Goal: Book appointment/travel/reservation

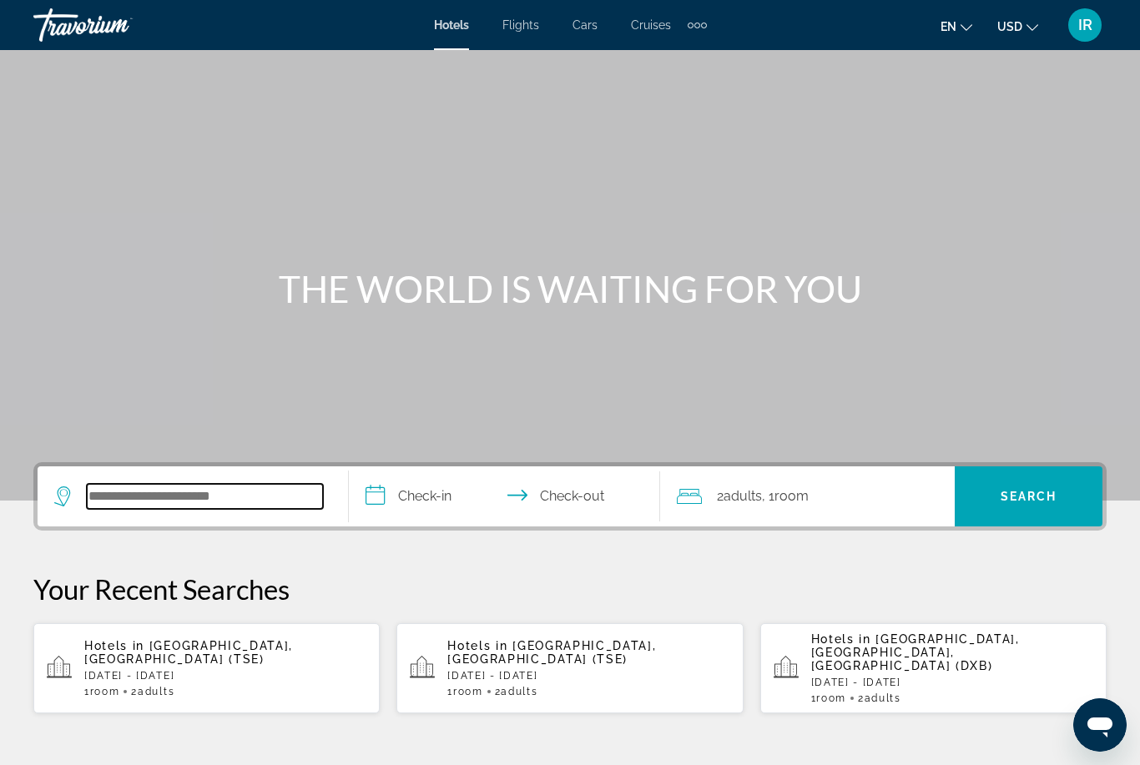
click at [217, 509] on input "Search hotel destination" at bounding box center [205, 496] width 236 height 25
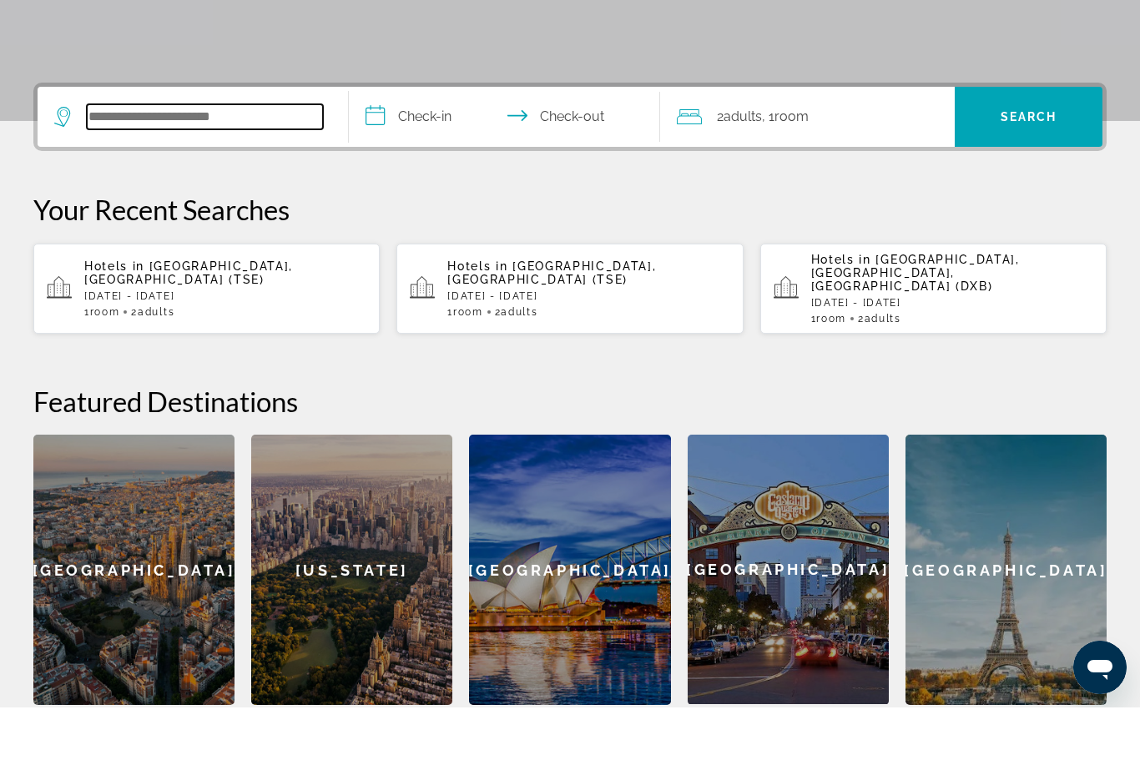
scroll to position [351, 0]
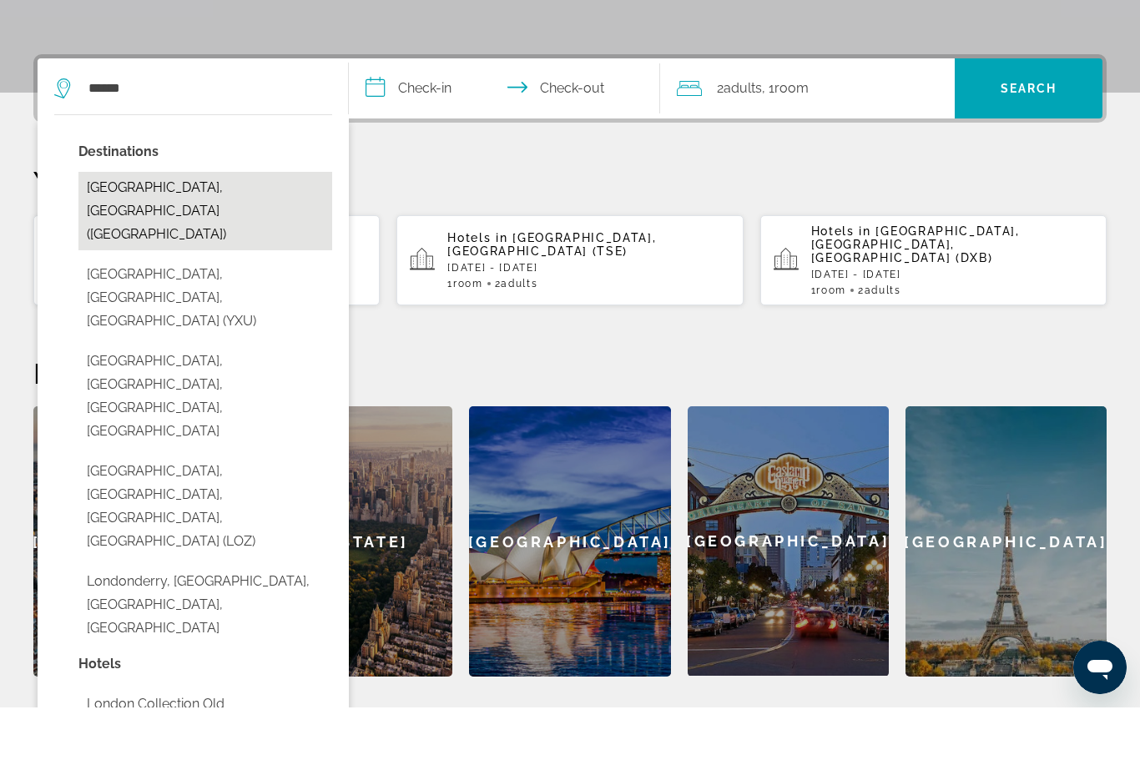
click at [275, 229] on button "London, United Kingdom (LON)" at bounding box center [205, 268] width 254 height 78
type input "**********"
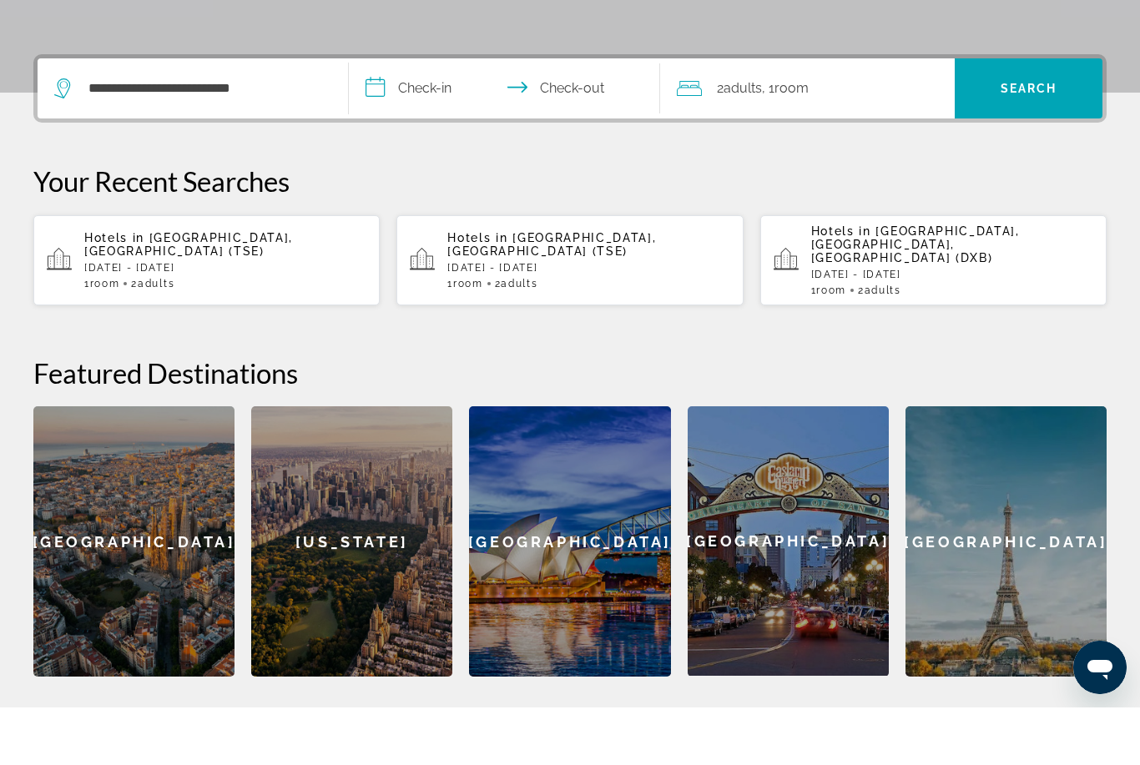
click at [462, 116] on input "**********" at bounding box center [508, 148] width 318 height 65
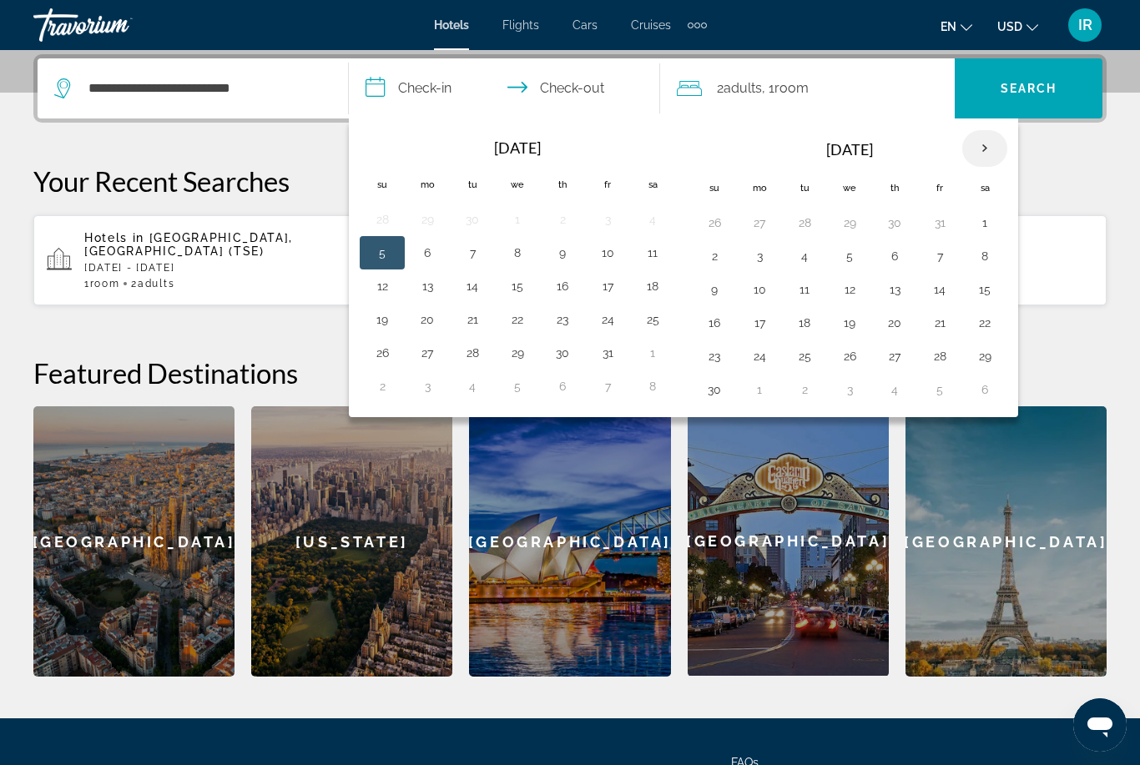
click at [996, 155] on th "Next month" at bounding box center [984, 148] width 45 height 37
click at [804, 224] on button "2" at bounding box center [804, 222] width 27 height 23
click at [713, 259] on button "7" at bounding box center [714, 256] width 27 height 23
type input "**********"
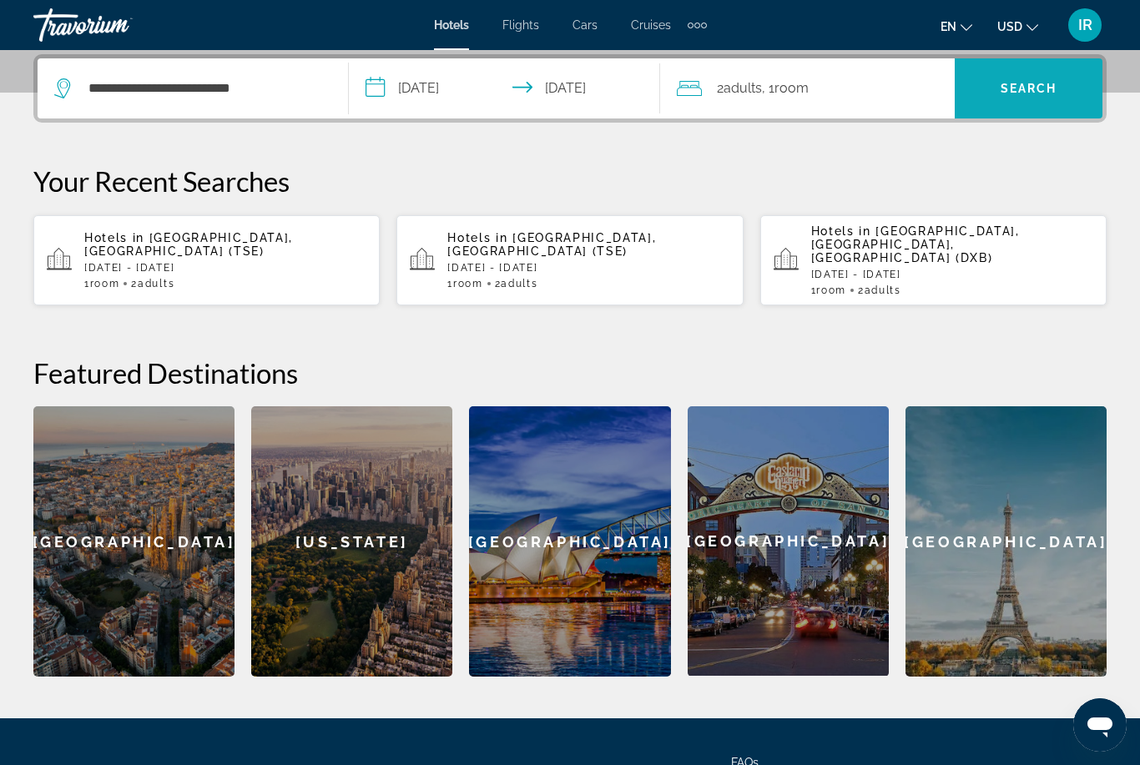
click at [1015, 89] on span "Search" at bounding box center [1029, 88] width 57 height 13
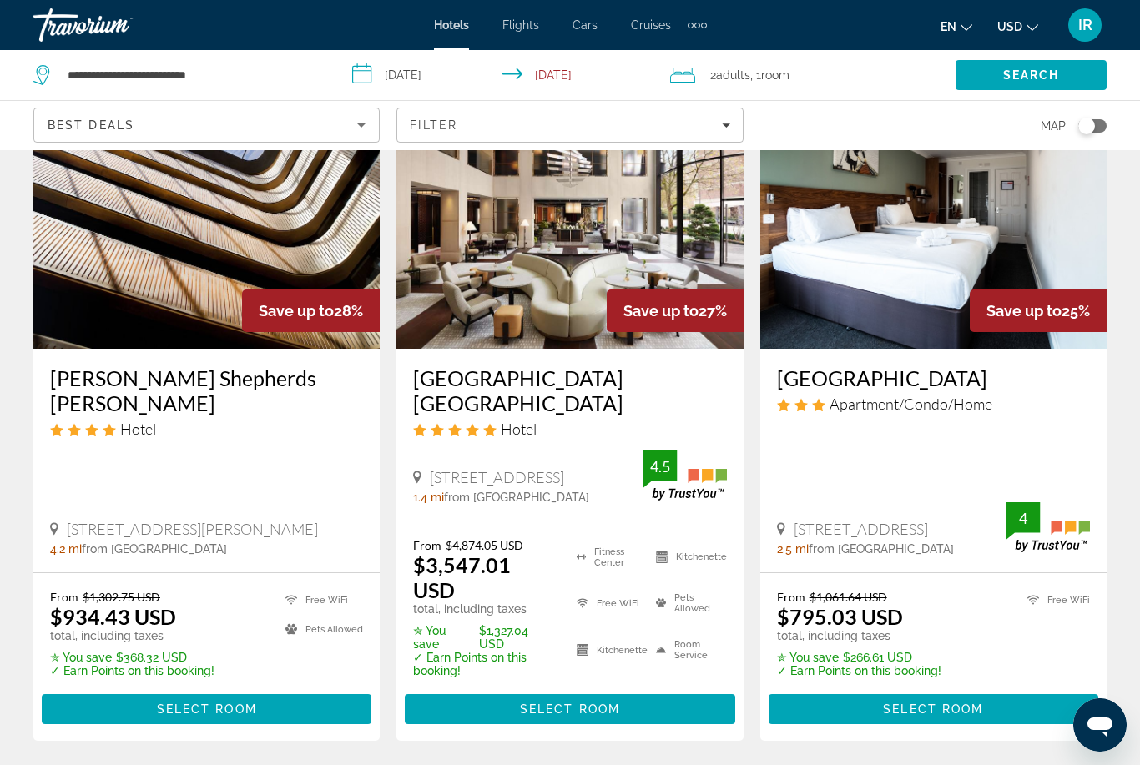
scroll to position [2049, 0]
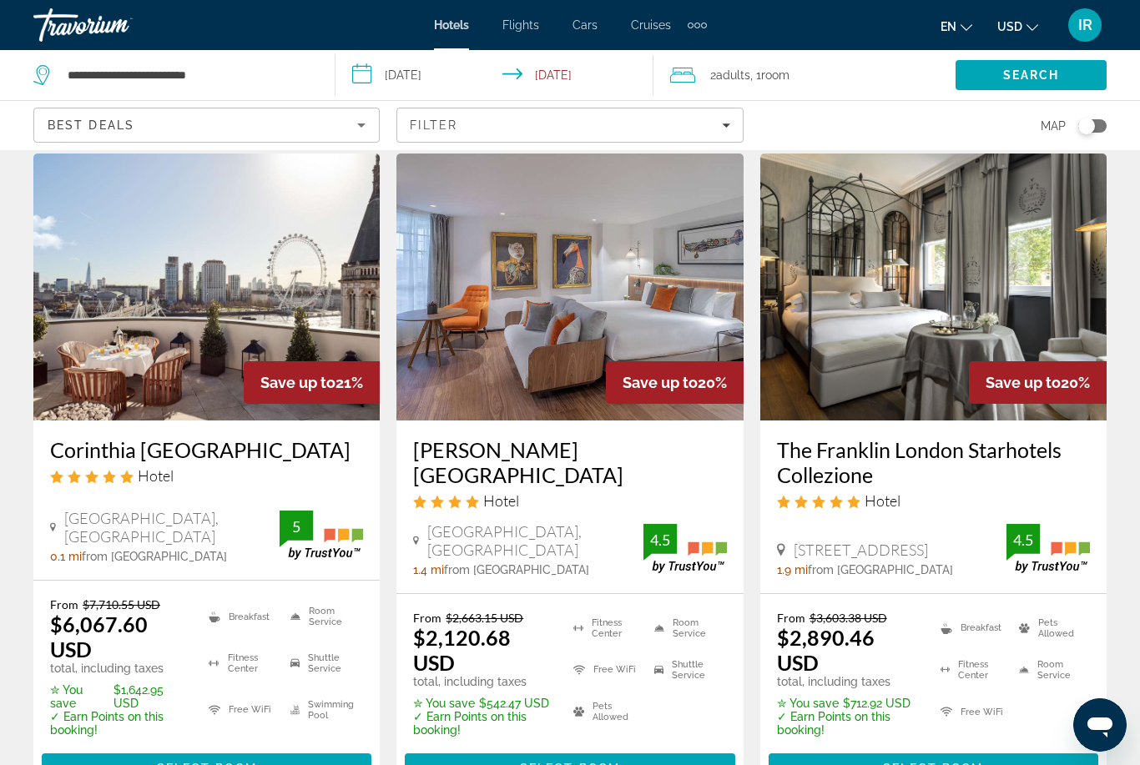
scroll to position [2005, 0]
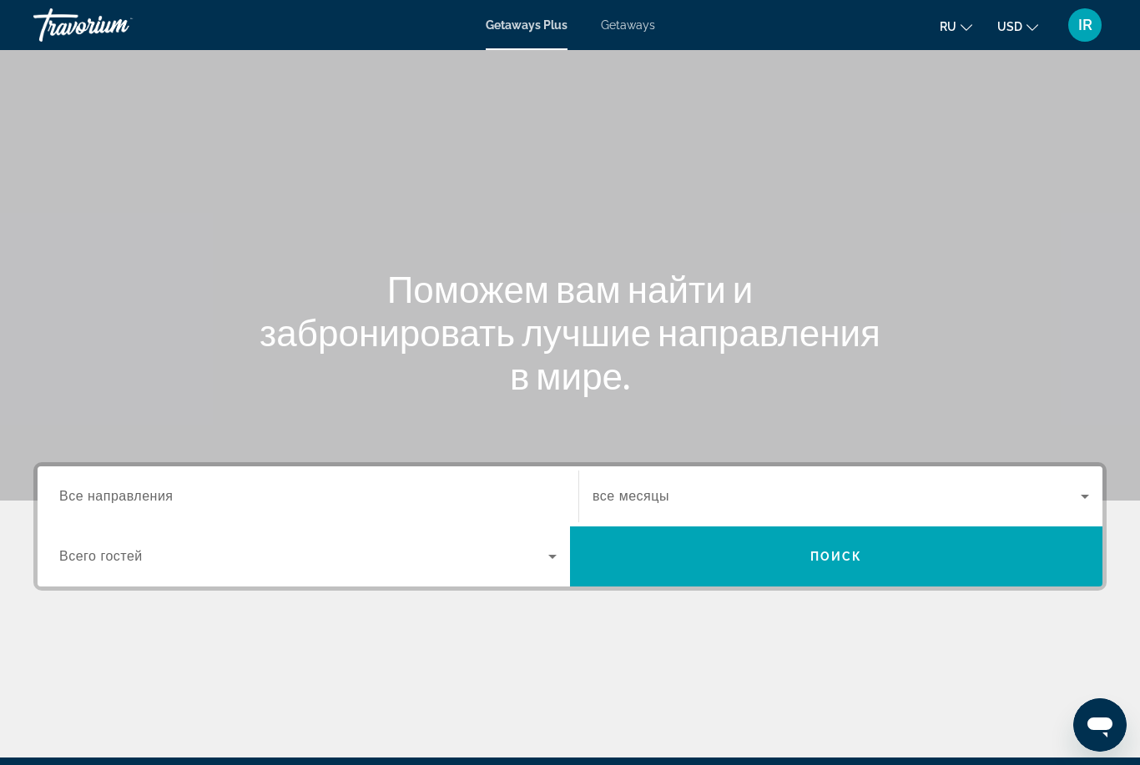
click at [268, 487] on input "Destination Все направления" at bounding box center [307, 497] width 497 height 20
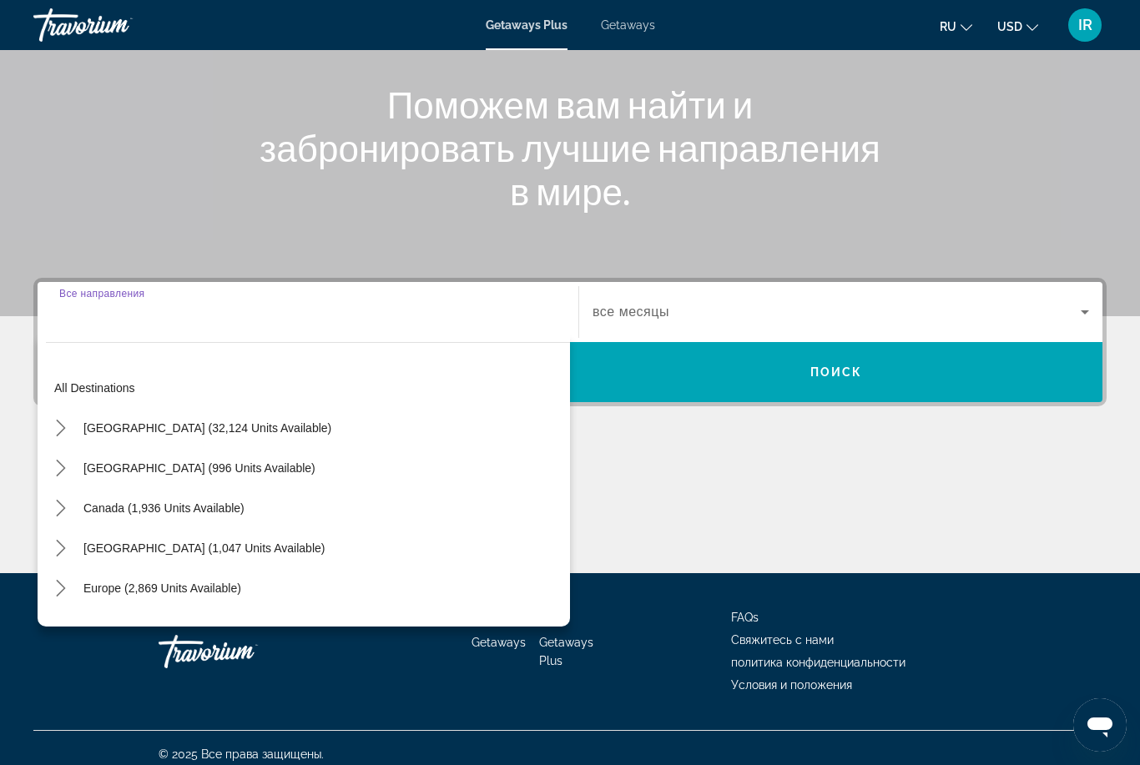
scroll to position [197, 0]
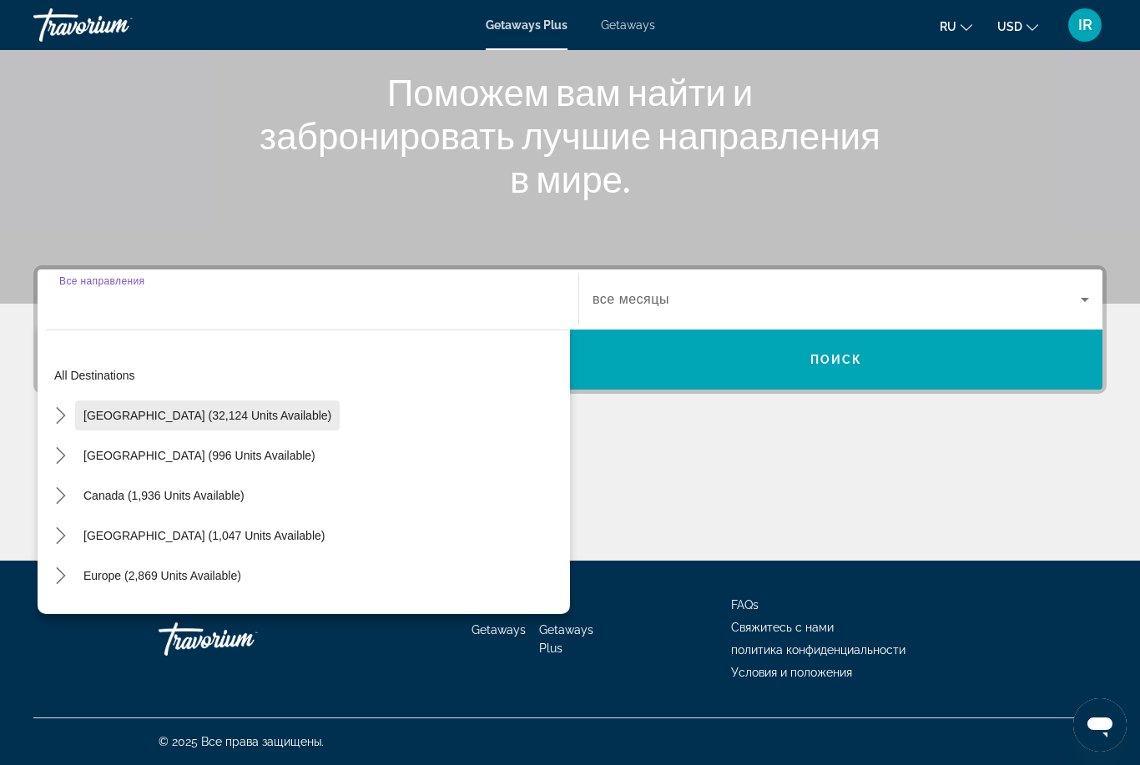
click at [222, 418] on span "[GEOGRAPHIC_DATA] (32,124 units available)" at bounding box center [207, 415] width 248 height 13
type input "**********"
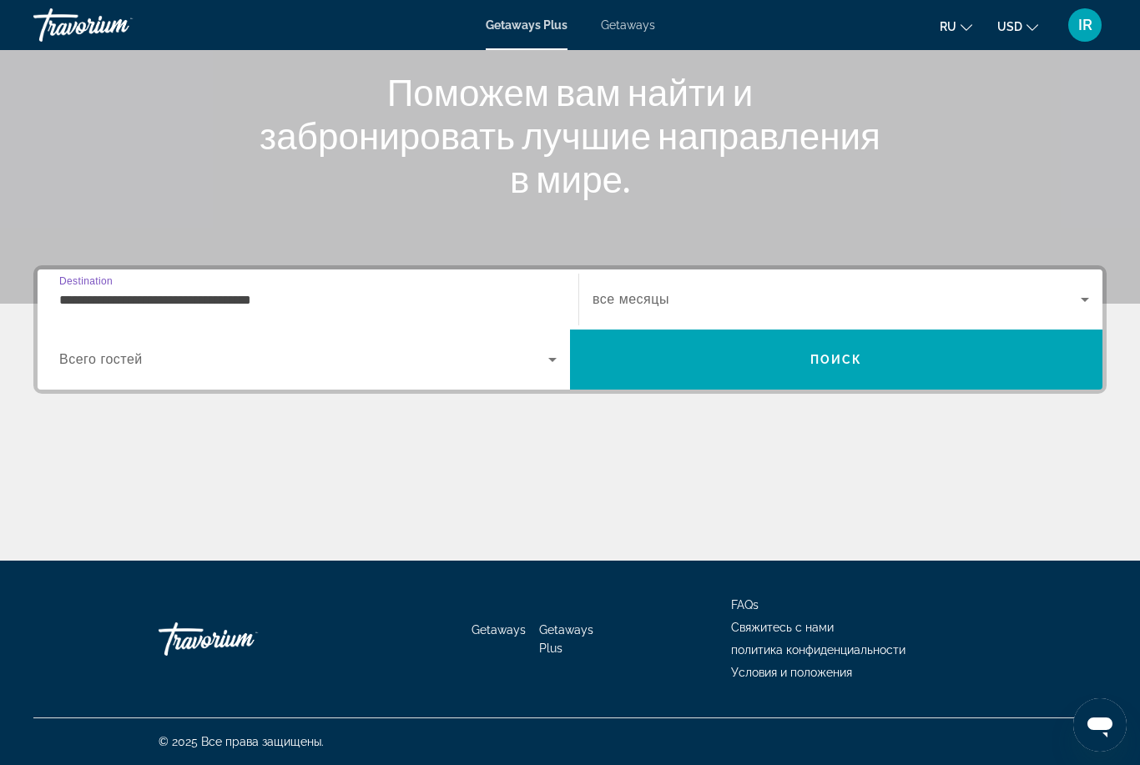
click at [310, 369] on span "Search widget" at bounding box center [303, 360] width 489 height 20
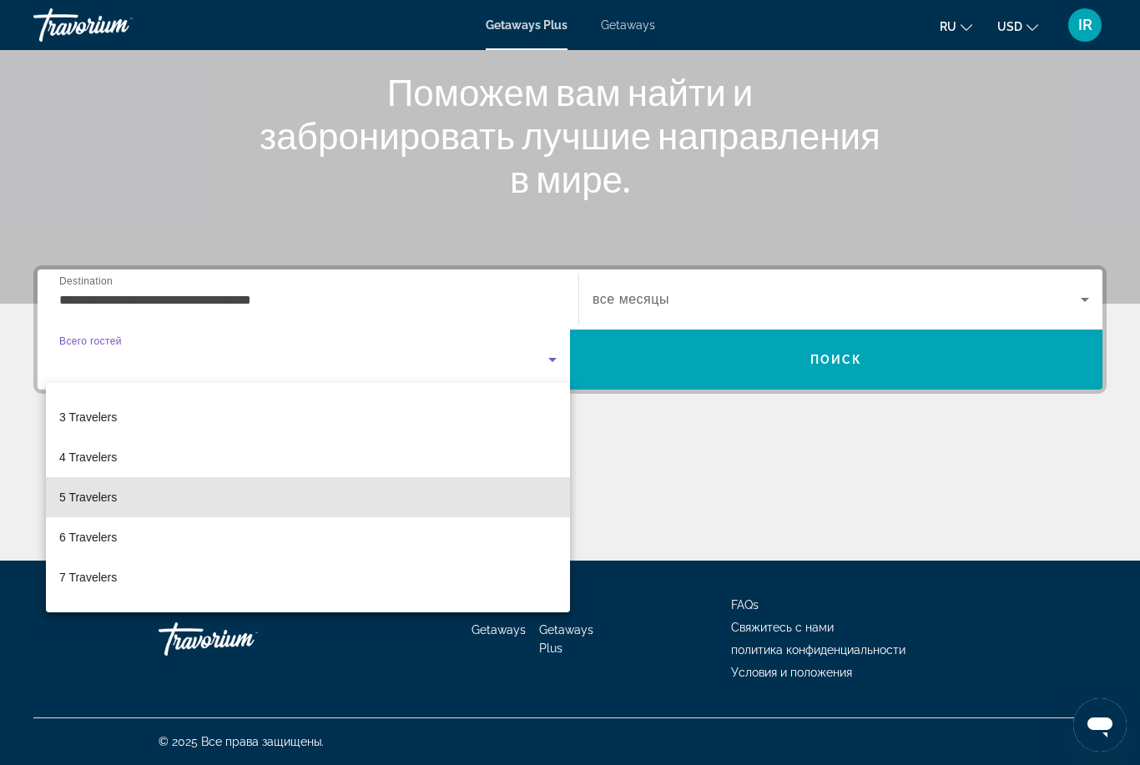
scroll to position [149, 0]
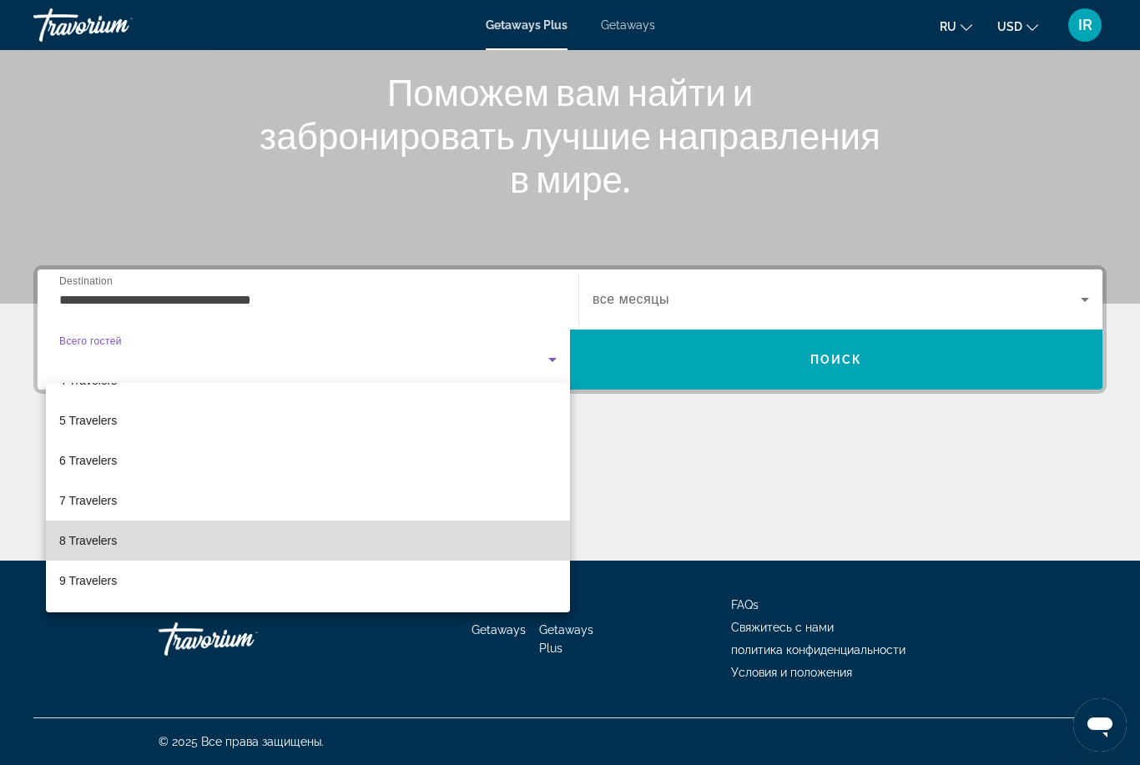
click at [163, 542] on mat-option "8 Travelers" at bounding box center [308, 541] width 524 height 40
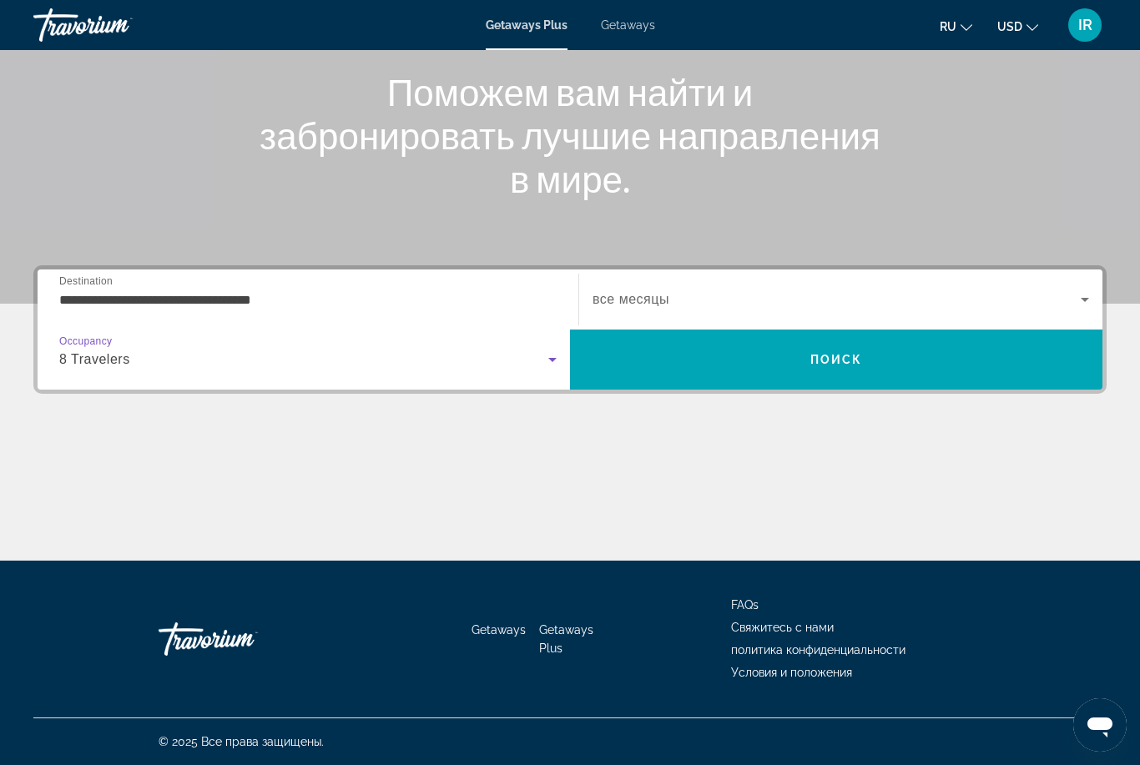
click at [725, 290] on span "Search widget" at bounding box center [837, 300] width 488 height 20
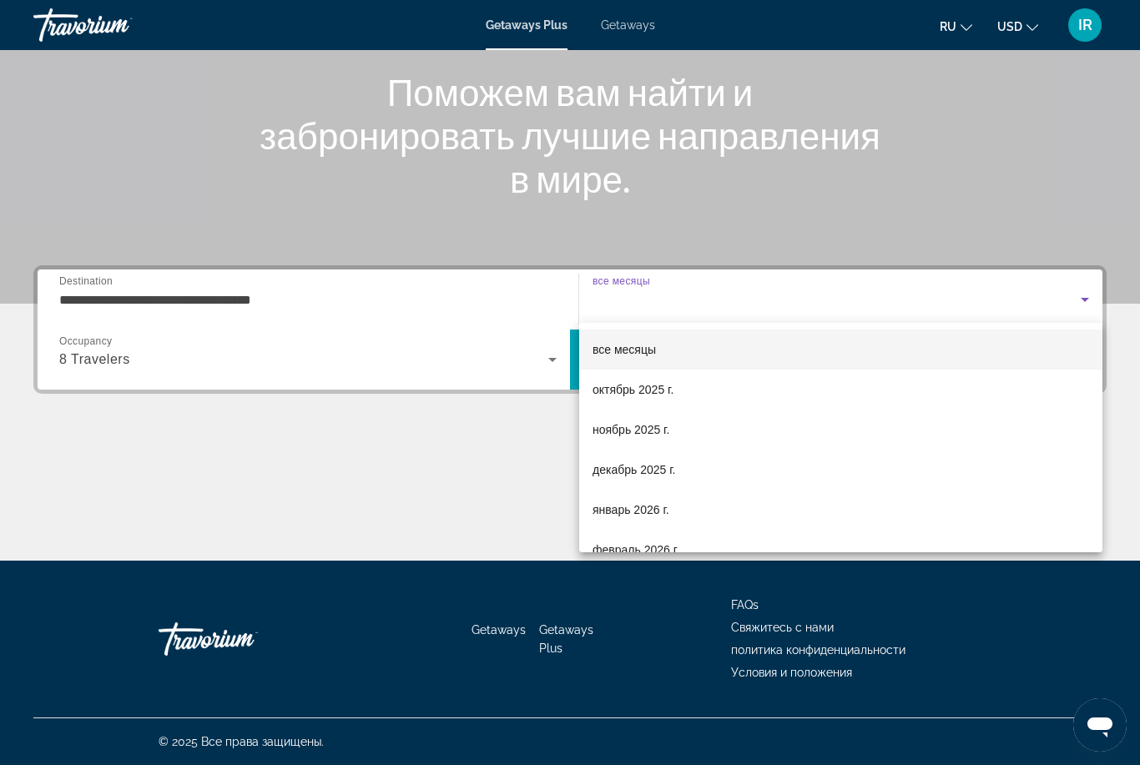
click at [502, 483] on div at bounding box center [570, 382] width 1140 height 765
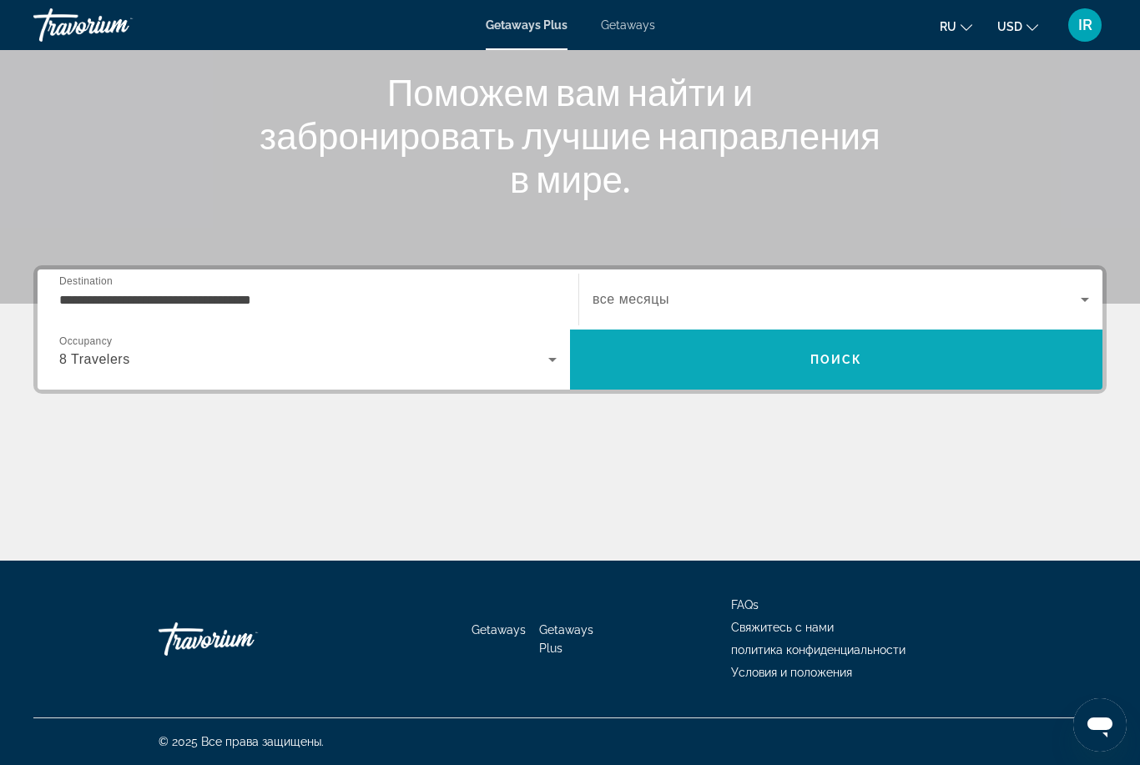
click at [814, 345] on span "Search" at bounding box center [836, 360] width 532 height 40
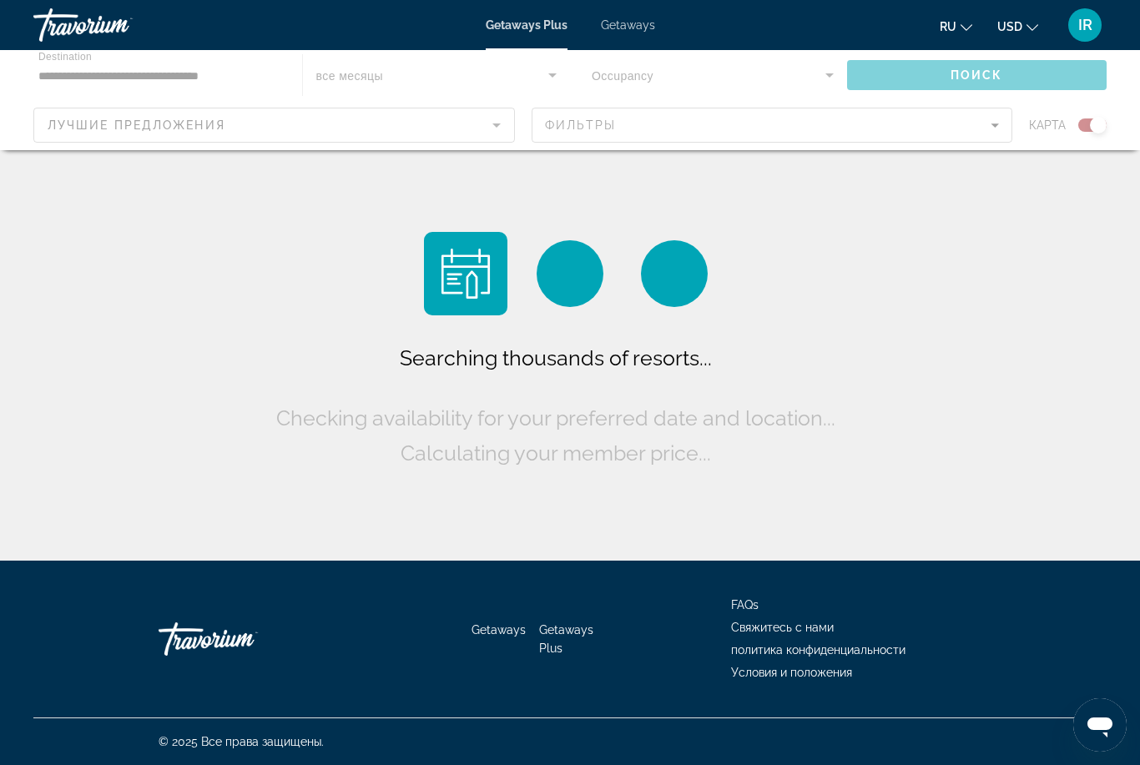
scroll to position [53, 0]
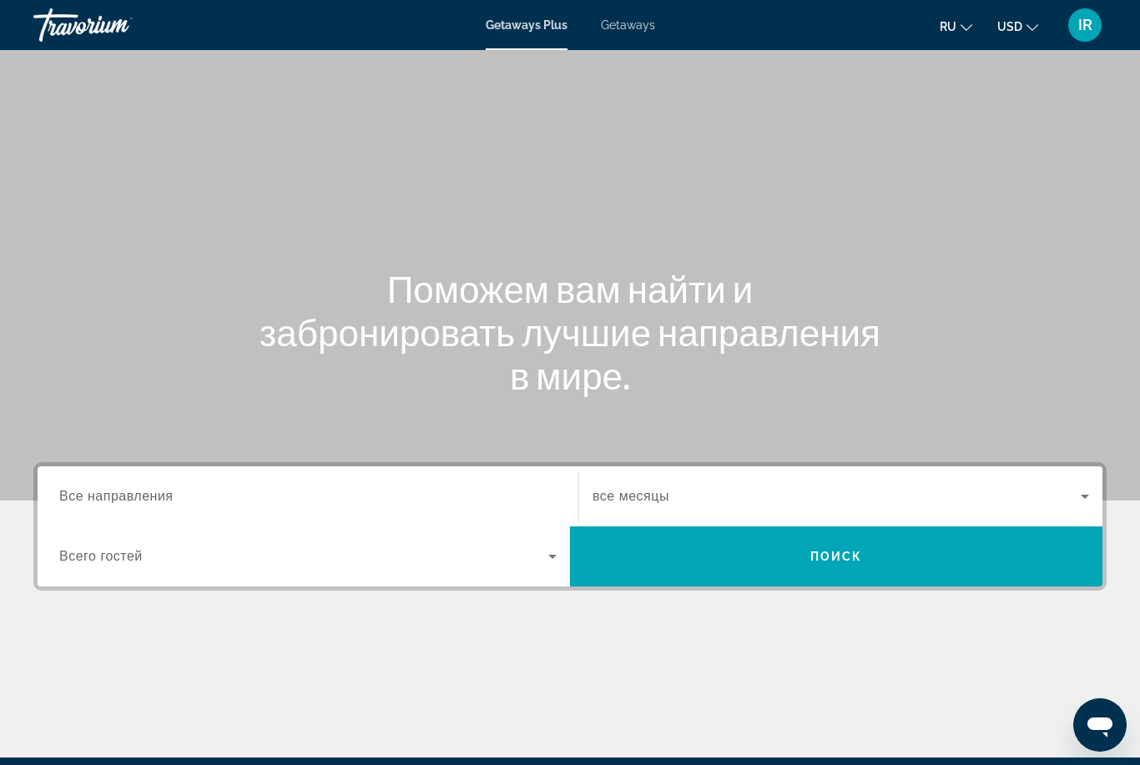
click at [200, 503] on input "Destination Все направления" at bounding box center [307, 497] width 497 height 20
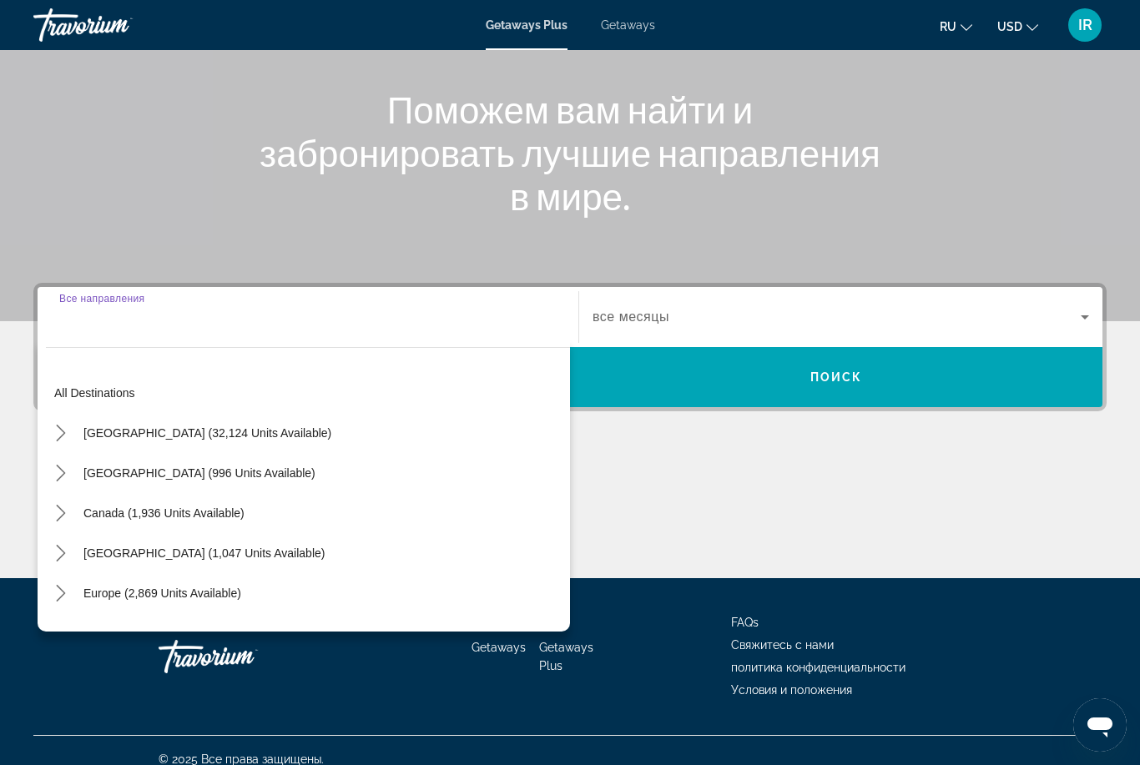
scroll to position [197, 0]
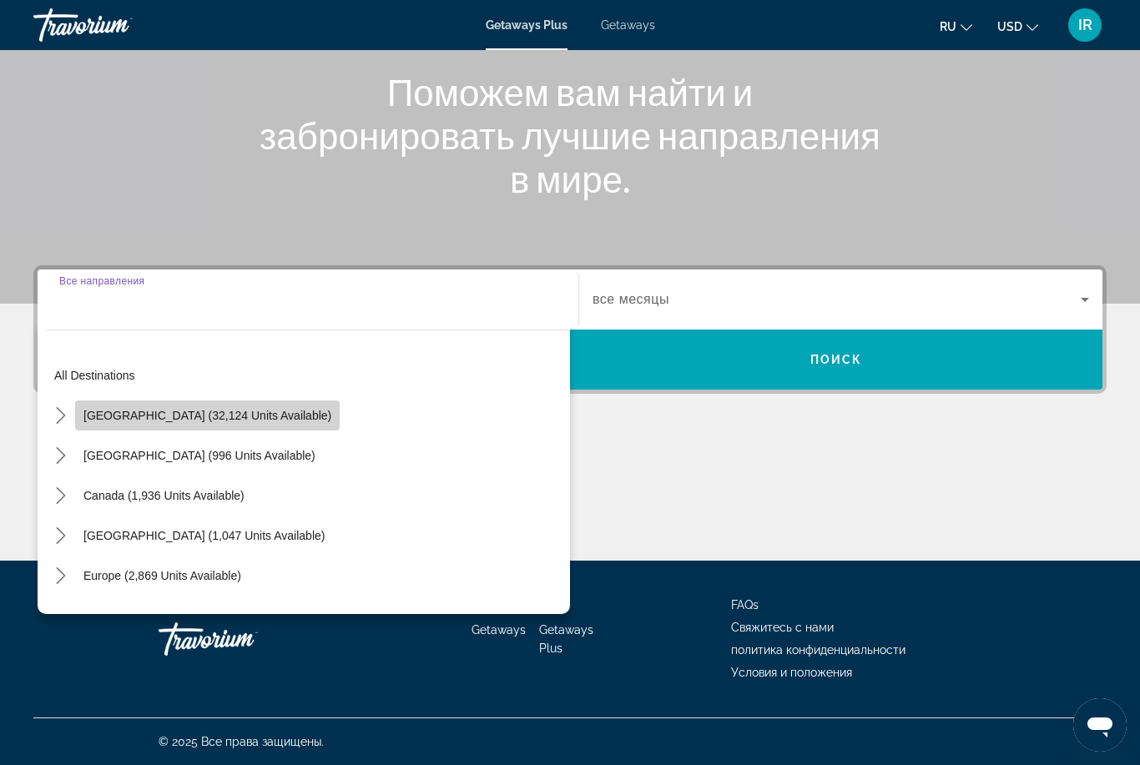
click at [225, 415] on span "[GEOGRAPHIC_DATA] (32,124 units available)" at bounding box center [207, 415] width 248 height 13
type input "**********"
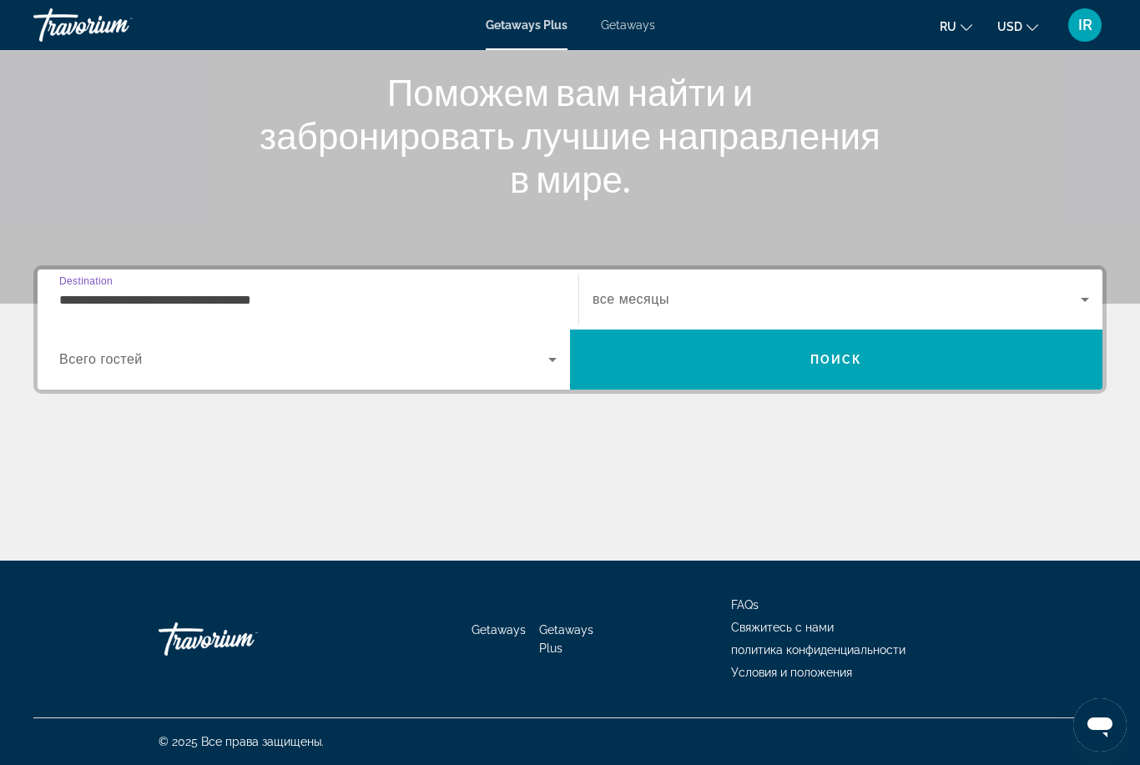
click at [305, 364] on span "Search widget" at bounding box center [303, 360] width 489 height 20
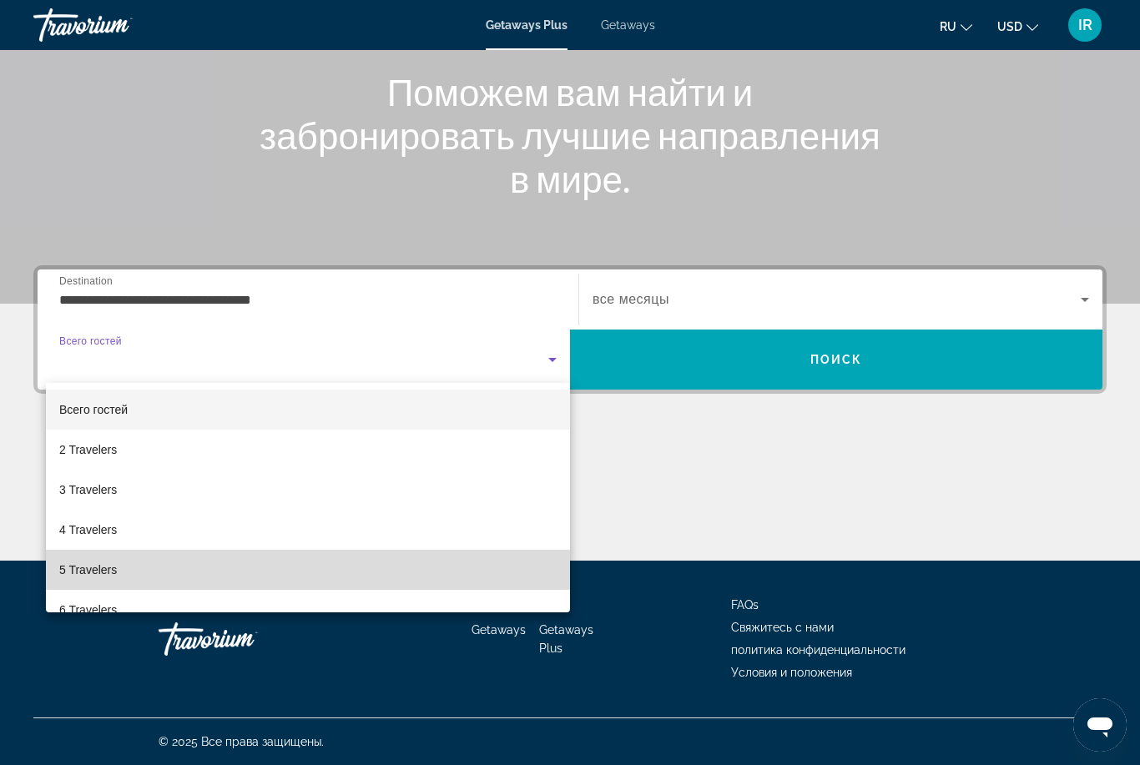
click at [231, 572] on mat-option "5 Travelers" at bounding box center [308, 570] width 524 height 40
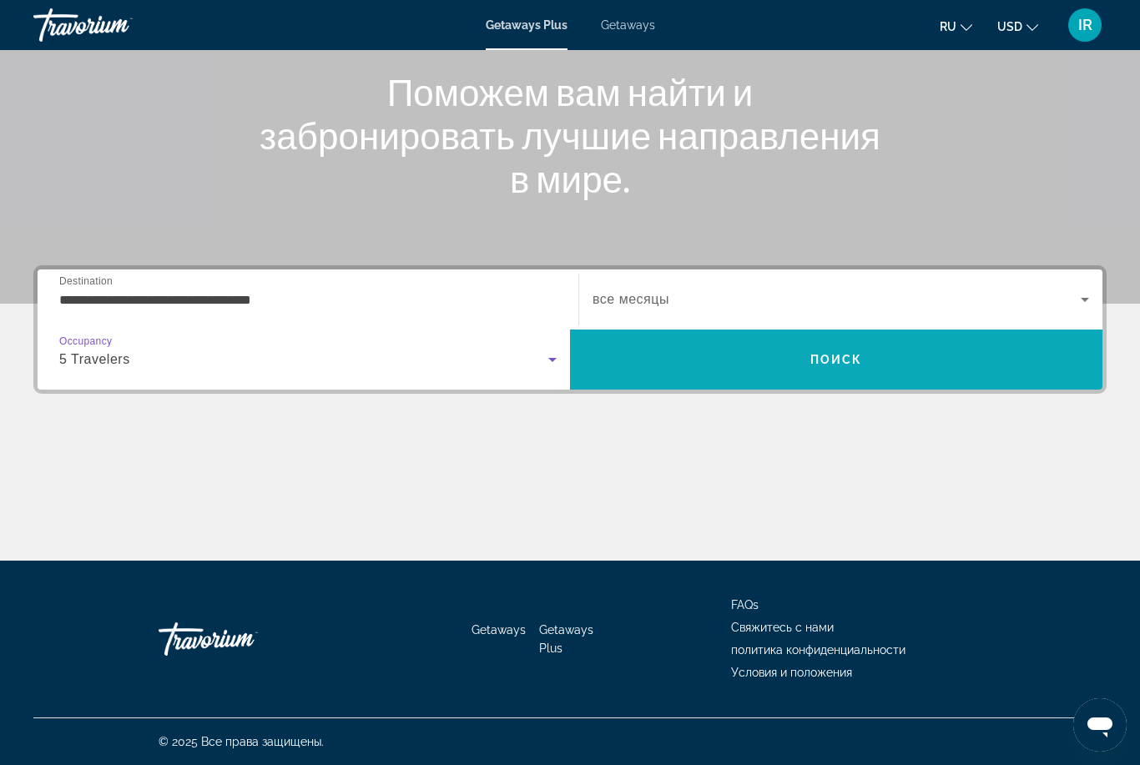
click at [822, 354] on span "Поиск" at bounding box center [836, 359] width 53 height 13
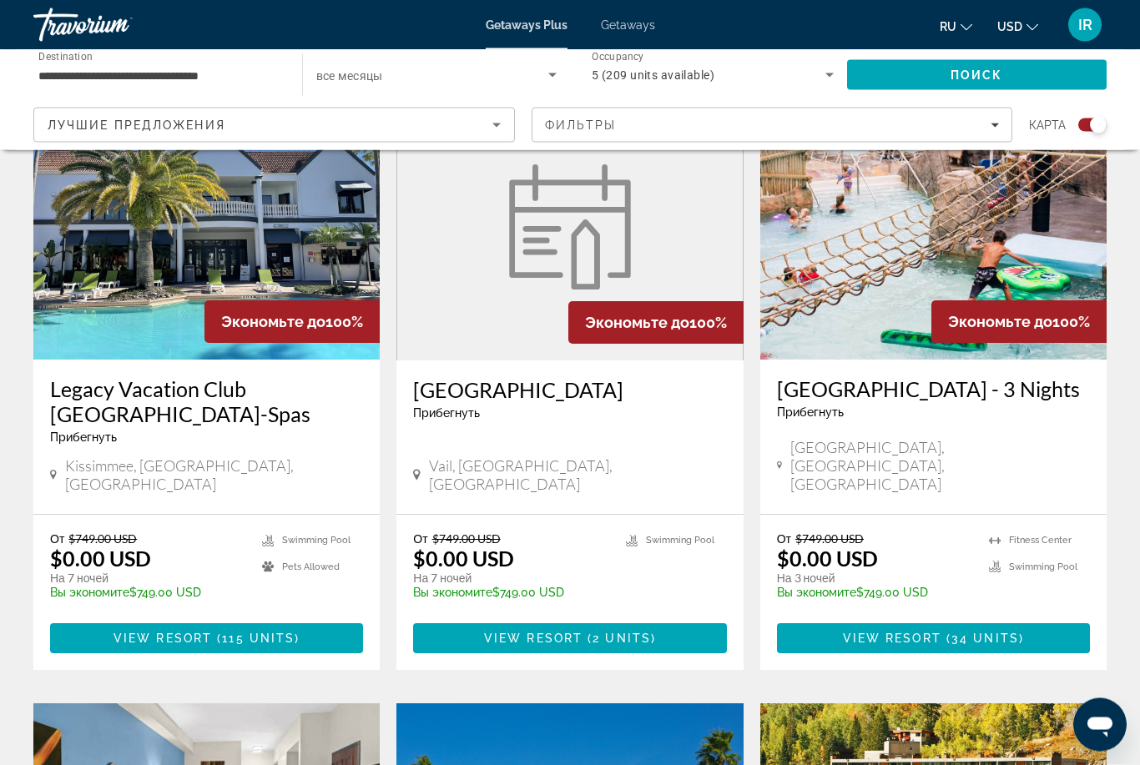
scroll to position [633, 0]
click at [255, 632] on span "115 units" at bounding box center [258, 638] width 73 height 13
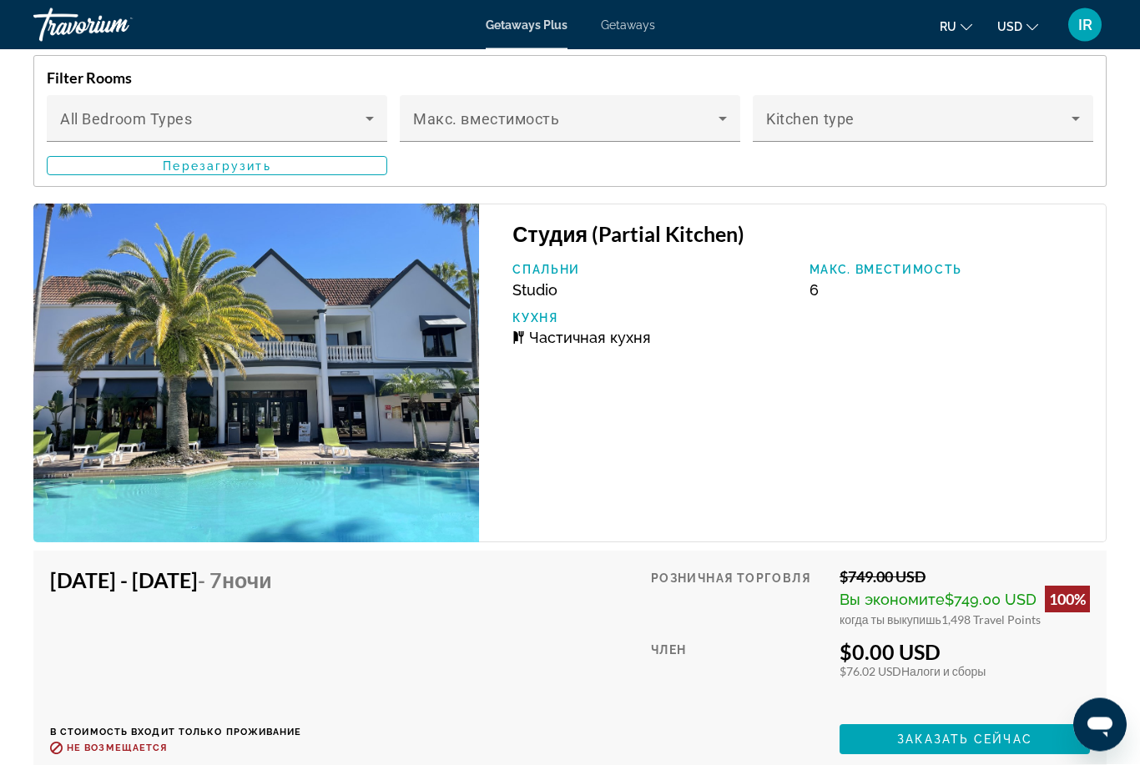
scroll to position [3609, 0]
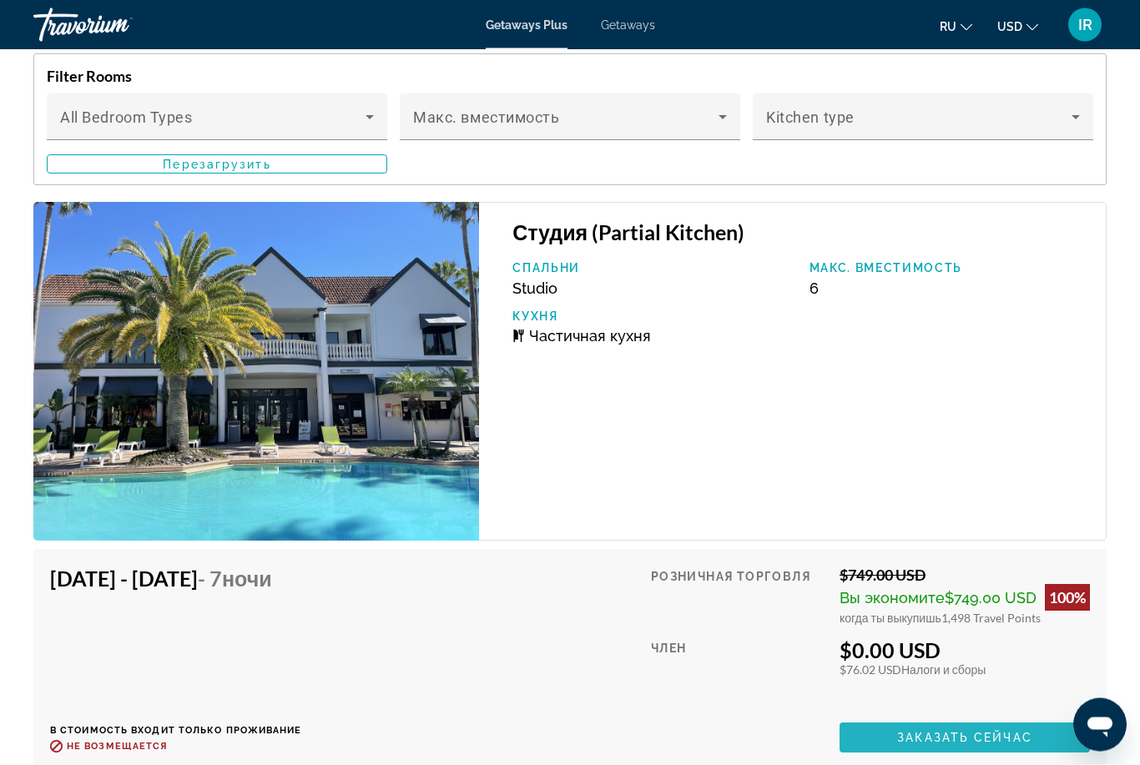
click at [974, 732] on span "Заказать сейчас" at bounding box center [964, 738] width 135 height 13
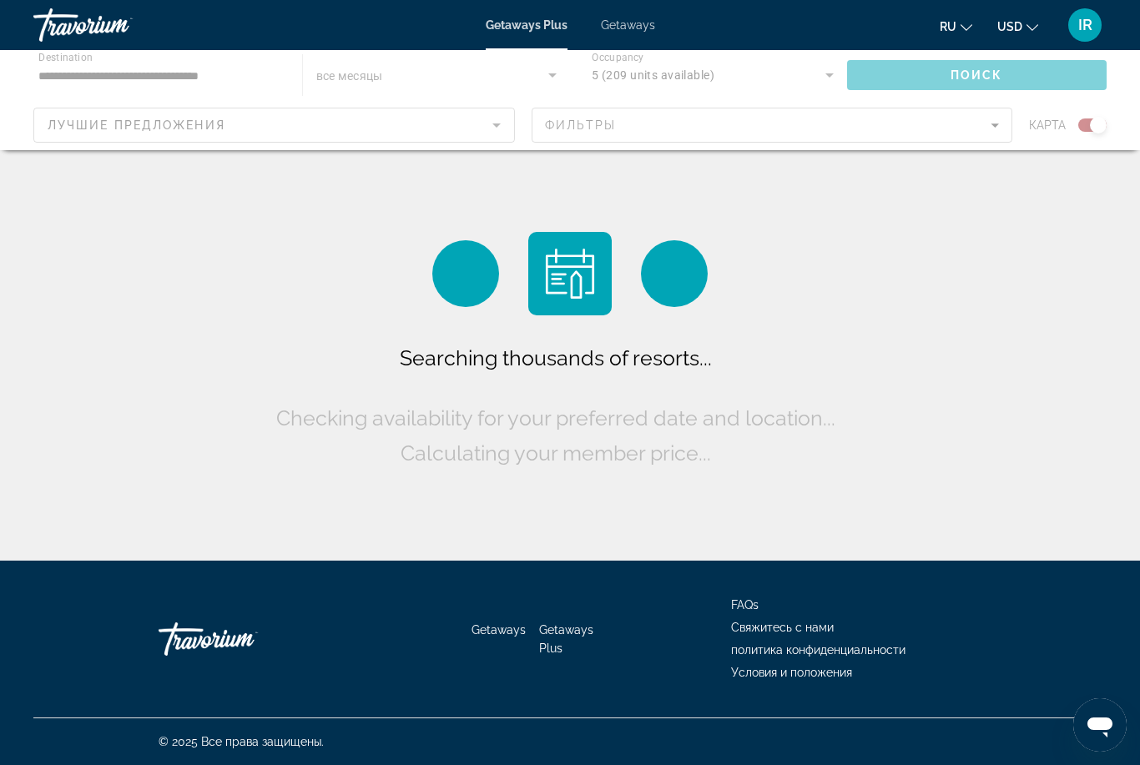
click at [293, 119] on div "Main content" at bounding box center [570, 100] width 1140 height 100
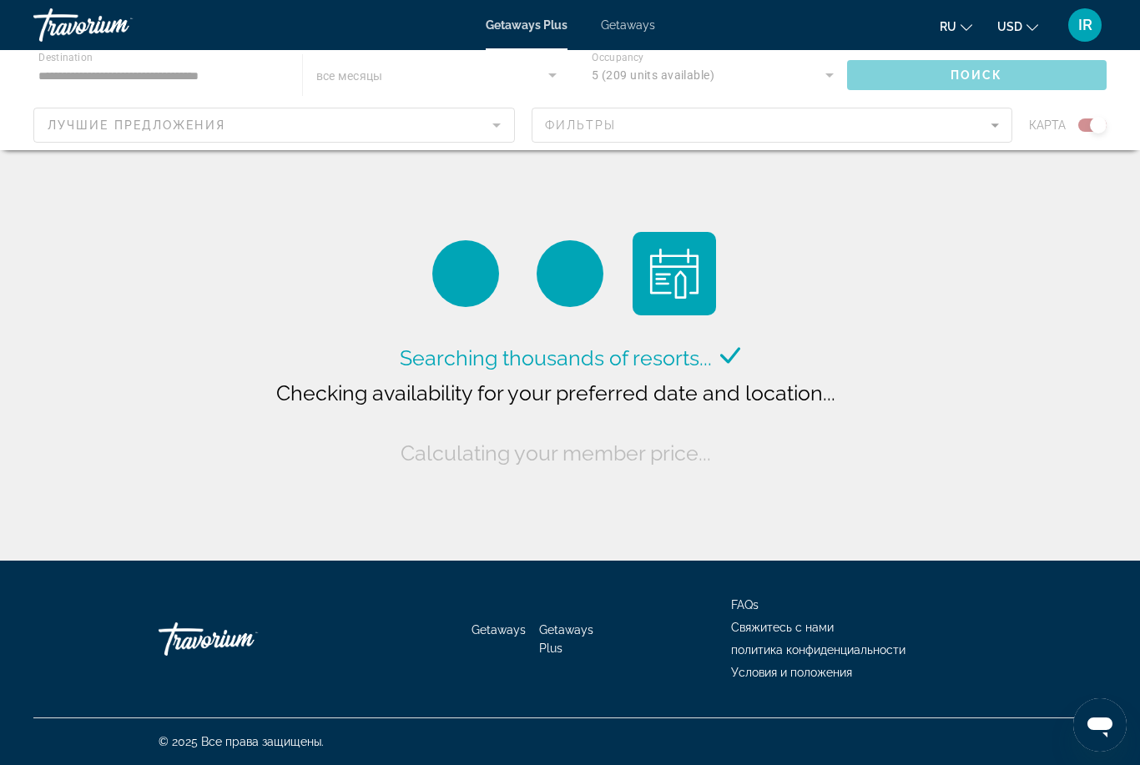
click at [202, 67] on div "Main content" at bounding box center [570, 100] width 1140 height 100
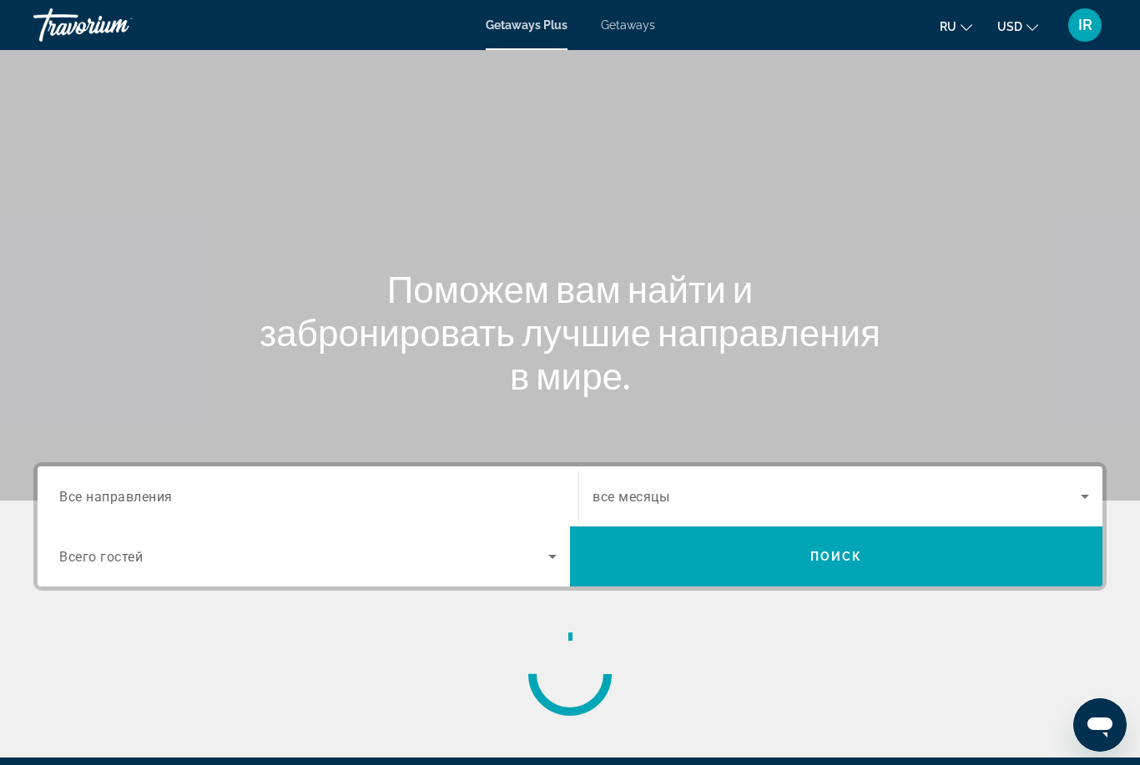
click at [189, 496] on input "Destination Все направления" at bounding box center [307, 497] width 497 height 20
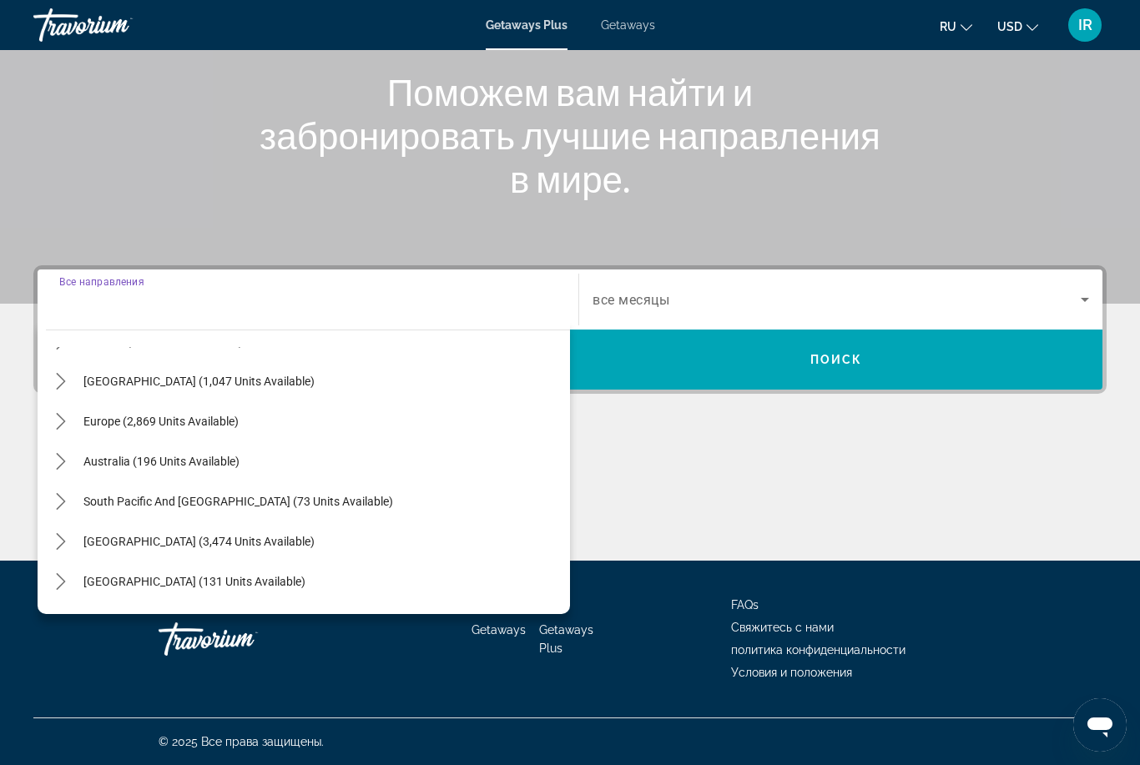
scroll to position [155, 0]
click at [63, 436] on span "Toggle Europe (2,869 units available) submenu" at bounding box center [61, 421] width 40 height 40
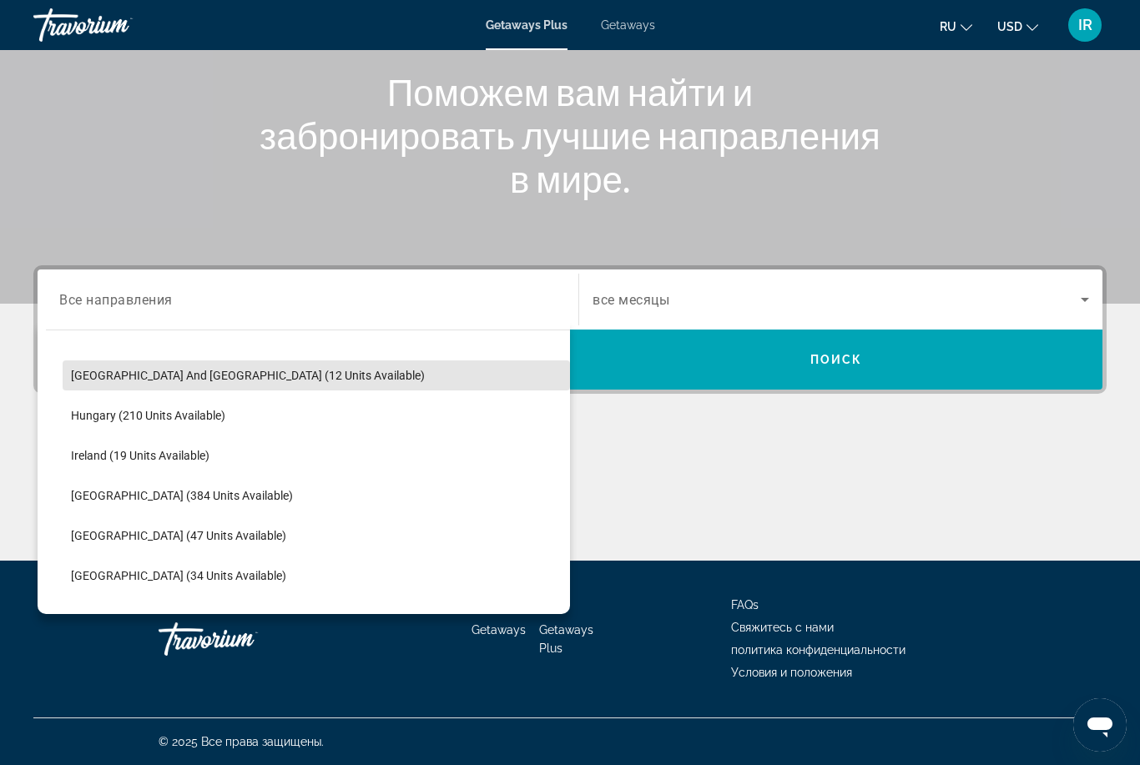
scroll to position [493, 0]
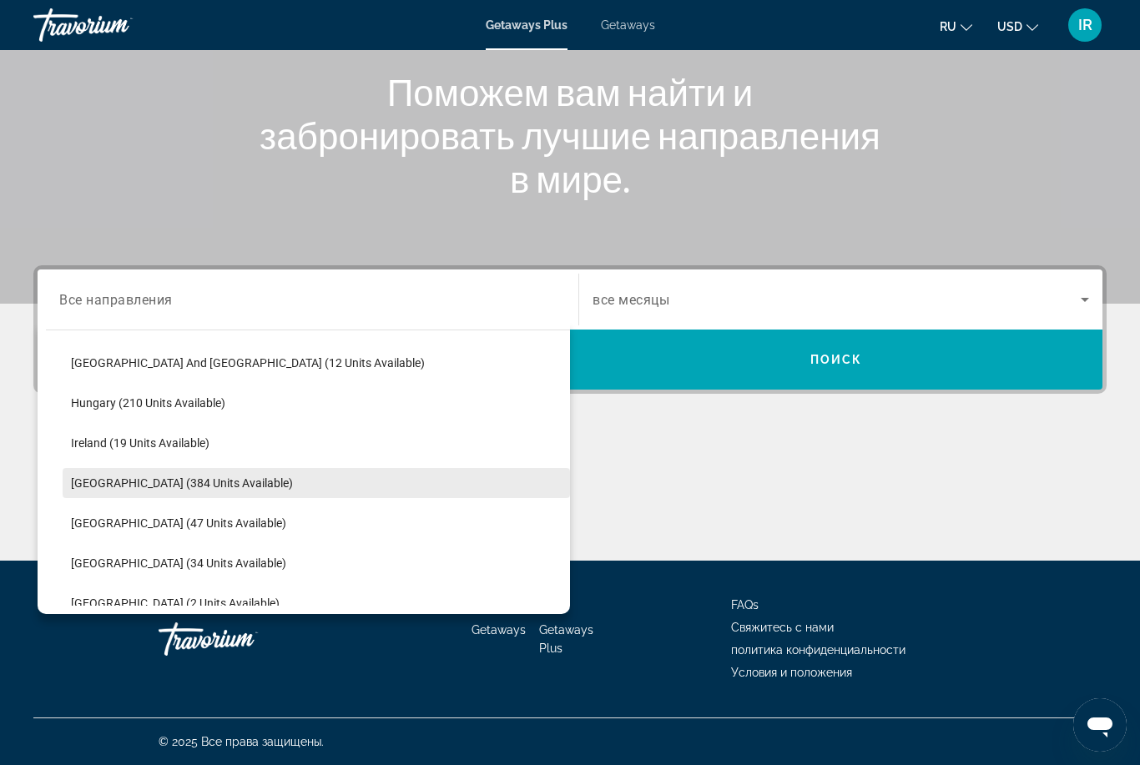
click at [252, 491] on span "Select destination: Italy (384 units available)" at bounding box center [316, 483] width 507 height 40
type input "**********"
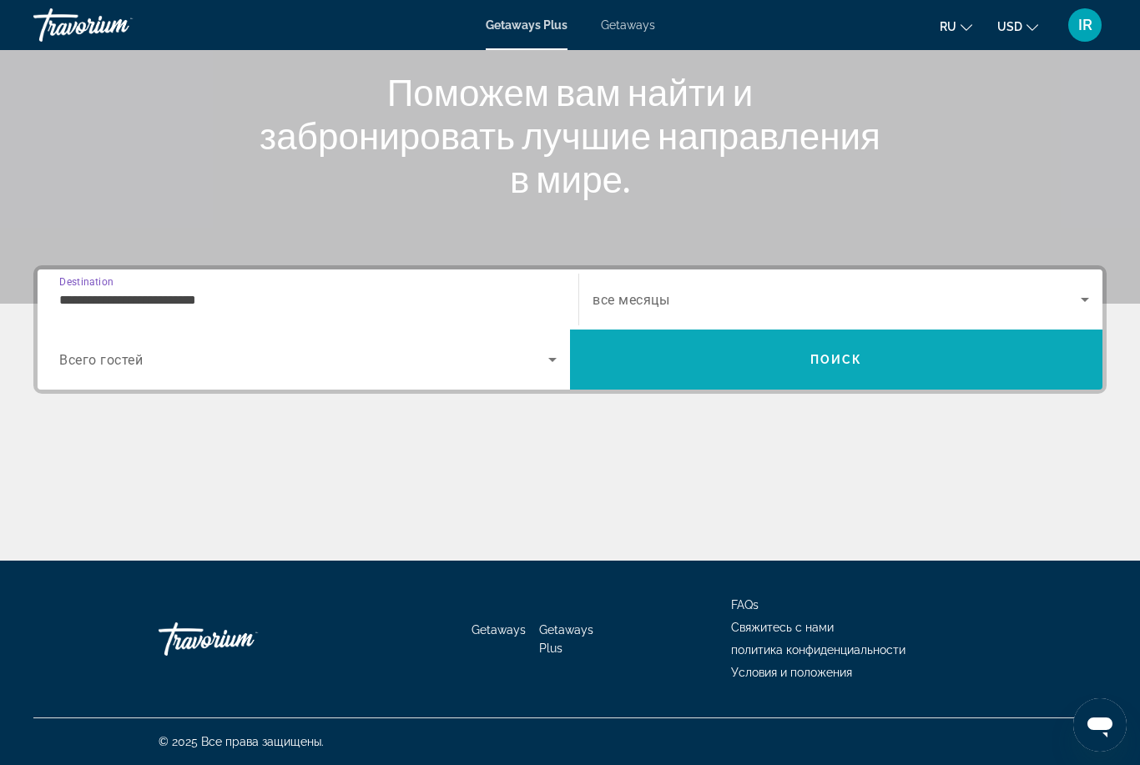
click at [731, 361] on span "Search" at bounding box center [836, 360] width 532 height 40
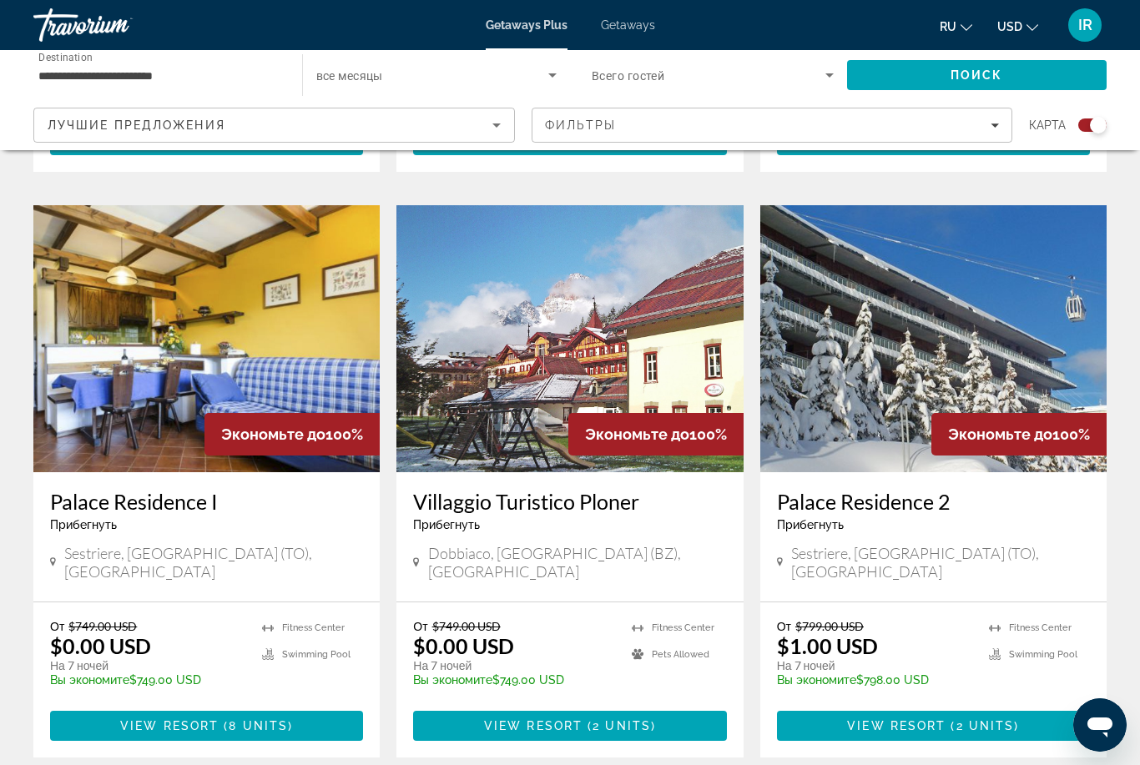
scroll to position [1150, 0]
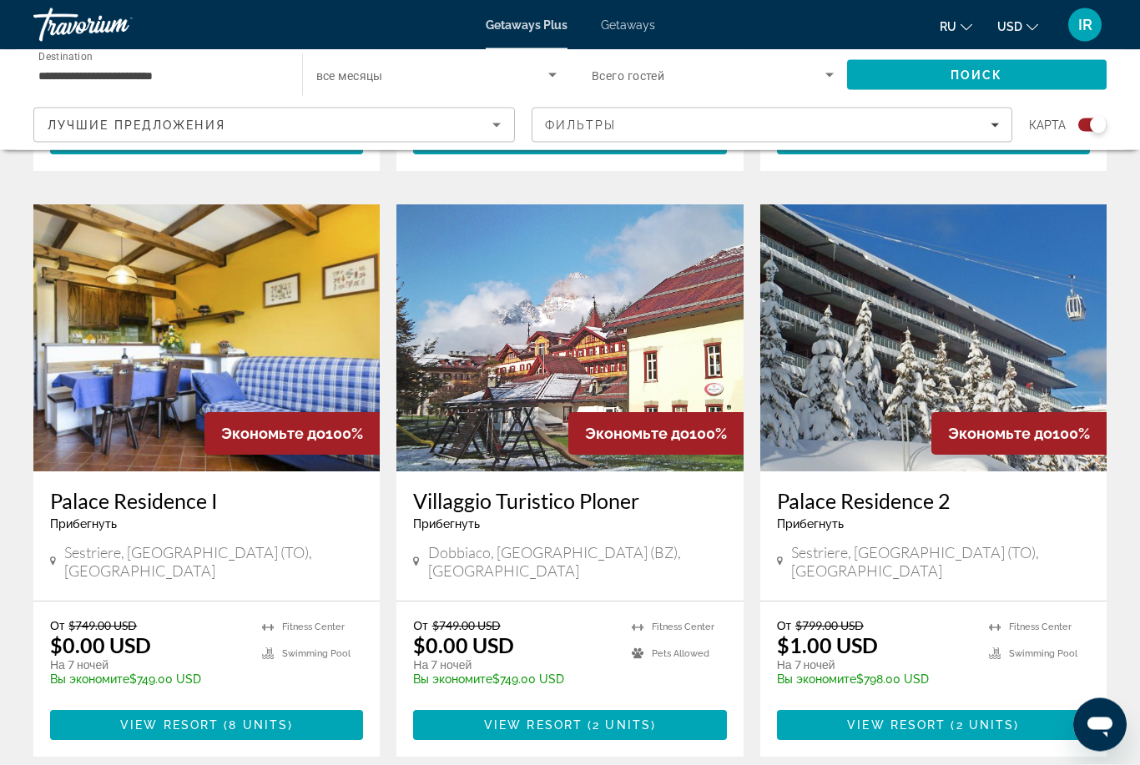
click at [455, 633] on p "$0.00 USD" at bounding box center [463, 645] width 101 height 25
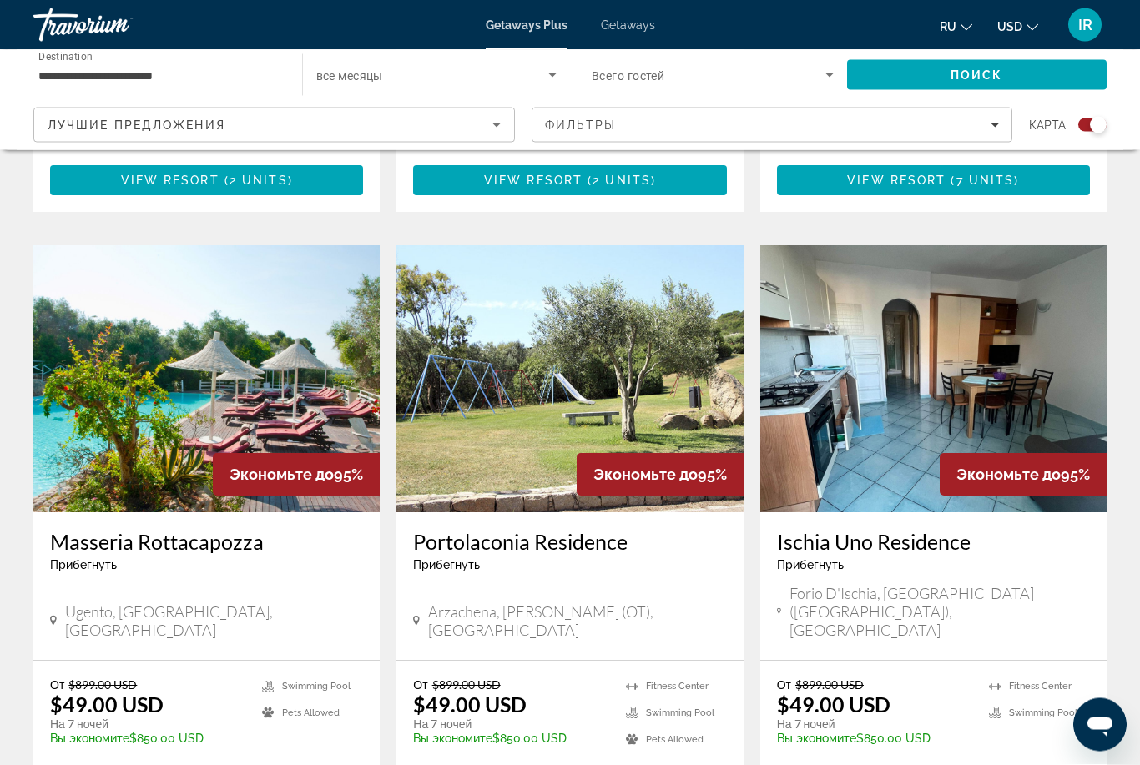
scroll to position [2282, 0]
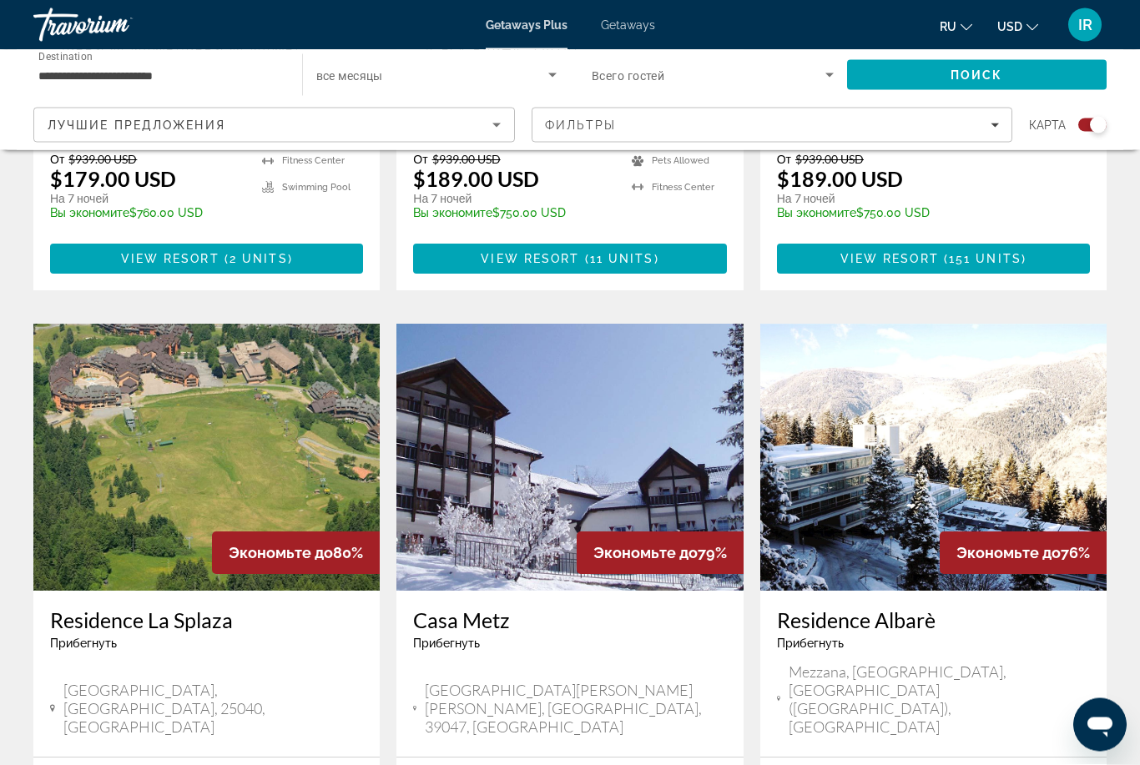
scroll to position [1695, 0]
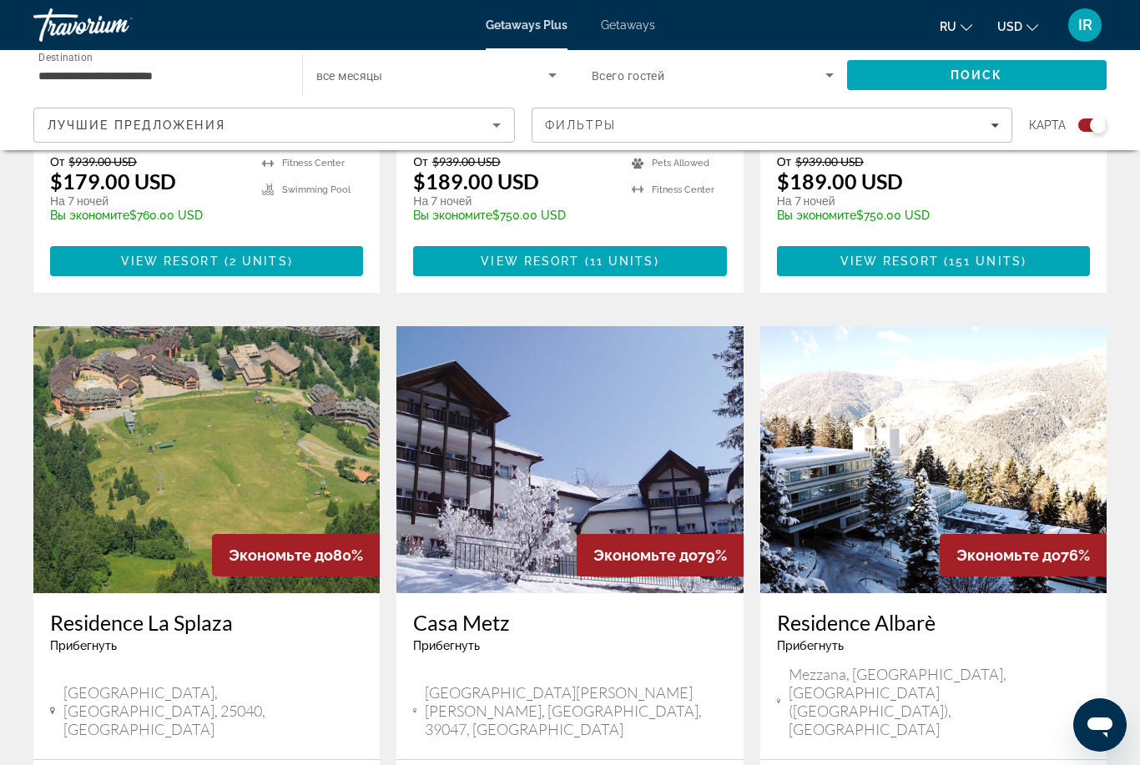
click at [556, 330] on img "Main content" at bounding box center [569, 459] width 346 height 267
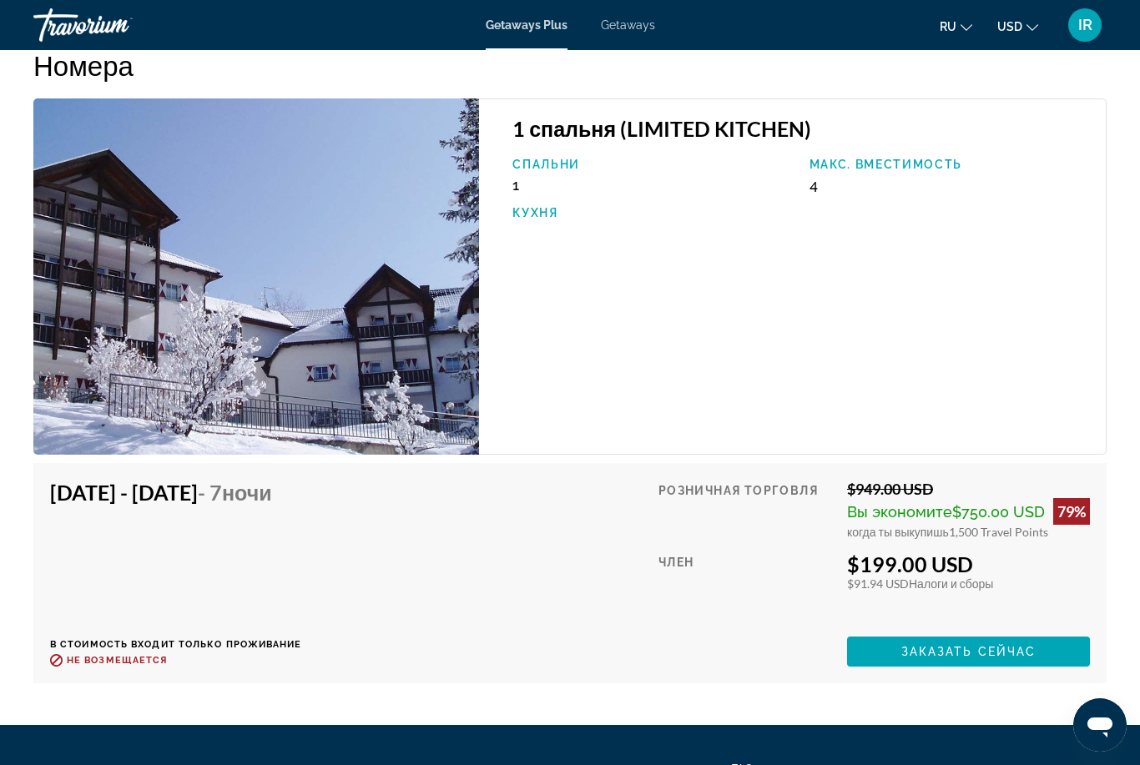
scroll to position [2583, 0]
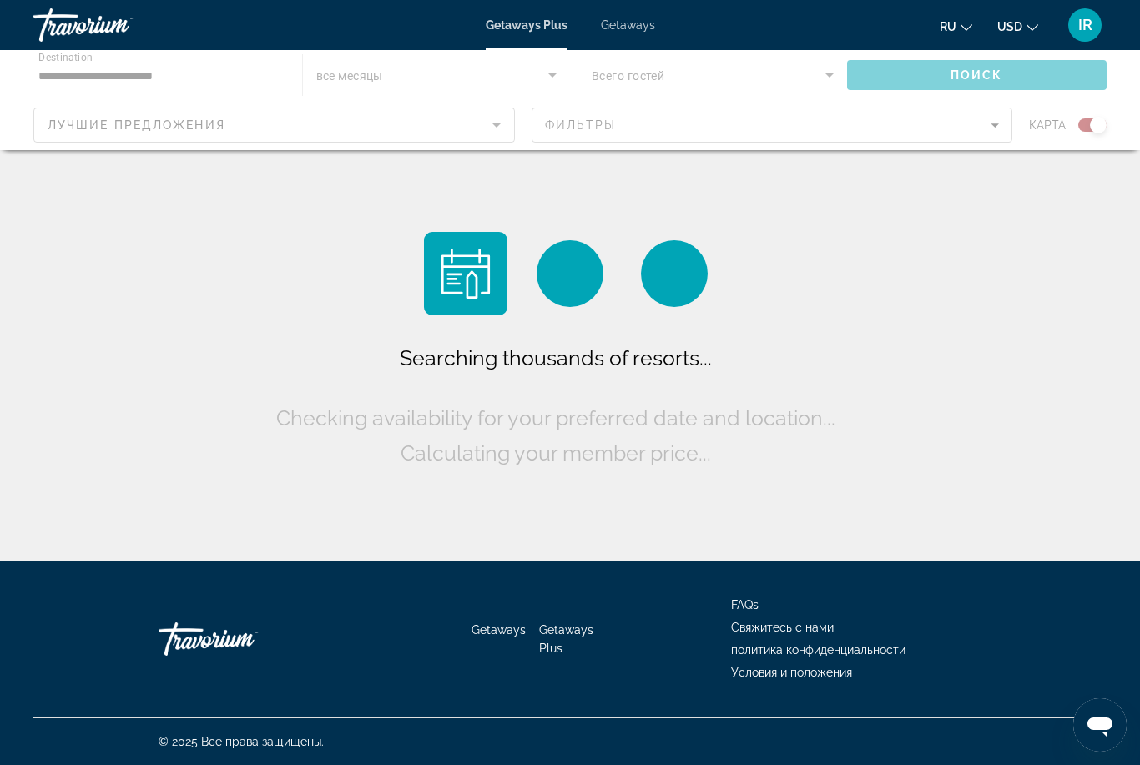
scroll to position [53, 0]
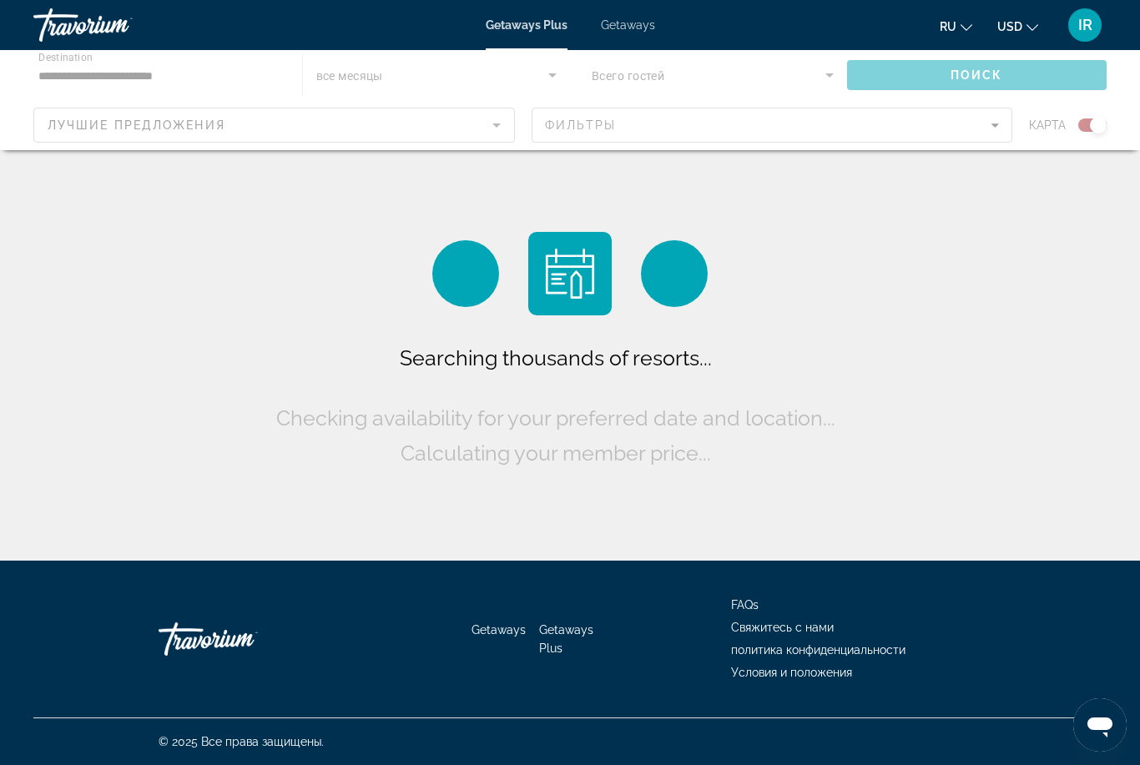
click at [215, 116] on div "Main content" at bounding box center [570, 100] width 1140 height 100
click at [139, 73] on div "Main content" at bounding box center [570, 100] width 1140 height 100
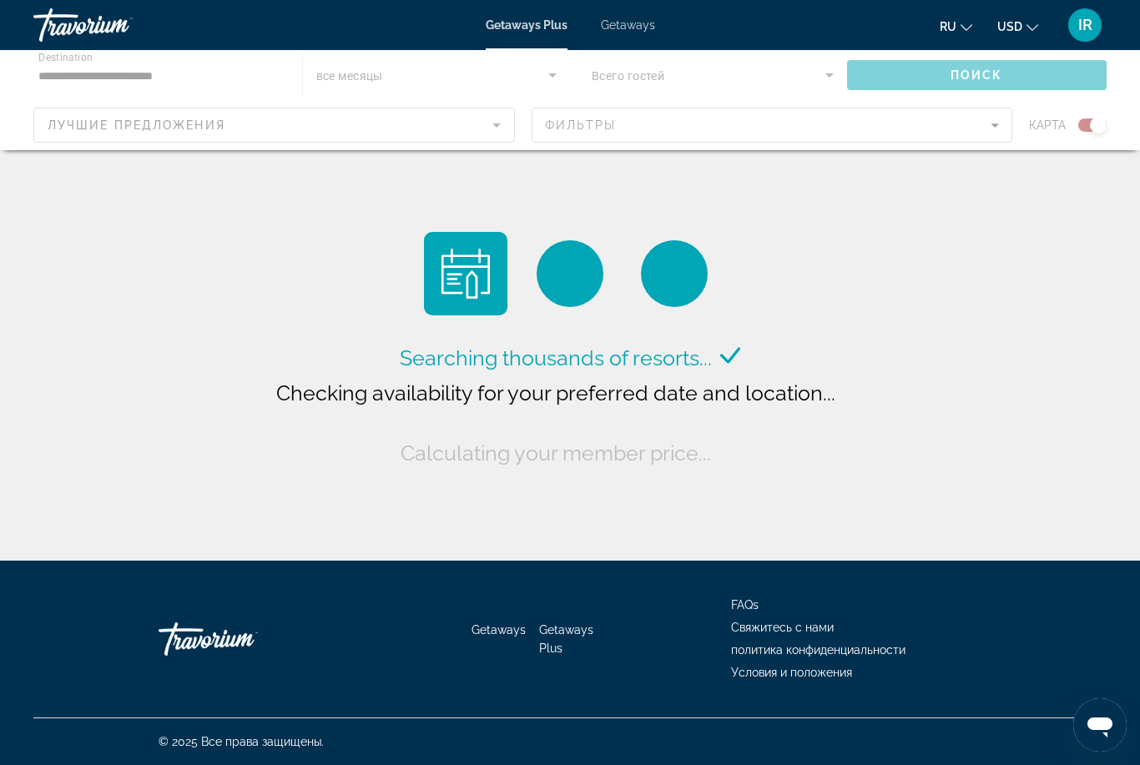
click at [89, 68] on div "Main content" at bounding box center [570, 100] width 1140 height 100
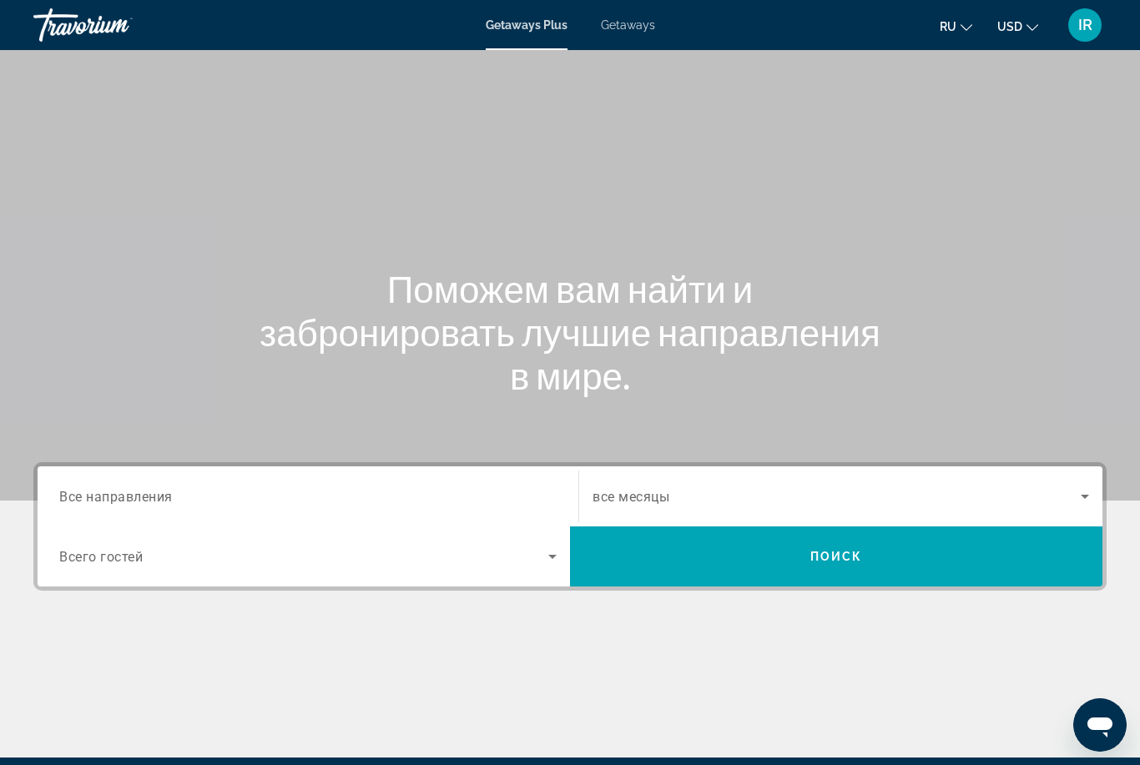
click at [218, 496] on input "Destination Все направления" at bounding box center [307, 497] width 497 height 20
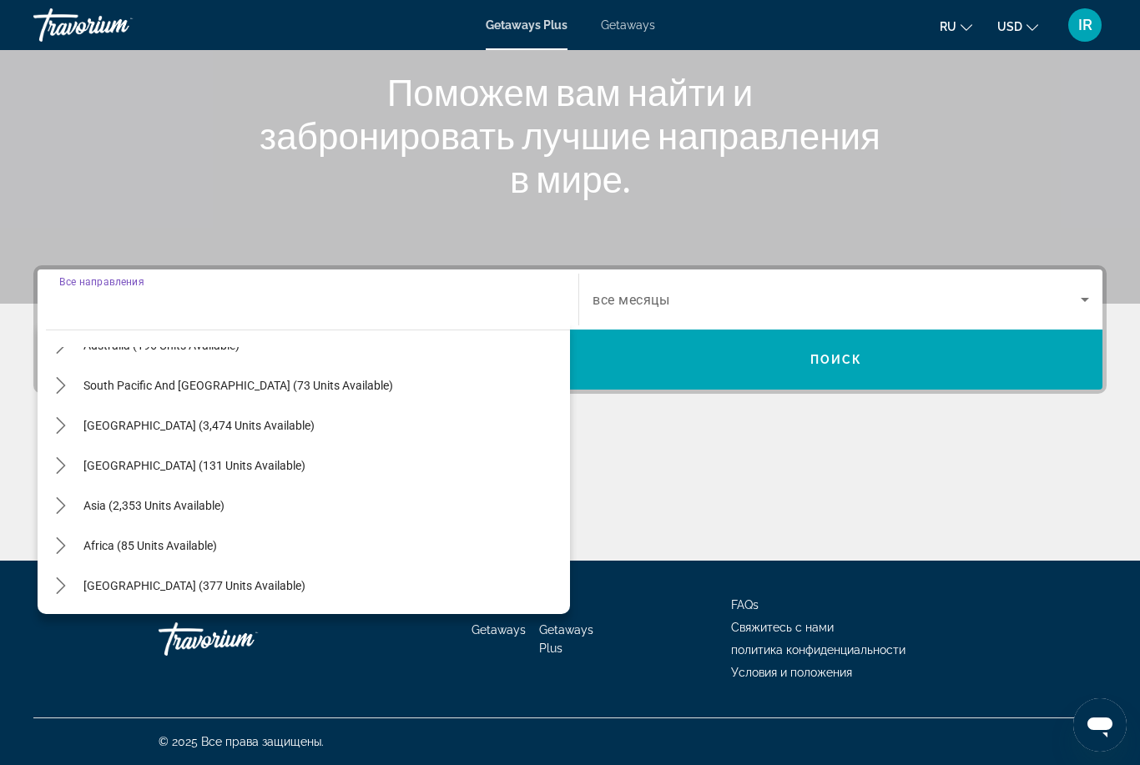
scroll to position [270, 0]
click at [186, 510] on span "Asia (2,353 units available)" at bounding box center [153, 505] width 141 height 13
type input "**********"
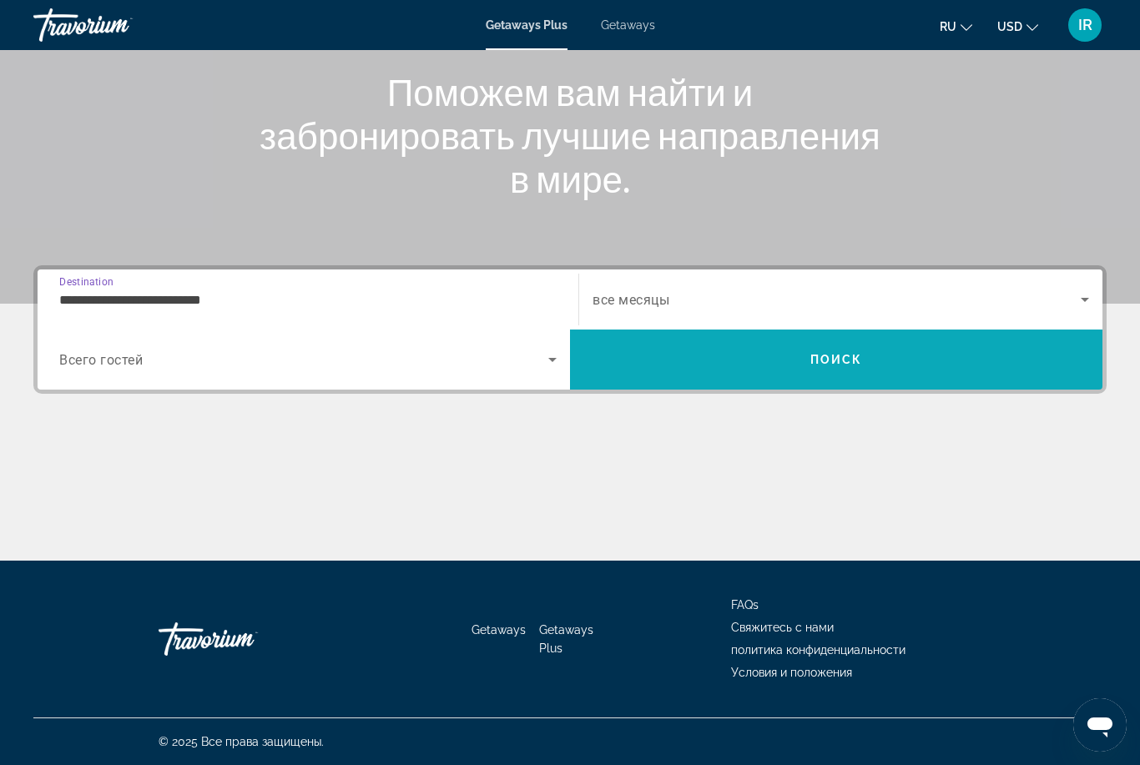
click at [754, 349] on span "Search" at bounding box center [836, 360] width 532 height 40
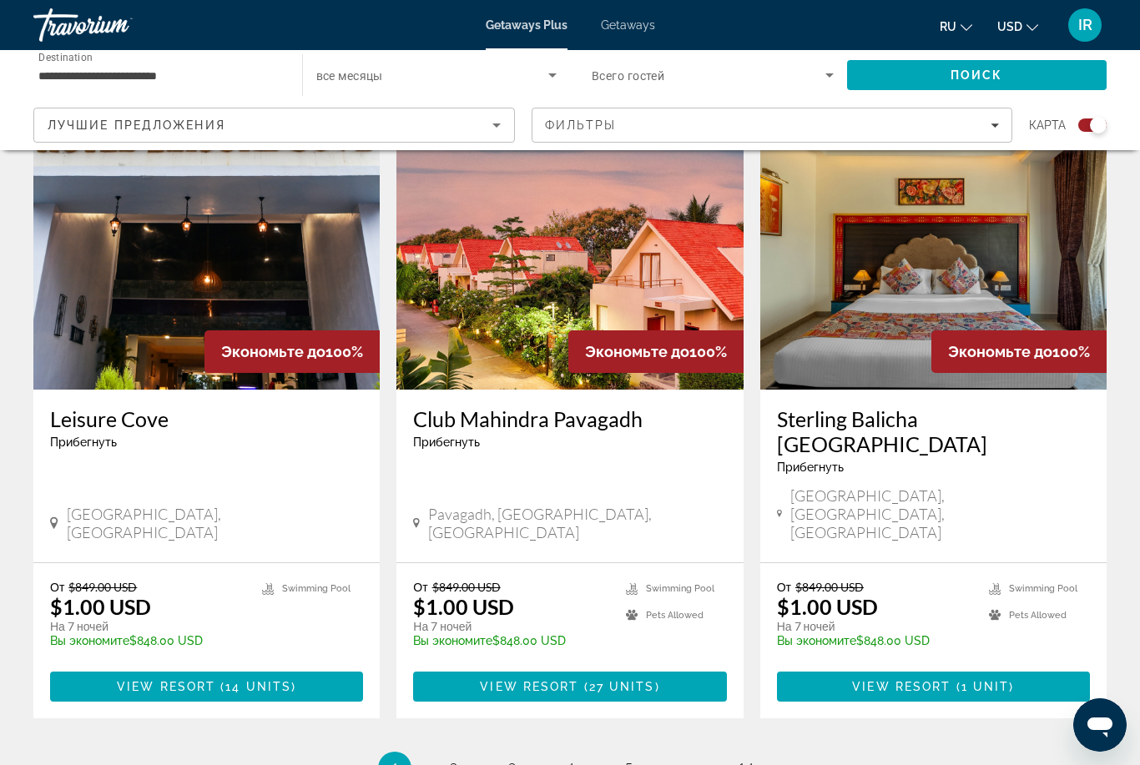
scroll to position [2449, 0]
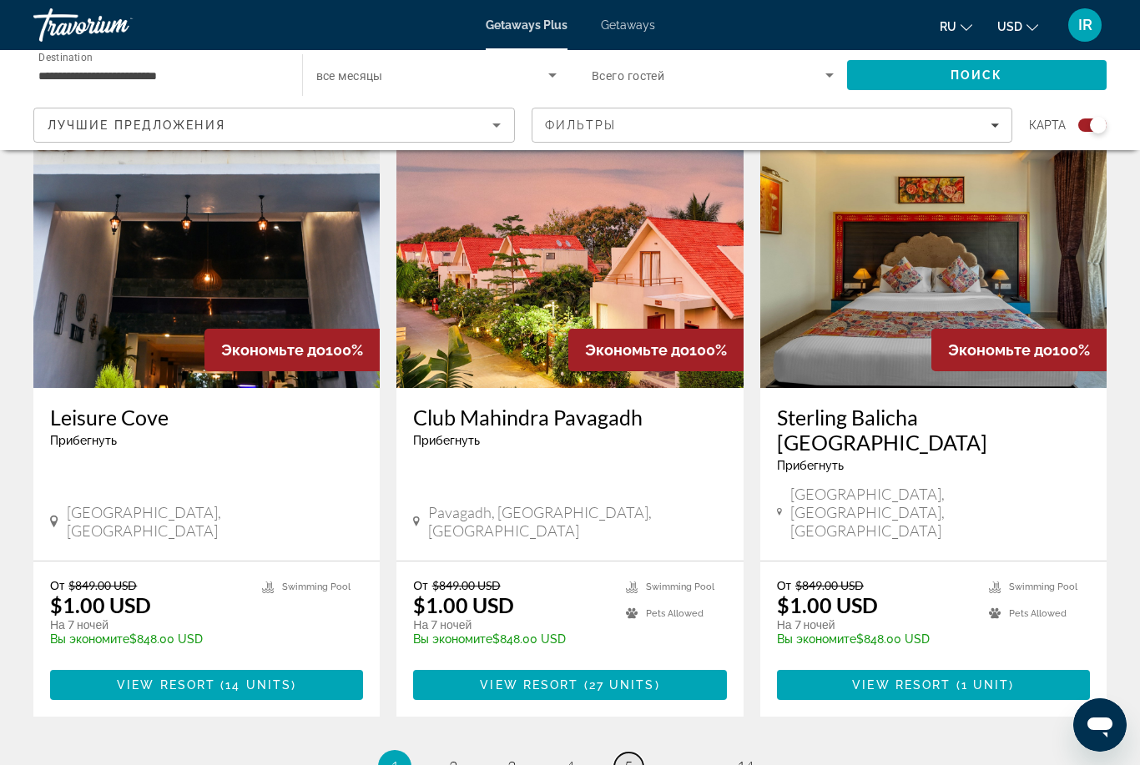
click at [633, 758] on span "5" at bounding box center [628, 767] width 8 height 18
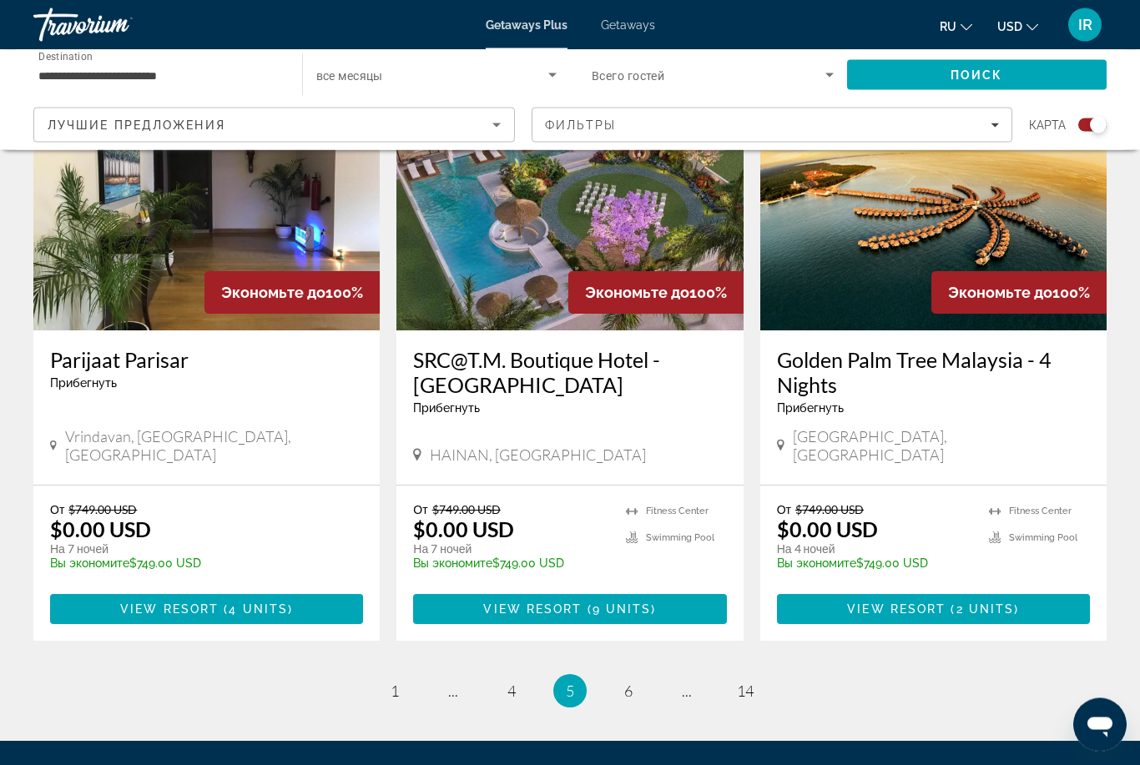
scroll to position [2496, 0]
click at [688, 682] on span "..." at bounding box center [687, 691] width 10 height 18
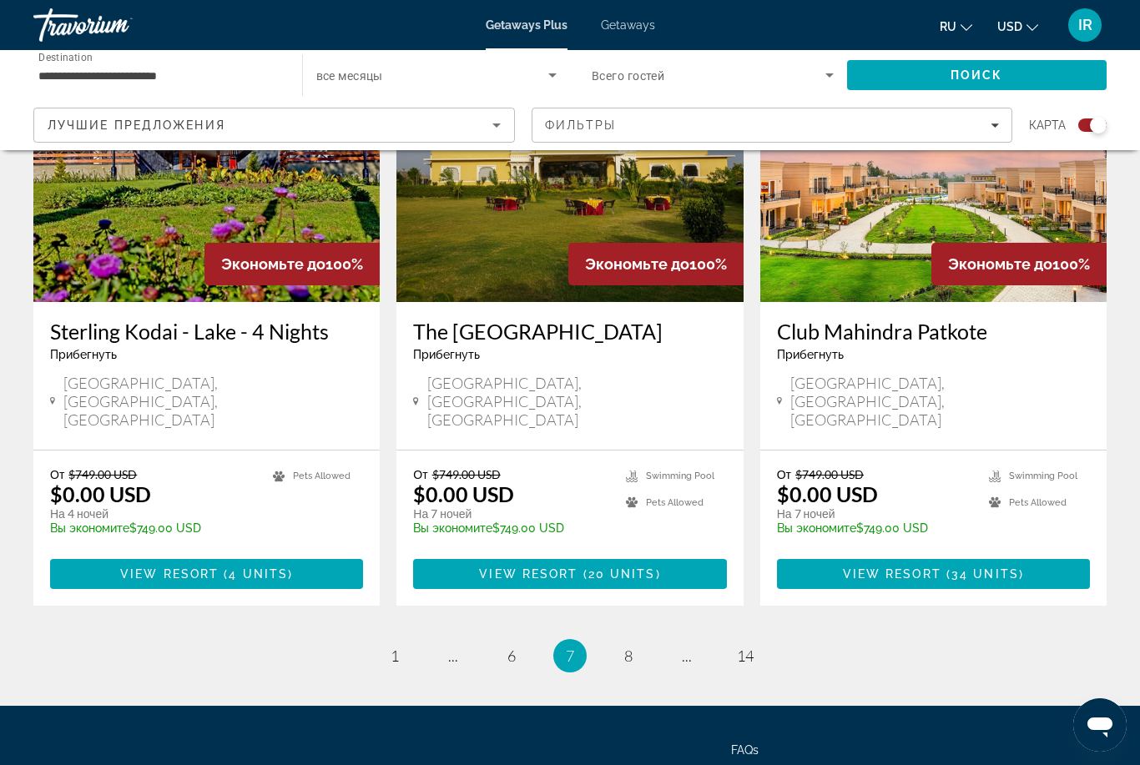
scroll to position [2499, 0]
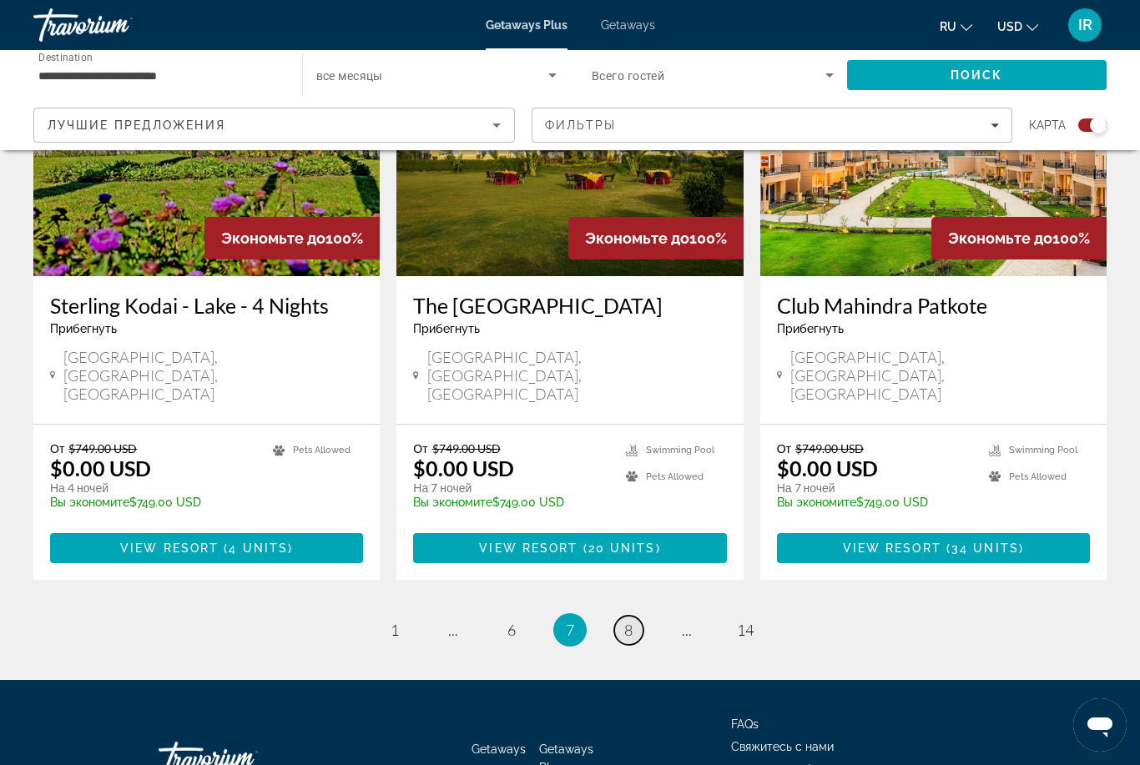
click at [626, 621] on span "8" at bounding box center [628, 630] width 8 height 18
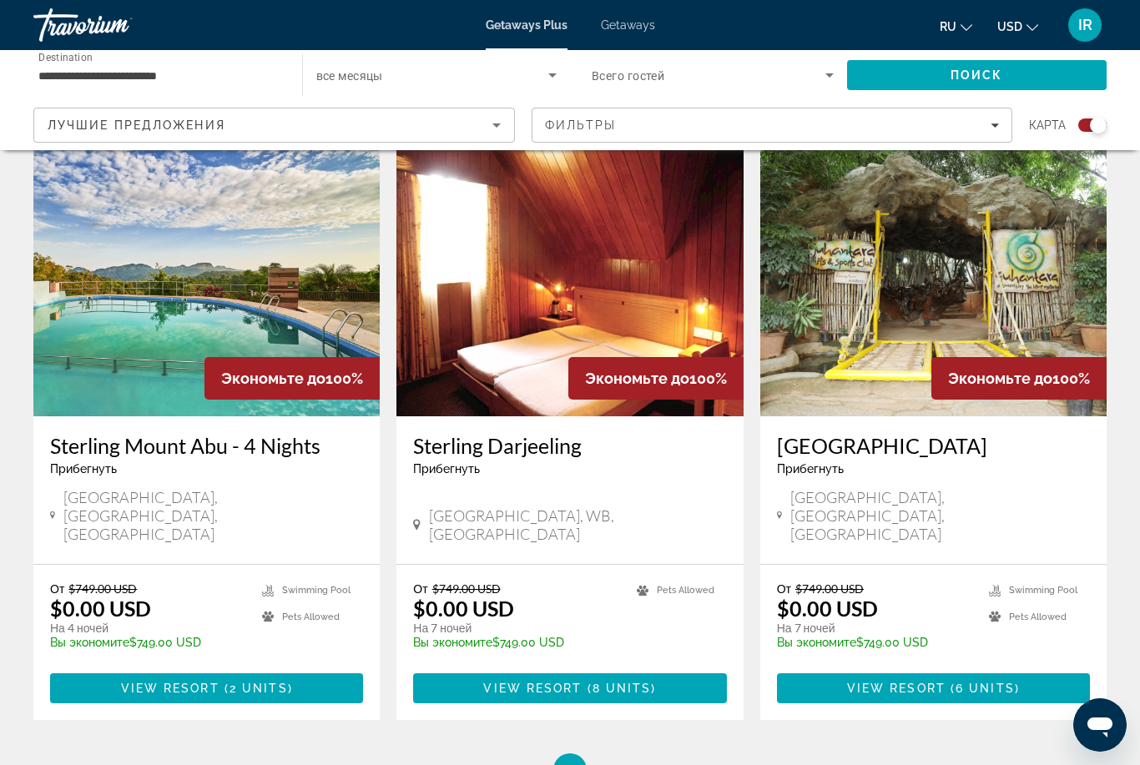
scroll to position [2450, 0]
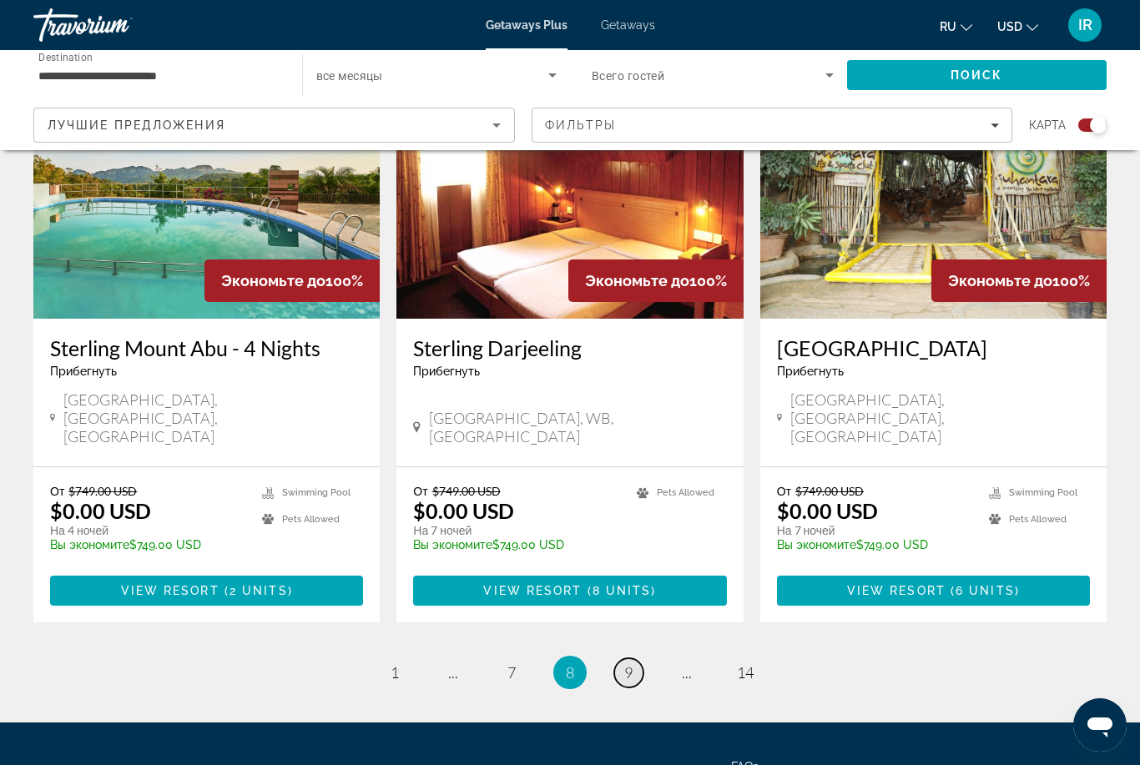
click at [621, 658] on link "page 9" at bounding box center [628, 672] width 29 height 29
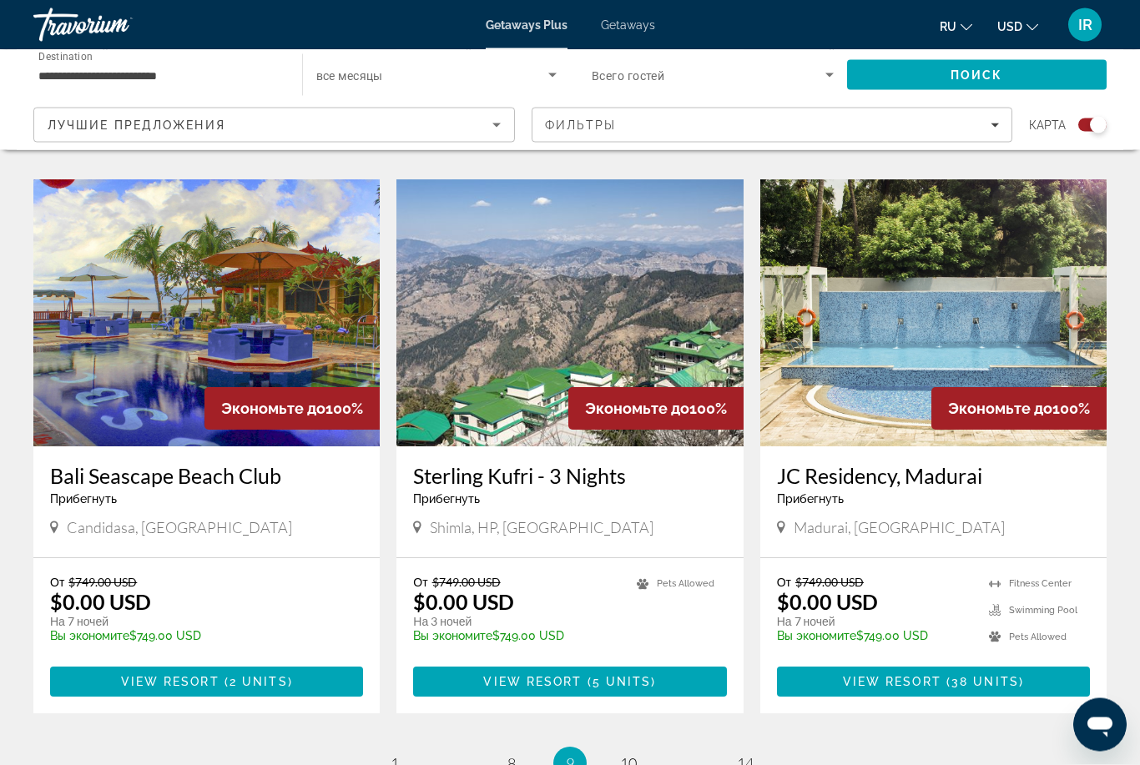
scroll to position [2373, 0]
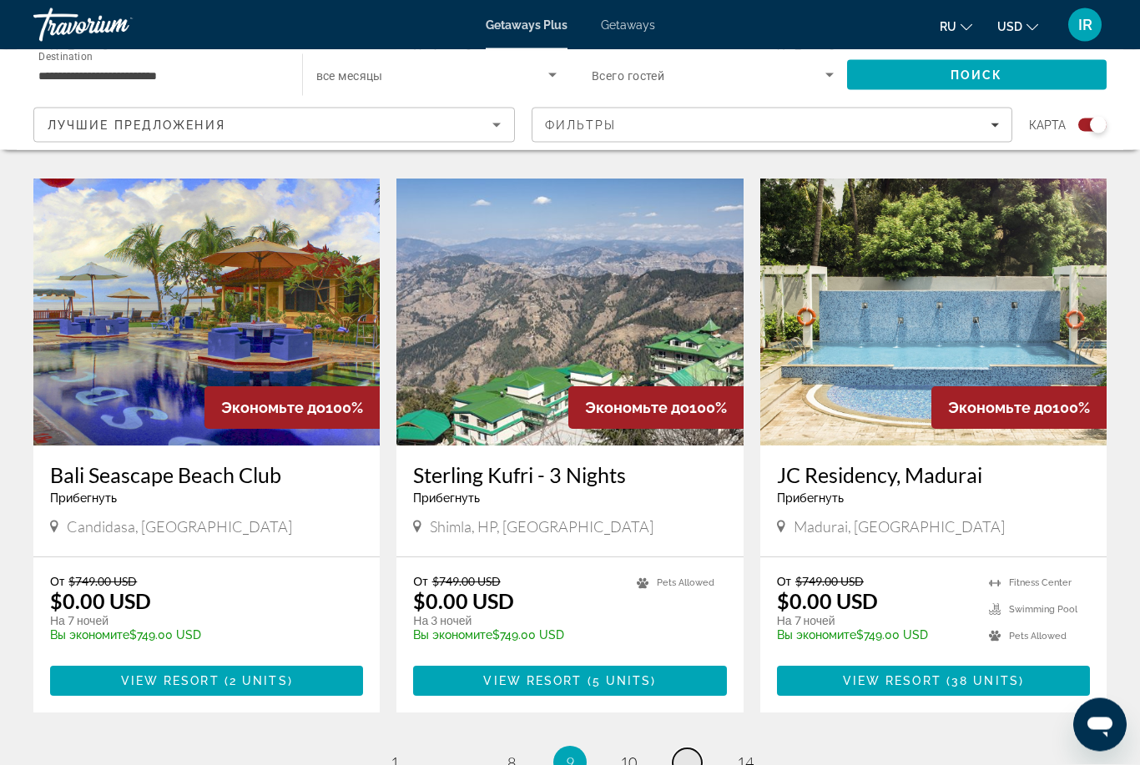
click at [684, 754] on span "..." at bounding box center [687, 763] width 10 height 18
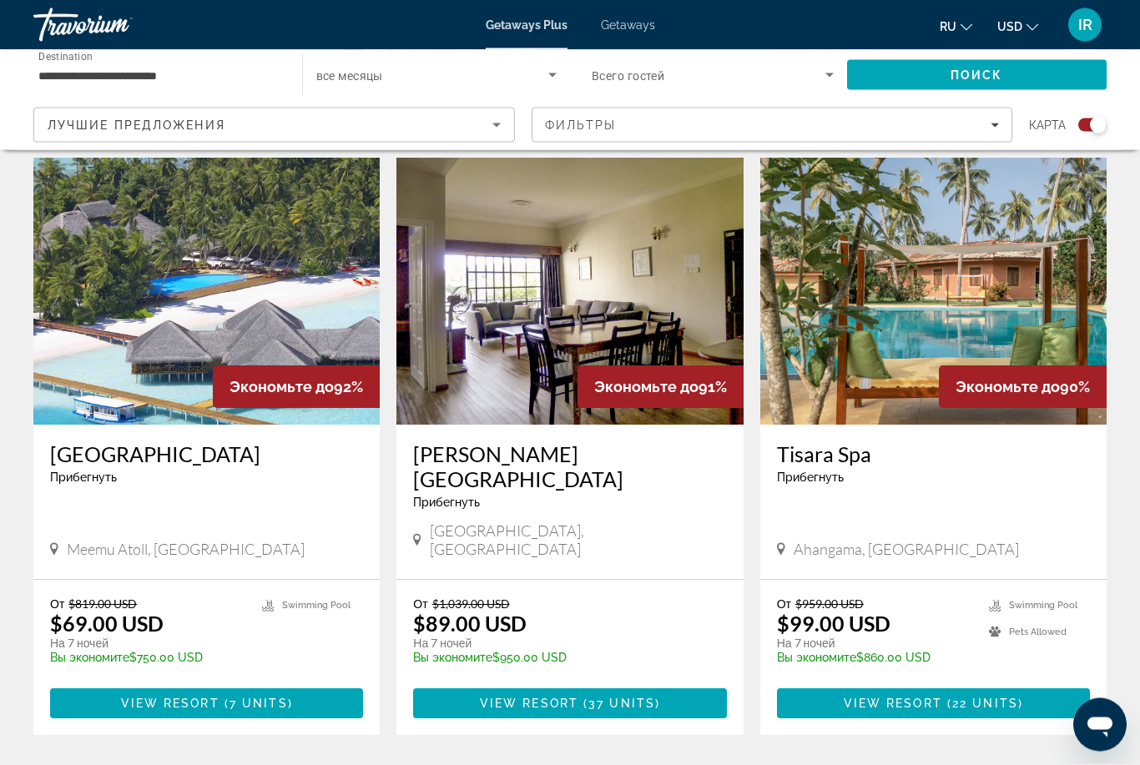
scroll to position [572, 0]
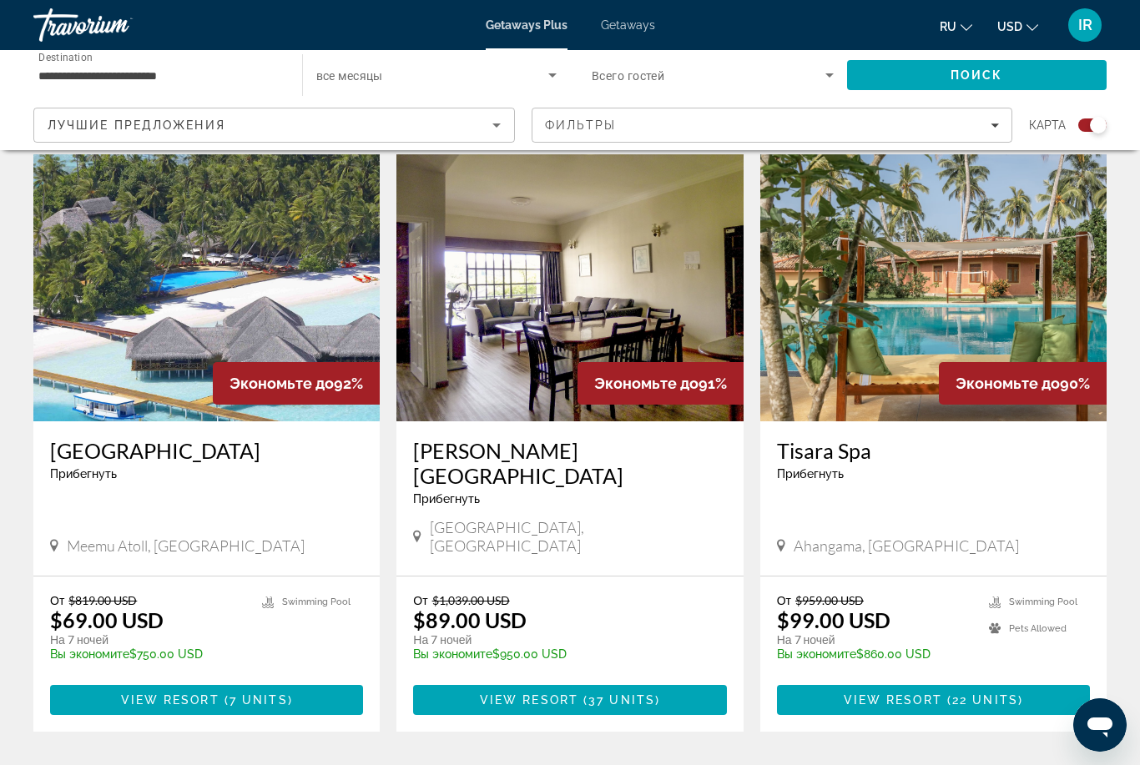
click at [187, 270] on img "Main content" at bounding box center [206, 287] width 346 height 267
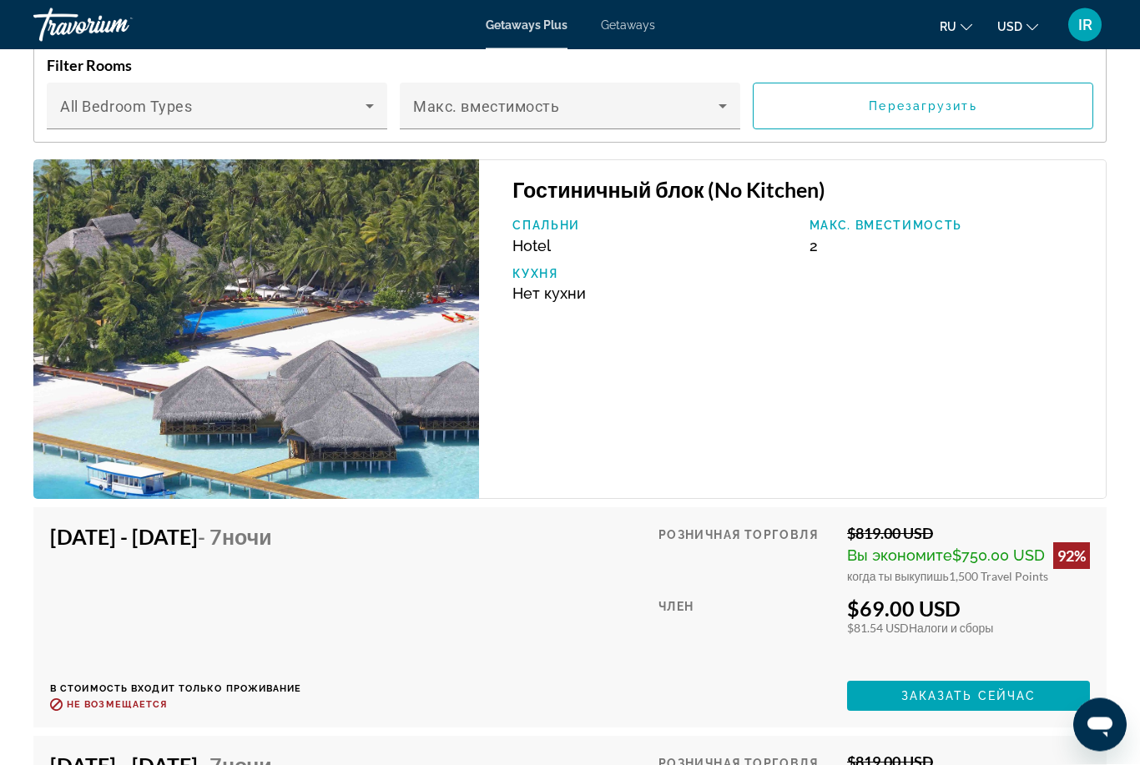
scroll to position [3473, 0]
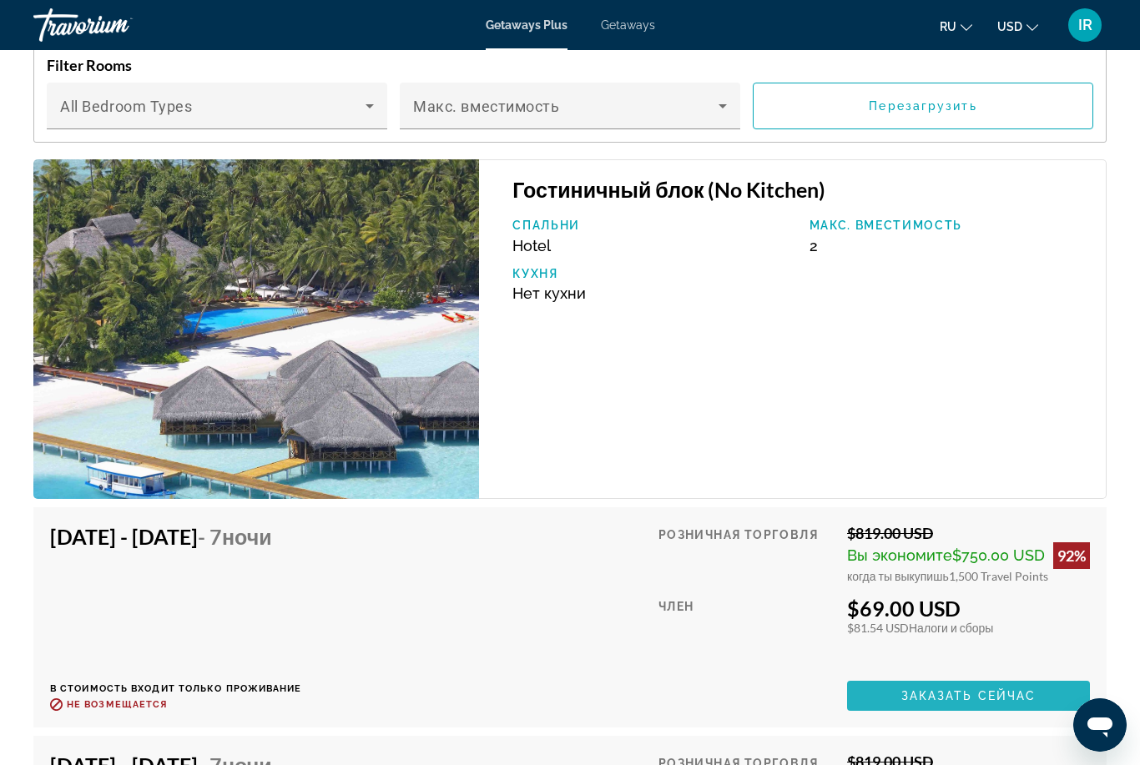
click at [966, 685] on span "Main content" at bounding box center [968, 696] width 243 height 40
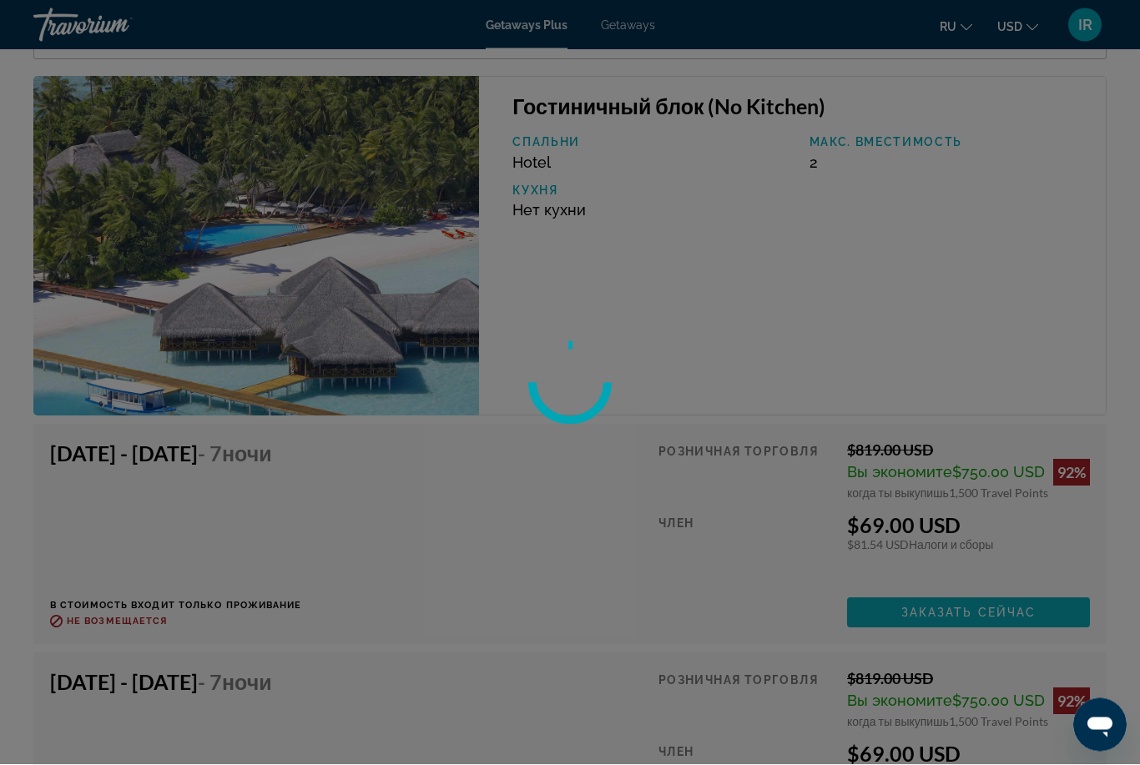
scroll to position [3551, 0]
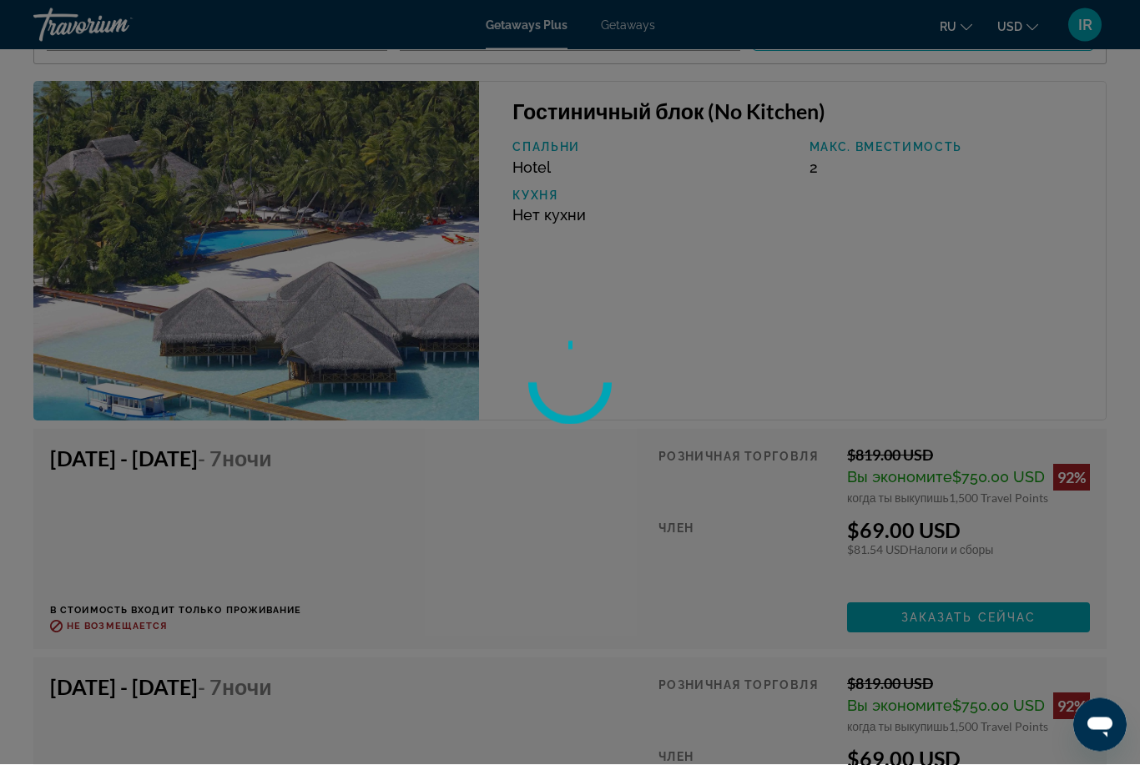
click at [854, 291] on div at bounding box center [570, 382] width 1140 height 765
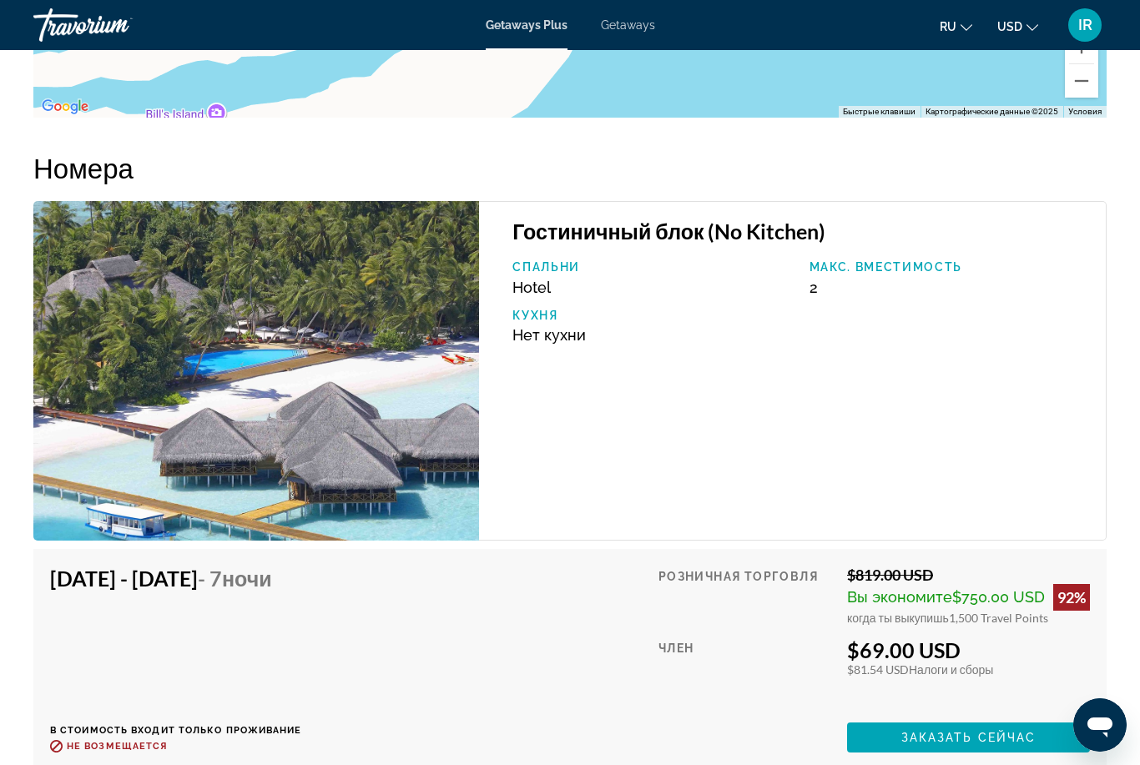
scroll to position [3314, 0]
click at [967, 749] on span "Main content" at bounding box center [968, 739] width 243 height 40
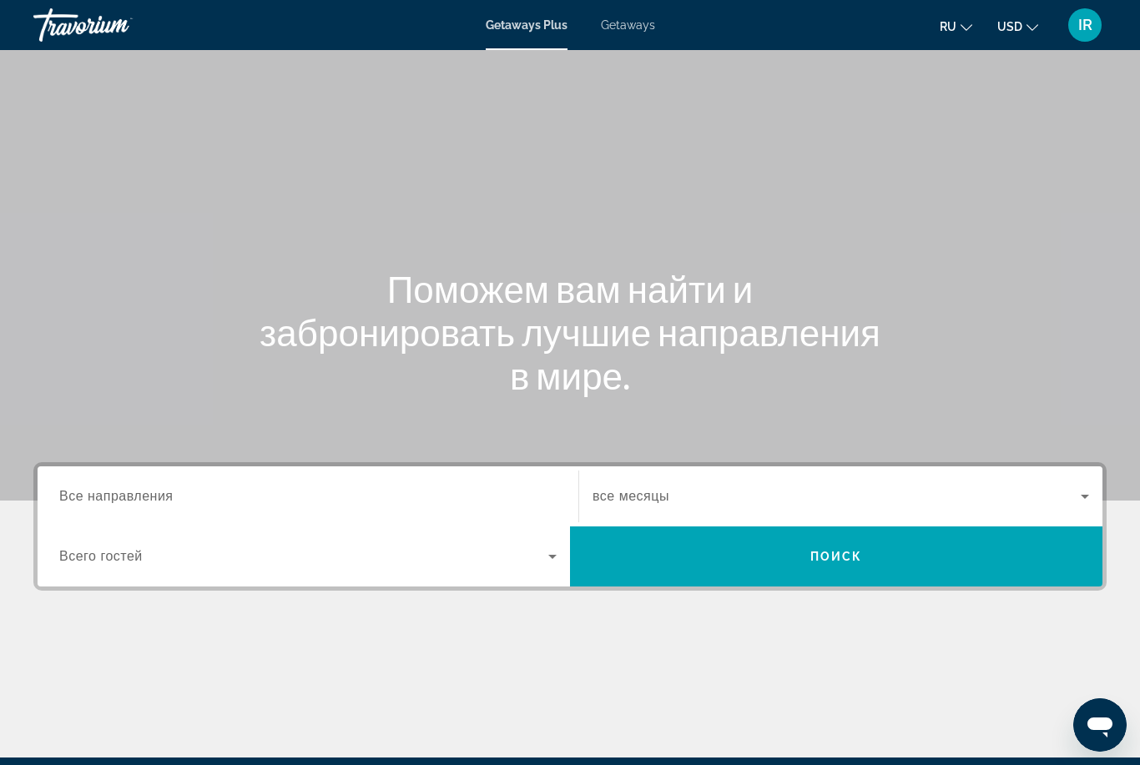
click at [198, 482] on div "Search widget" at bounding box center [307, 497] width 497 height 48
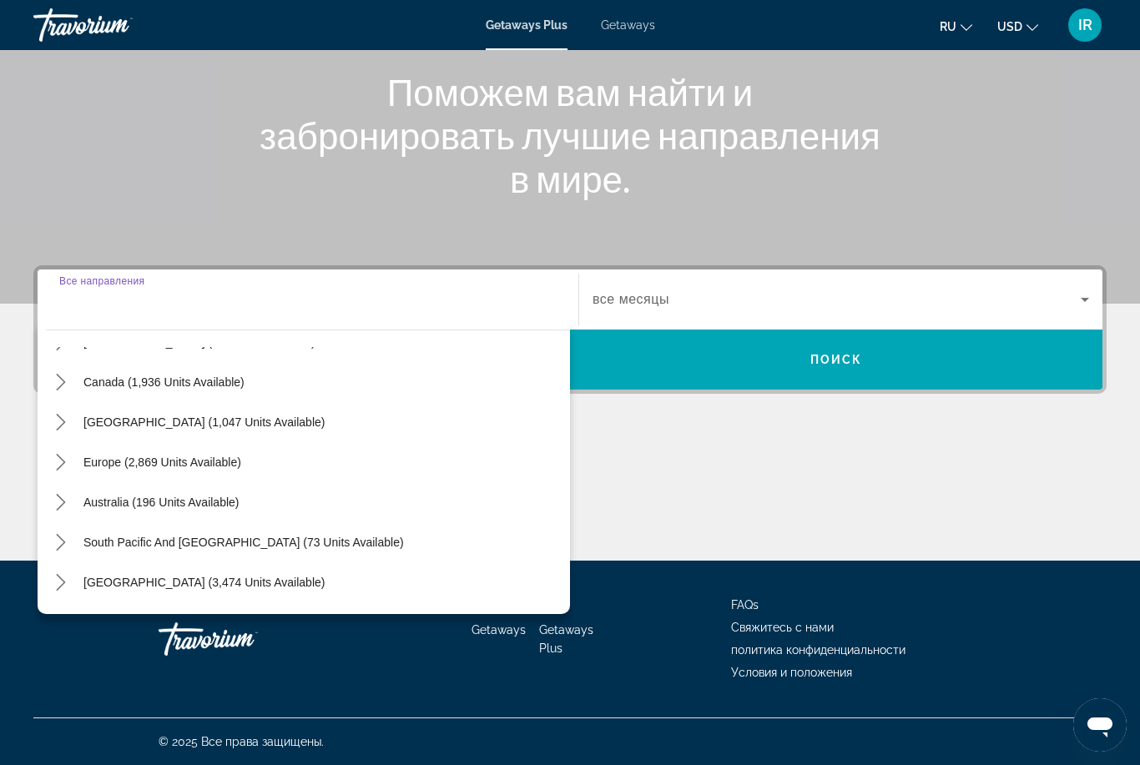
scroll to position [114, 0]
click at [55, 452] on mat-icon "Toggle Europe (2,869 units available) submenu" at bounding box center [60, 461] width 29 height 29
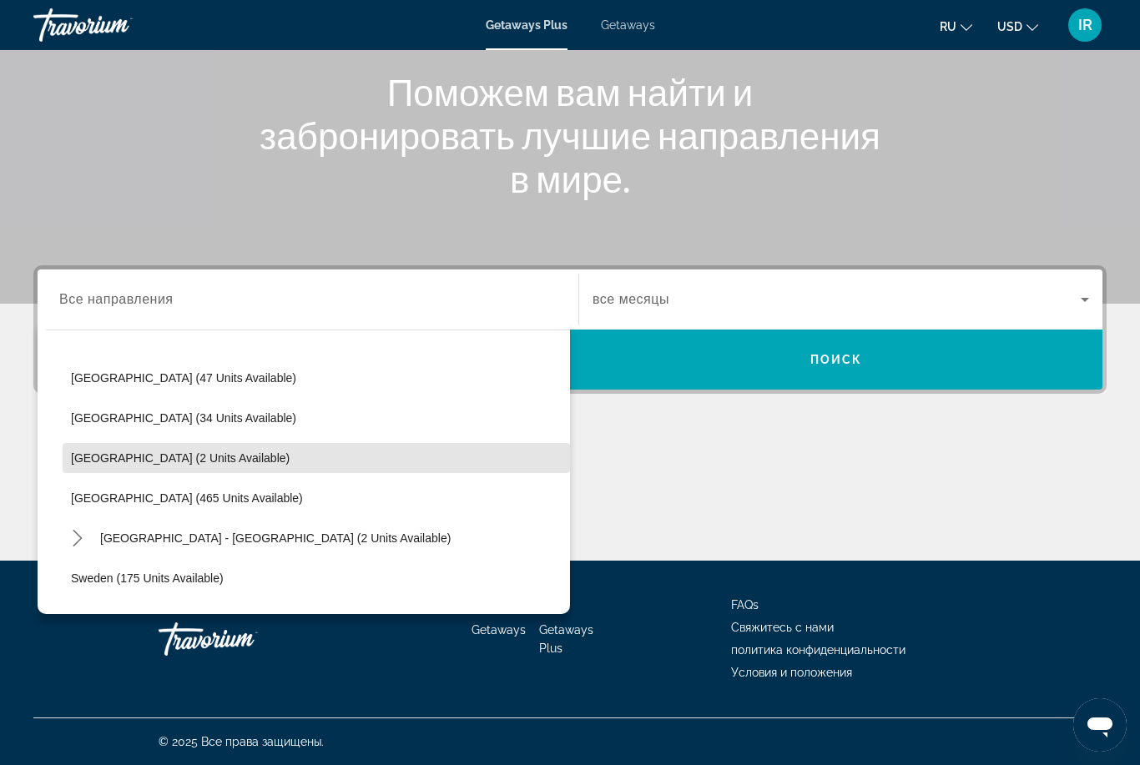
scroll to position [641, 0]
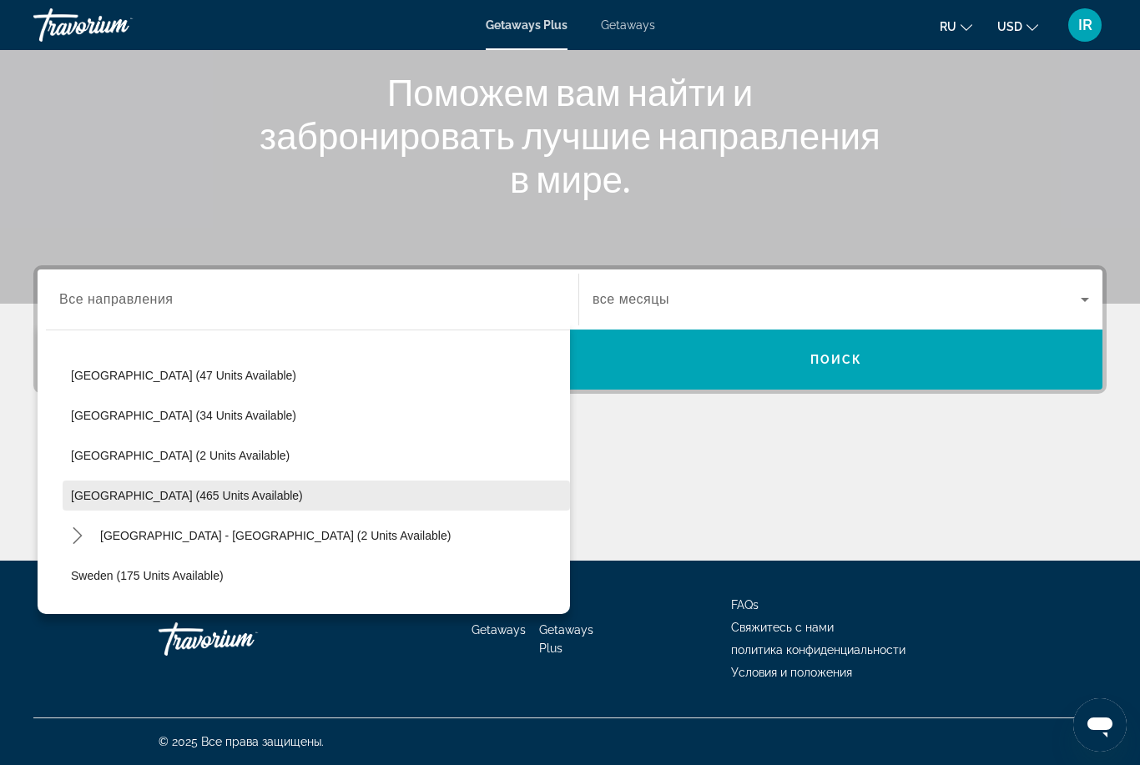
click at [122, 492] on span "Spain (465 units available)" at bounding box center [187, 495] width 232 height 13
type input "**********"
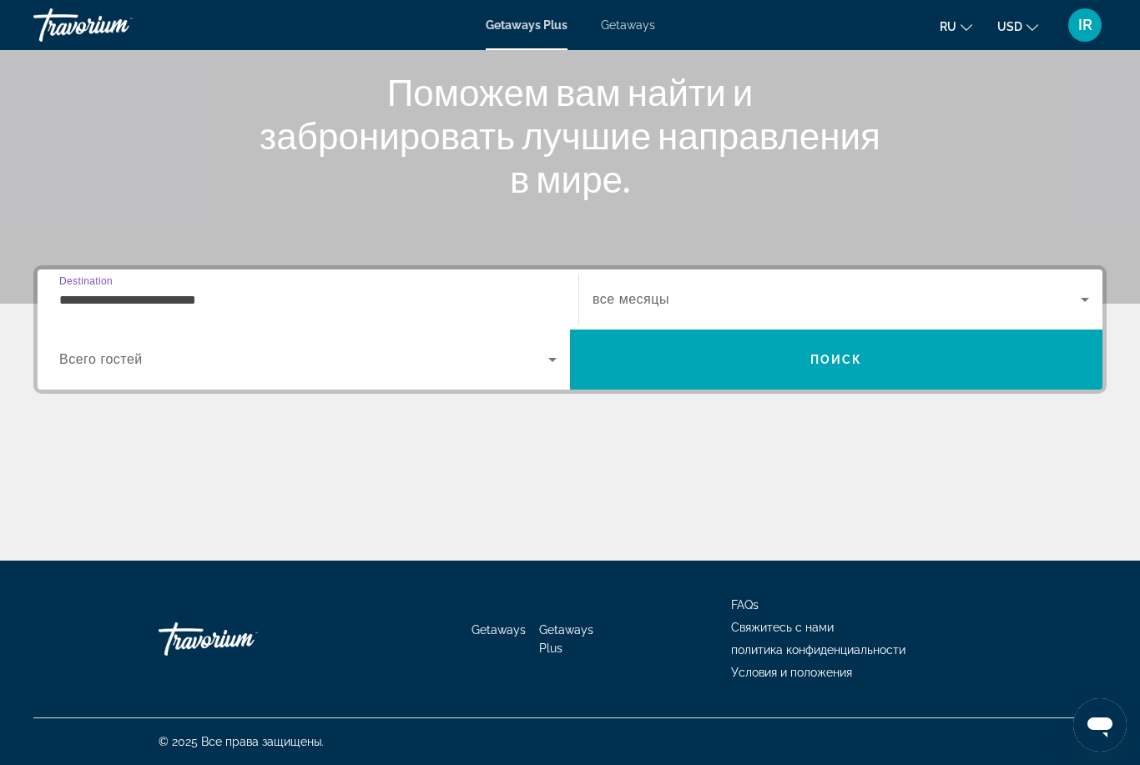
click at [719, 295] on span "Search widget" at bounding box center [837, 300] width 488 height 20
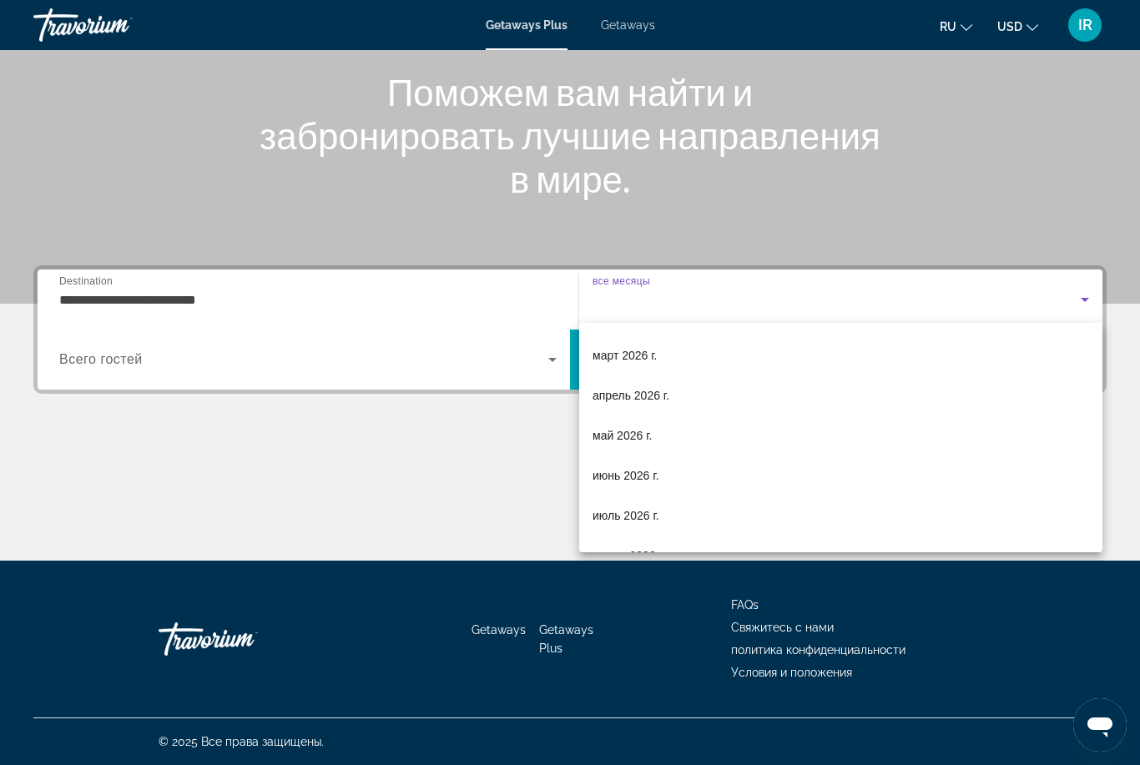
scroll to position [234, 0]
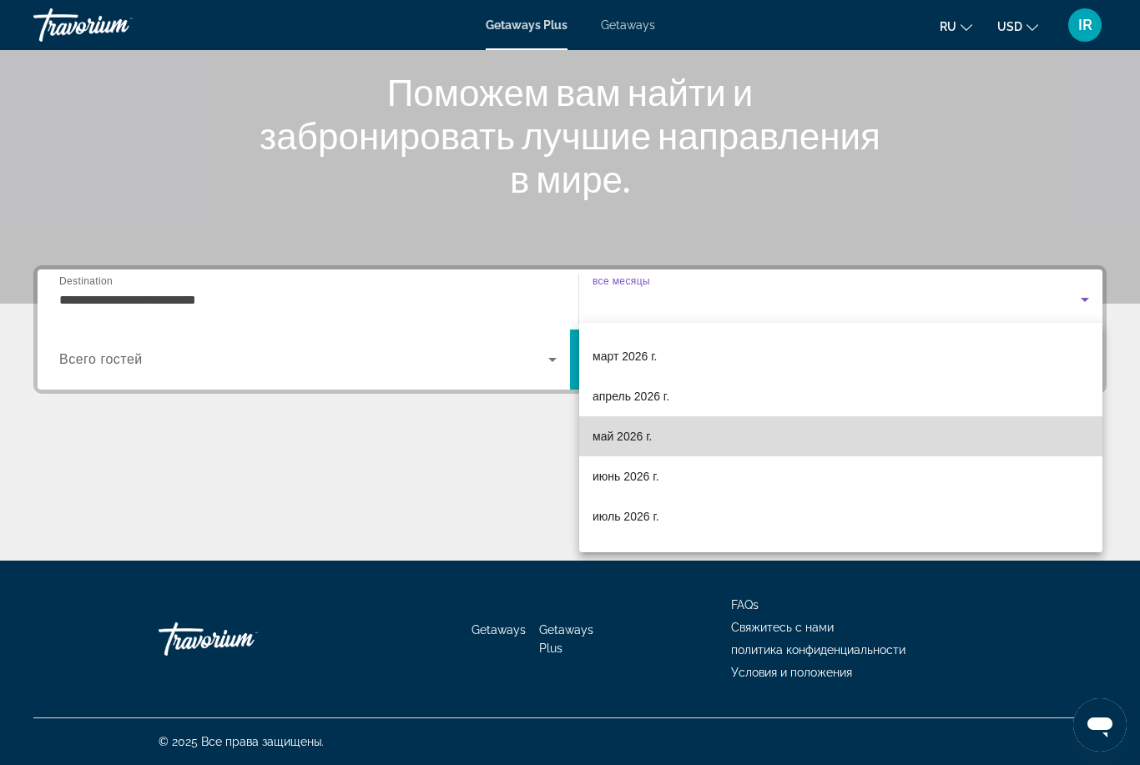
click at [673, 436] on mat-option "май 2026 г." at bounding box center [840, 436] width 523 height 40
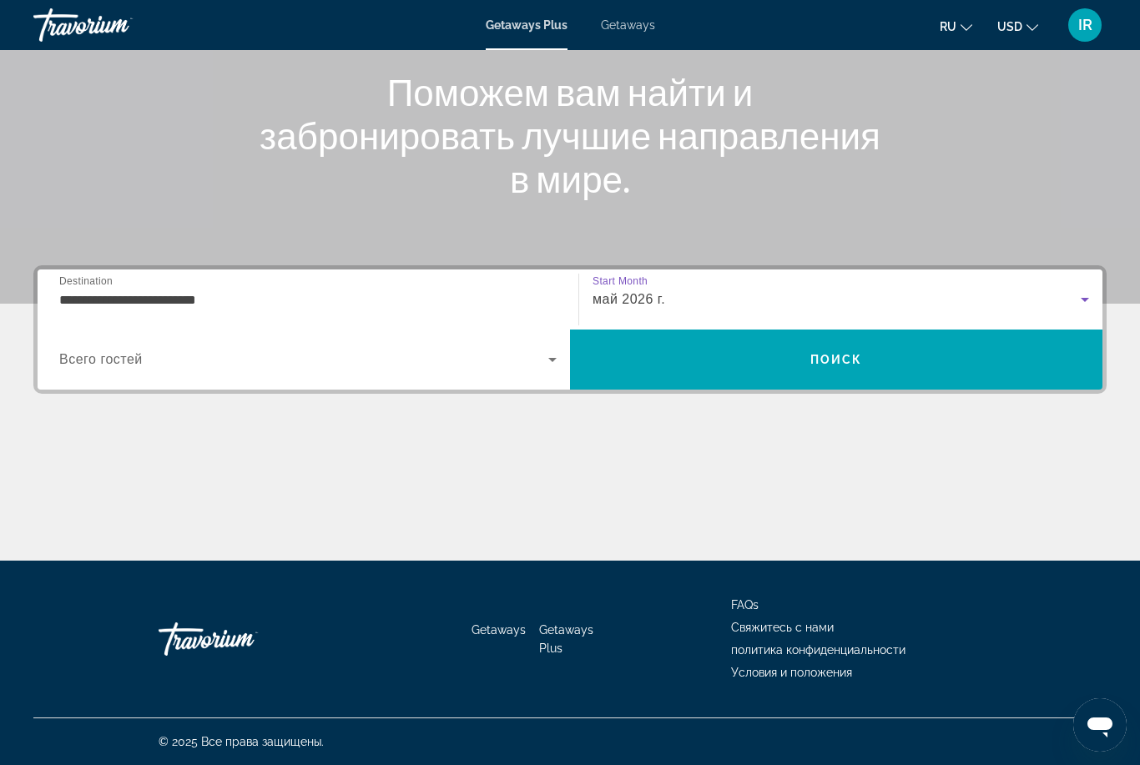
click at [505, 364] on span "Search widget" at bounding box center [303, 360] width 489 height 20
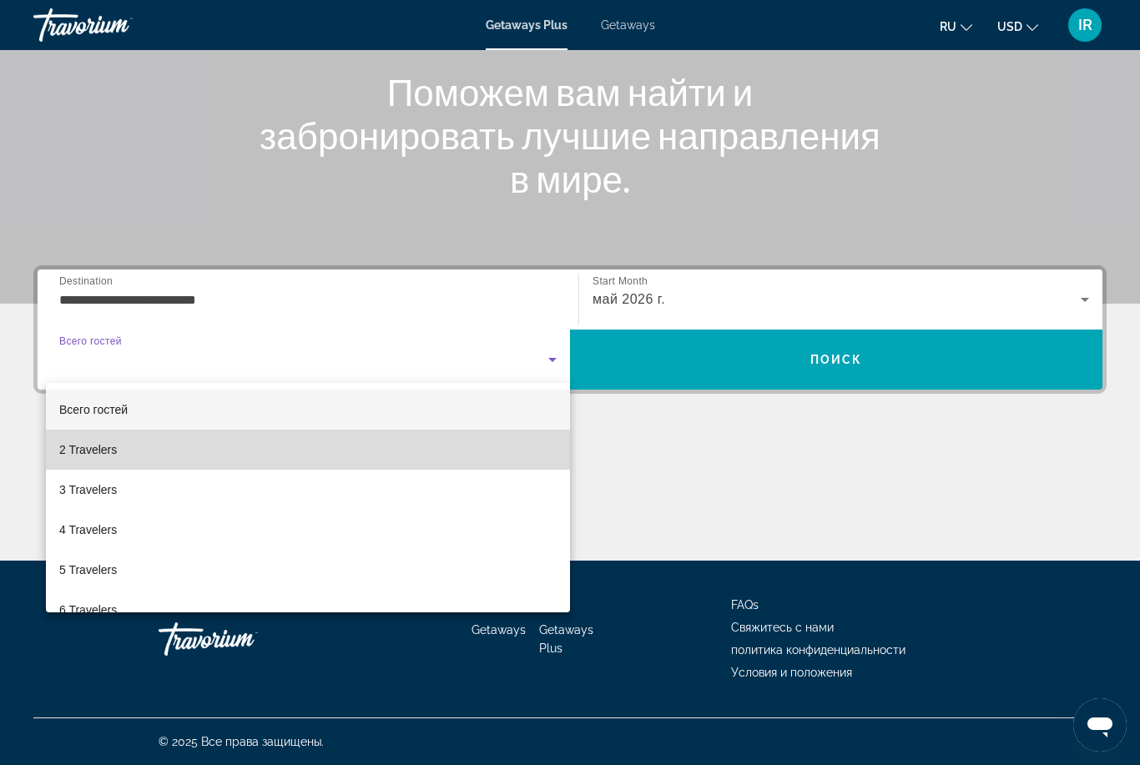
click at [88, 461] on mat-option "2 Travelers" at bounding box center [308, 450] width 524 height 40
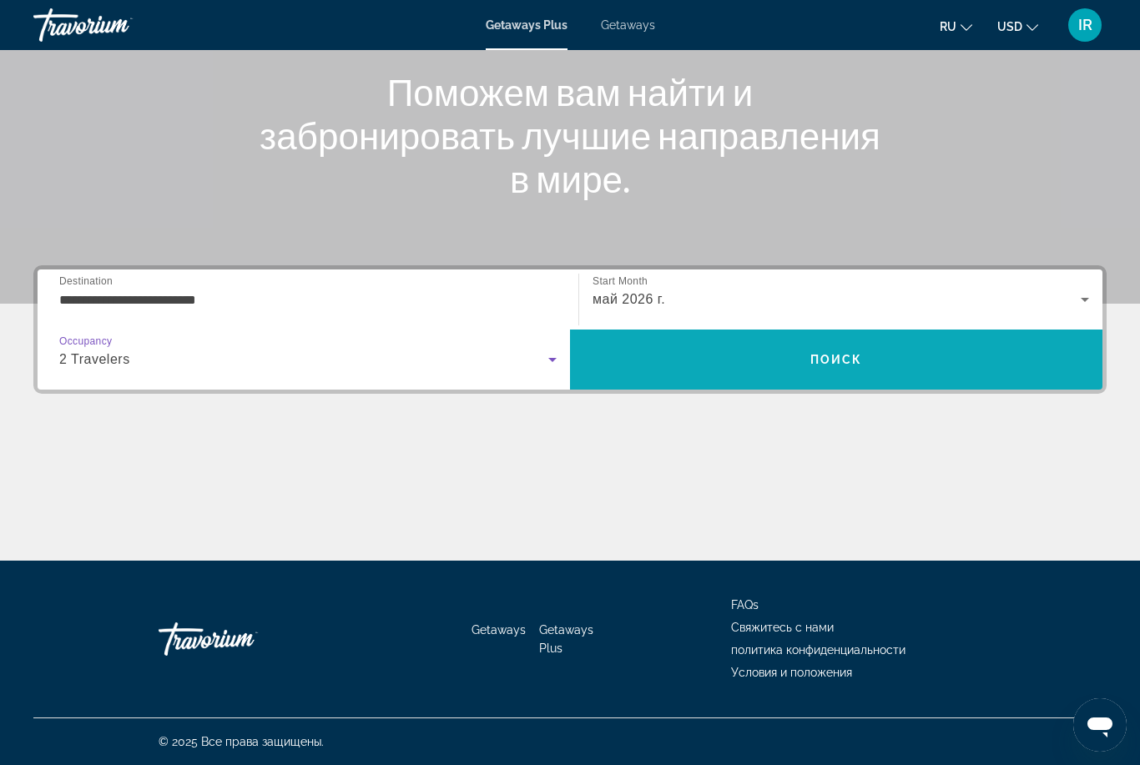
click at [813, 357] on span "Поиск" at bounding box center [836, 359] width 53 height 13
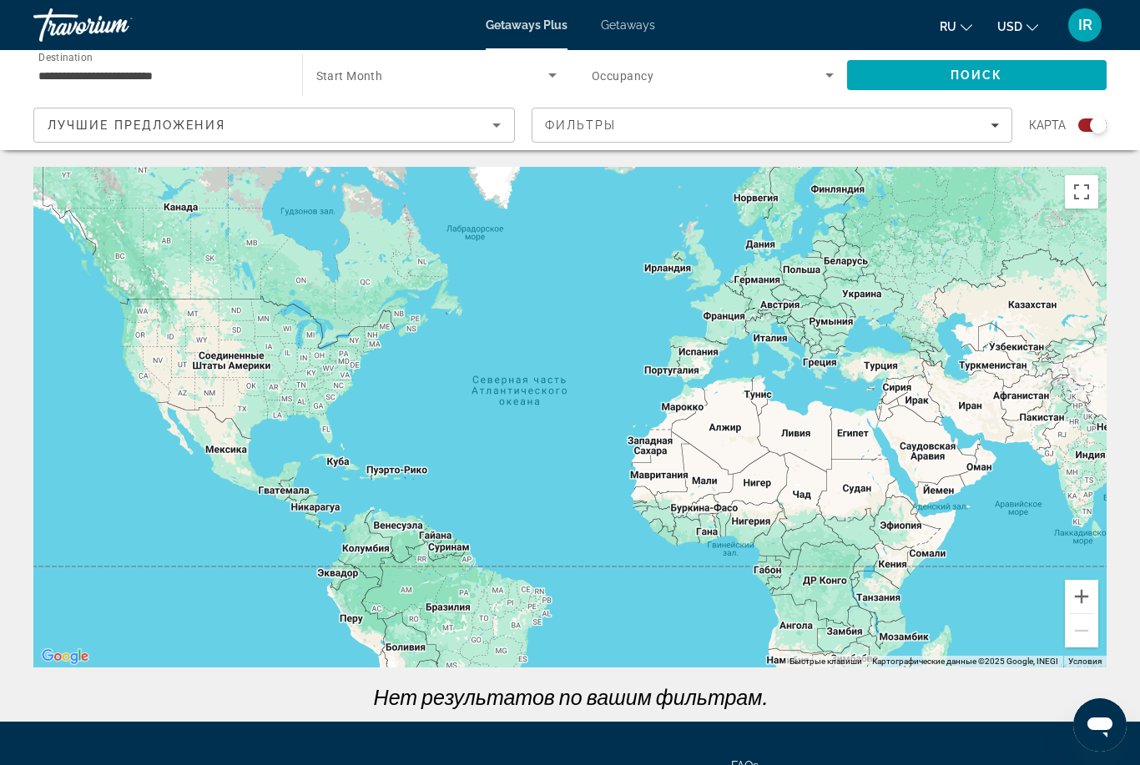
click at [160, 74] on input "**********" at bounding box center [159, 76] width 242 height 20
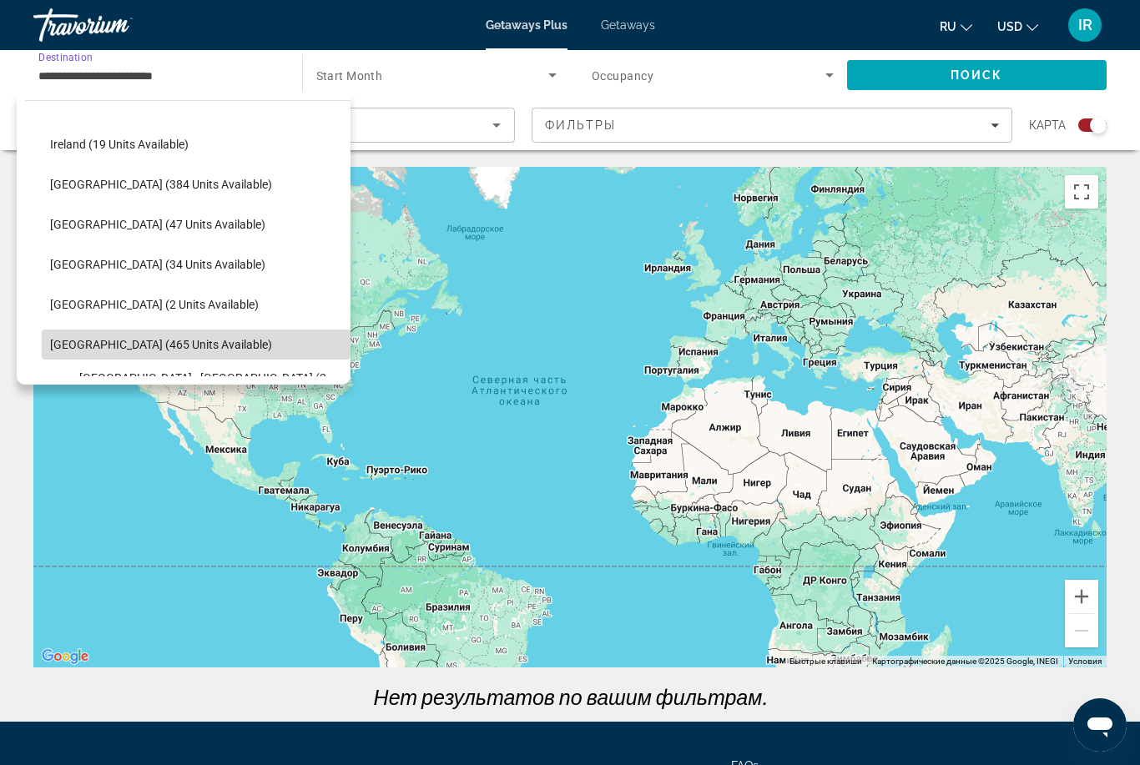
scroll to position [552, 0]
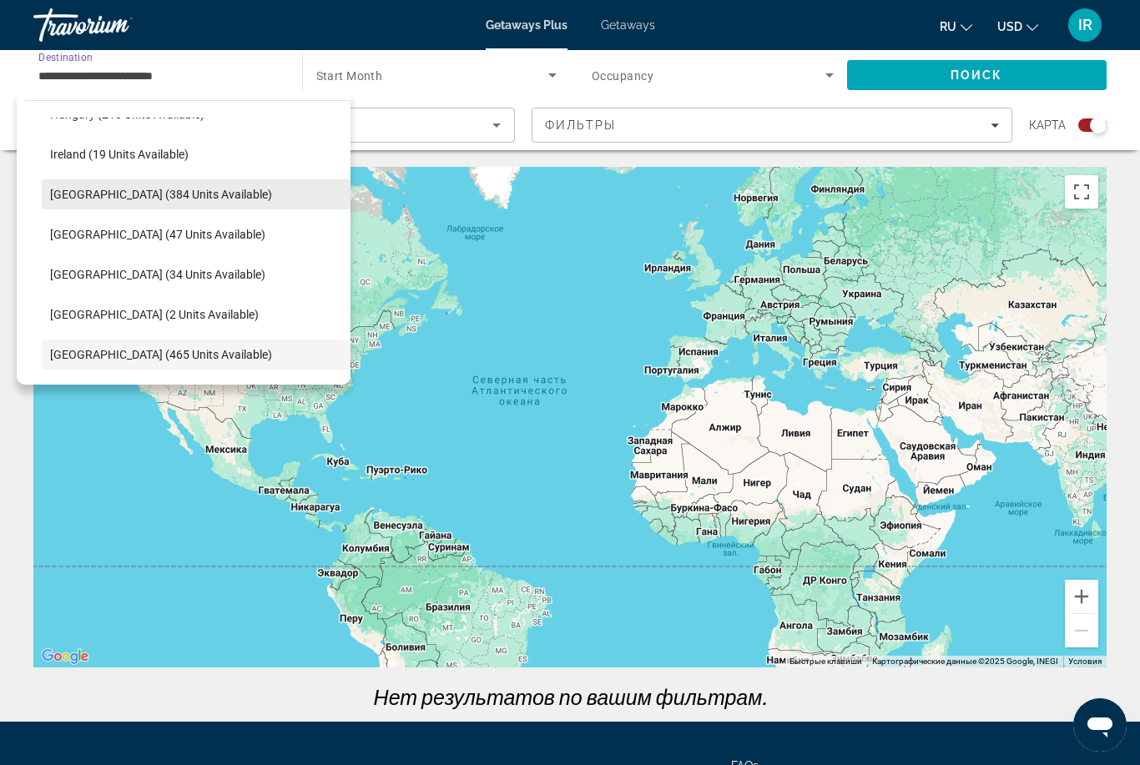
click at [159, 185] on span "Select destination: Italy (384 units available)" at bounding box center [196, 194] width 309 height 40
type input "**********"
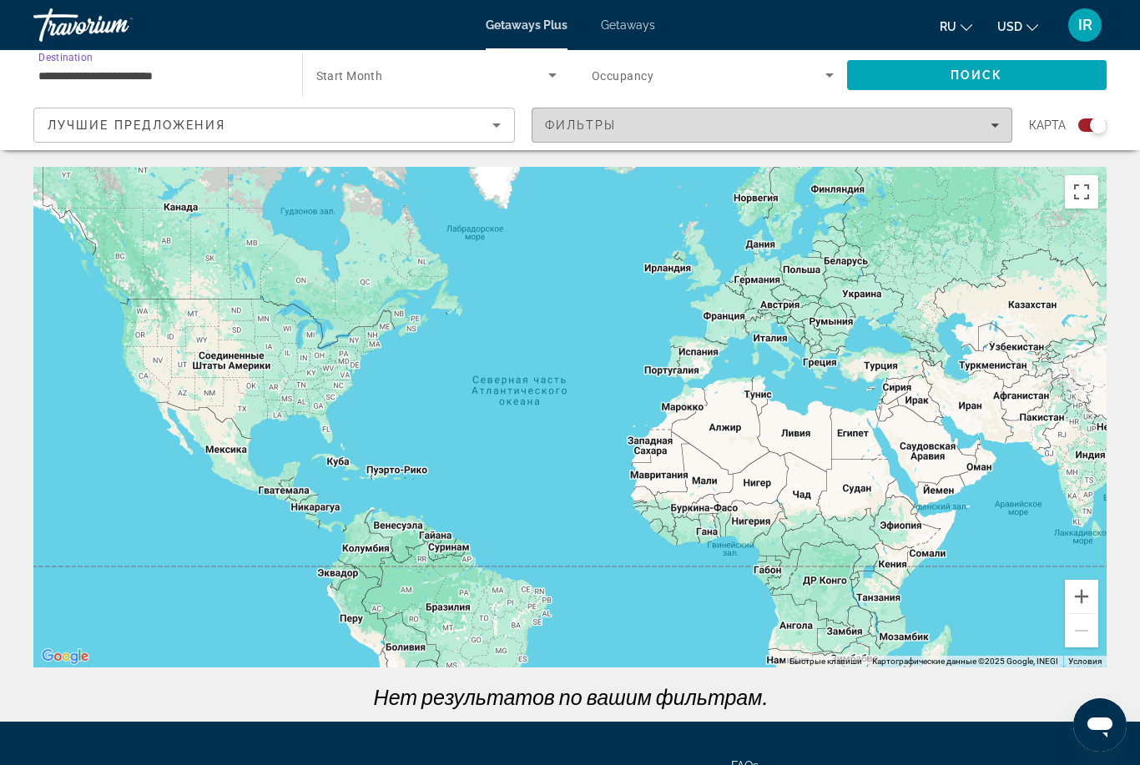
click at [743, 118] on span "Filters" at bounding box center [772, 125] width 480 height 40
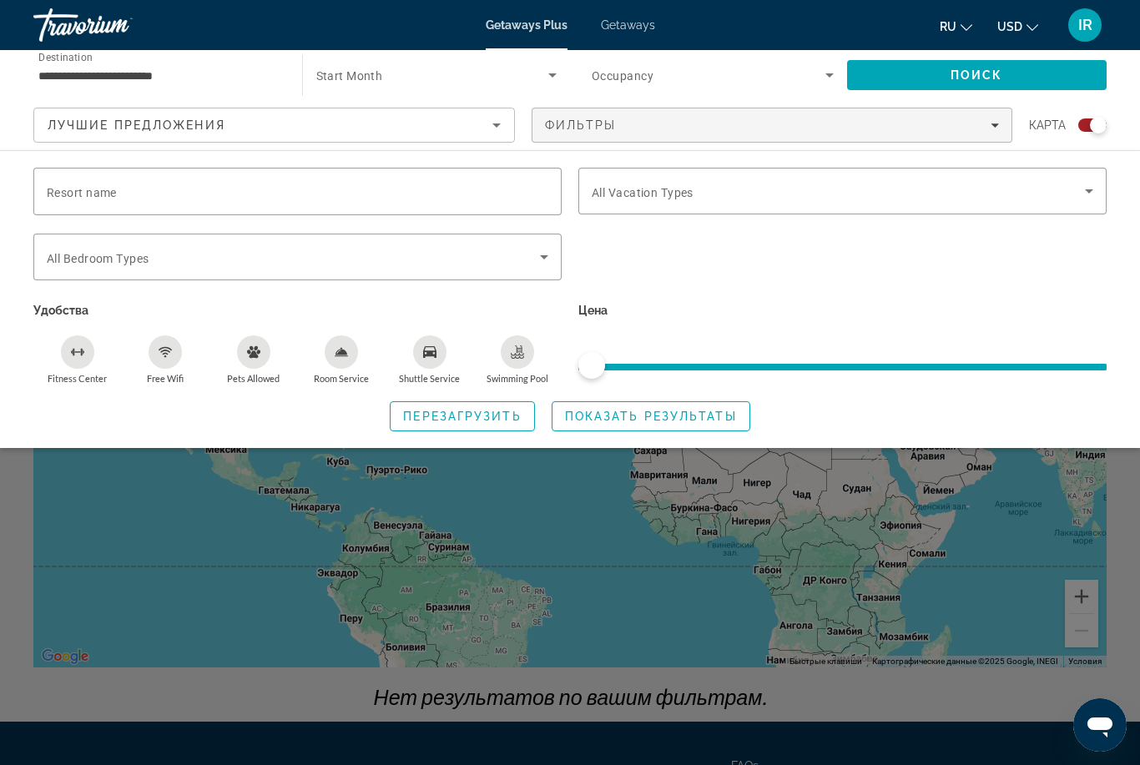
click at [655, 73] on span "Search widget" at bounding box center [709, 75] width 234 height 20
click at [430, 86] on div at bounding box center [570, 382] width 1140 height 765
click at [411, 80] on span "Search widget" at bounding box center [432, 75] width 233 height 20
click at [394, 102] on div "все месяцы" at bounding box center [437, 124] width 268 height 53
click at [422, 58] on div at bounding box center [570, 382] width 1140 height 765
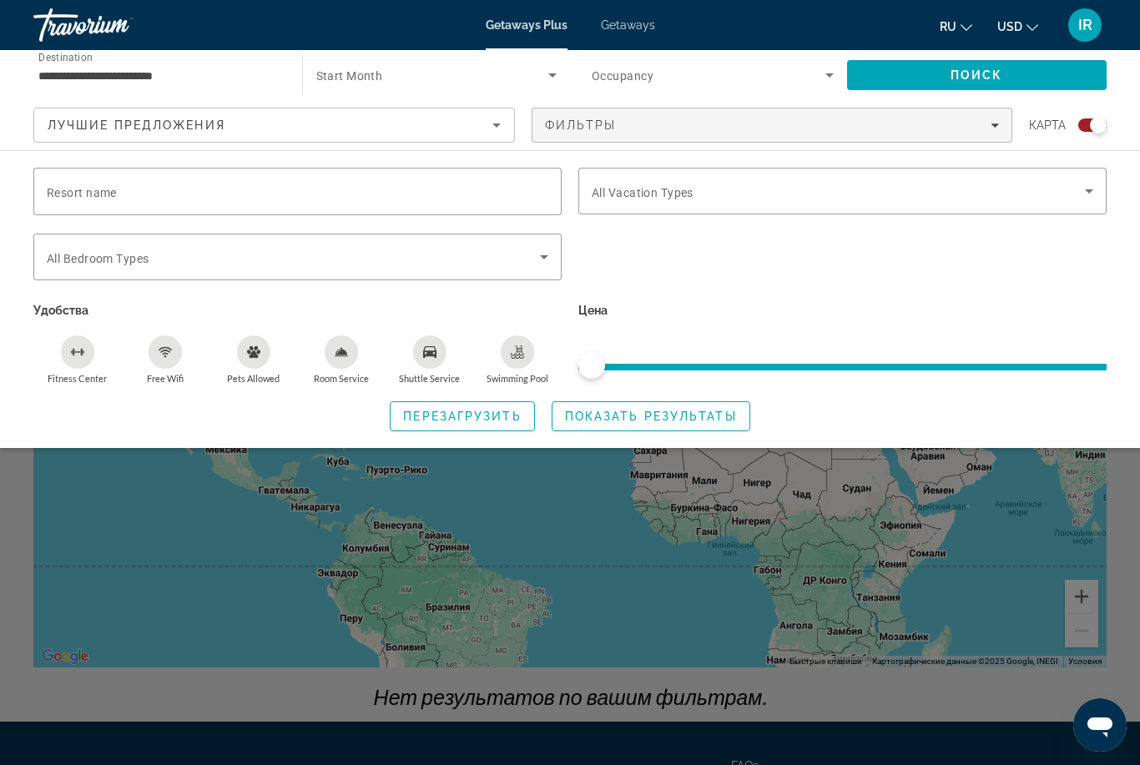
click at [425, 78] on span "Search widget" at bounding box center [432, 75] width 233 height 20
click at [275, 24] on div at bounding box center [570, 382] width 1140 height 765
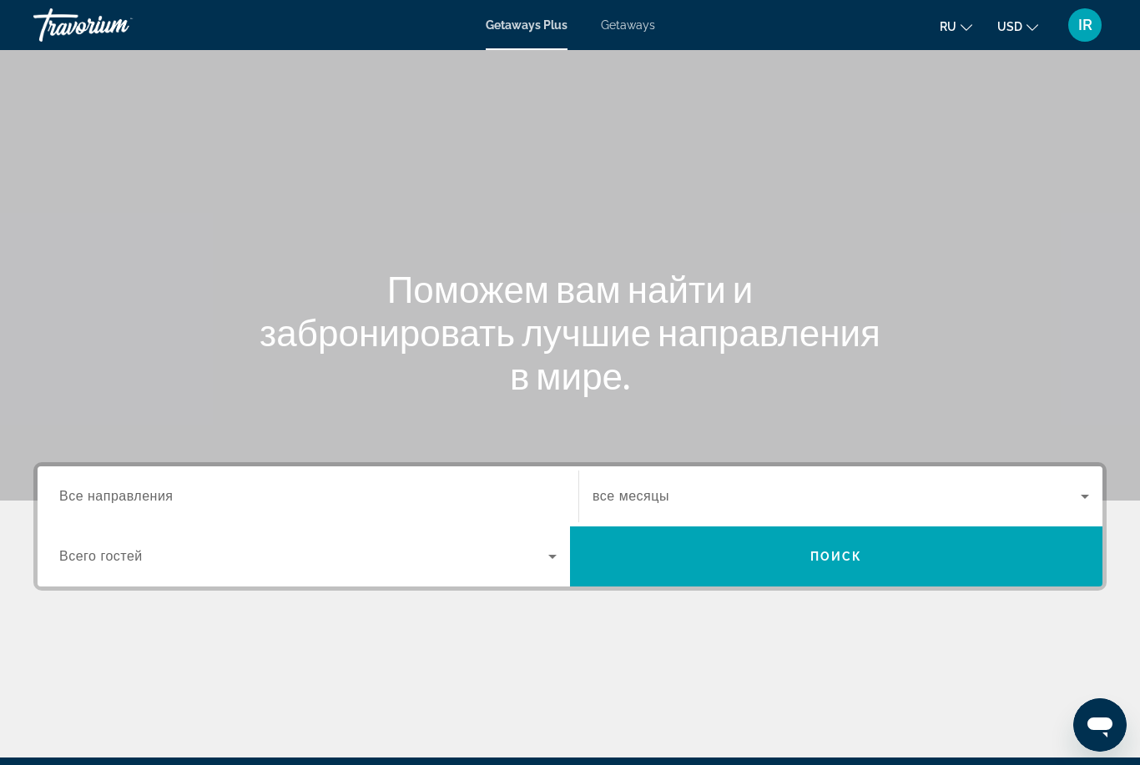
click at [258, 504] on input "Destination Все направления" at bounding box center [307, 497] width 497 height 20
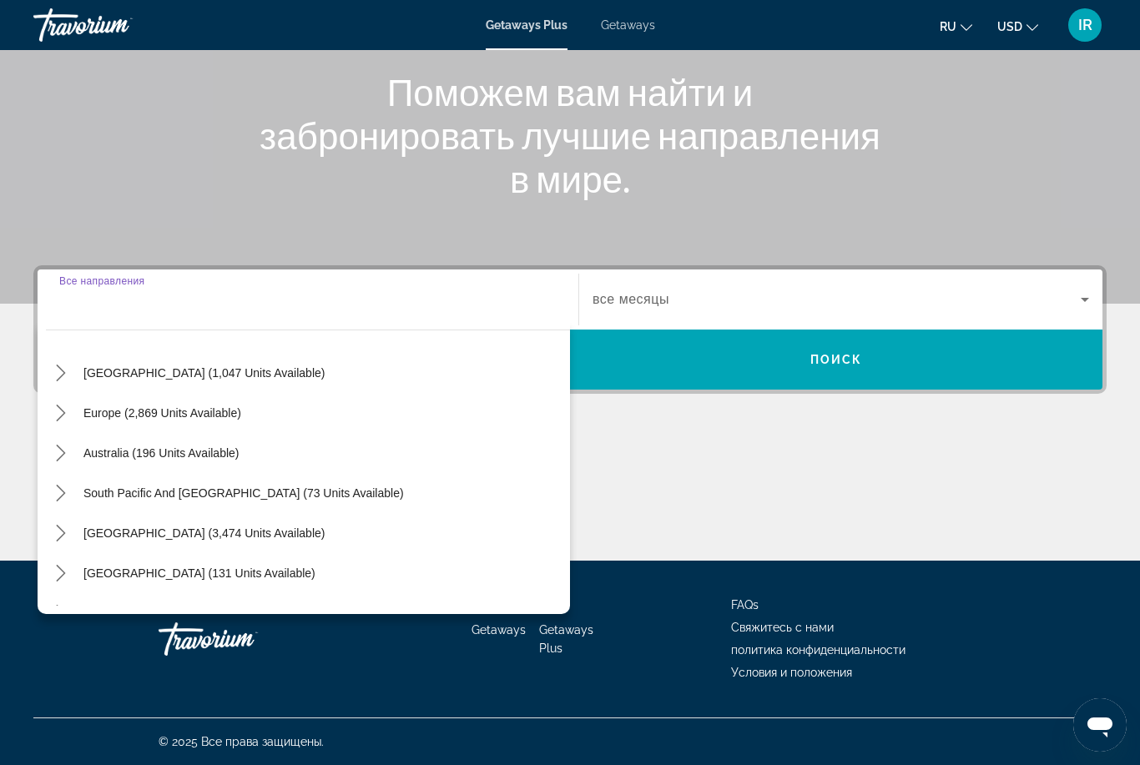
scroll to position [159, 0]
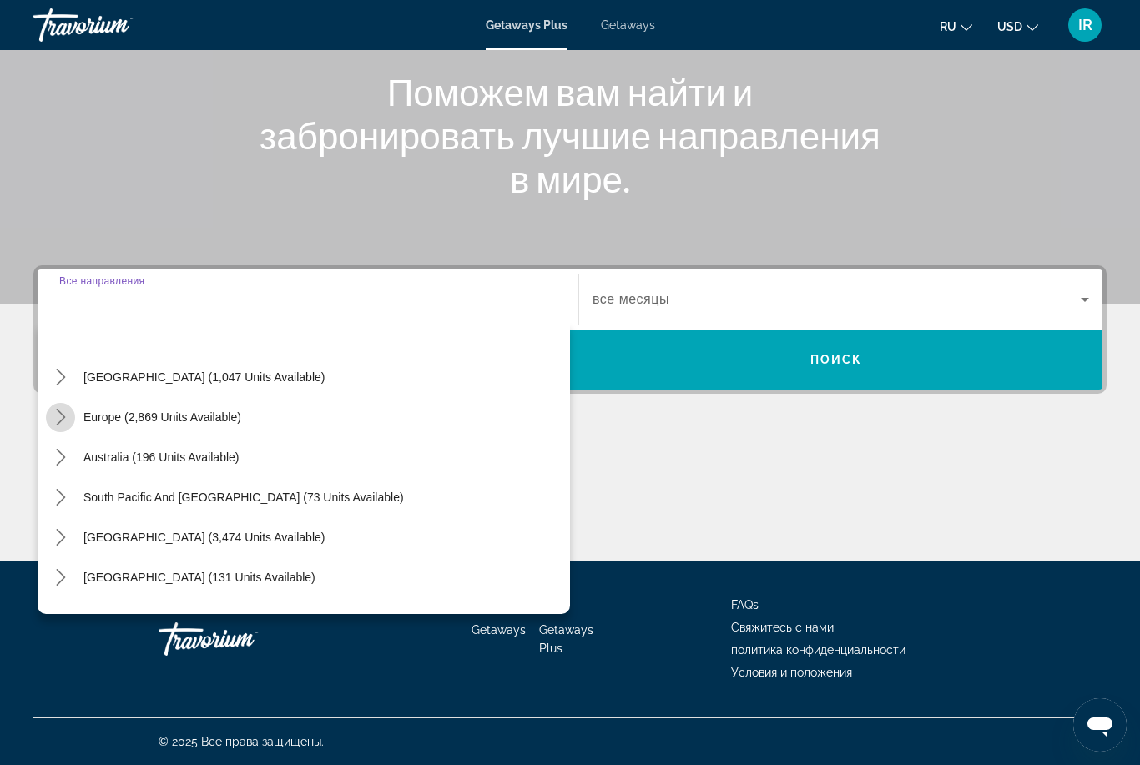
click at [72, 425] on mat-icon "Toggle Europe (2,869 units available) submenu" at bounding box center [60, 417] width 29 height 29
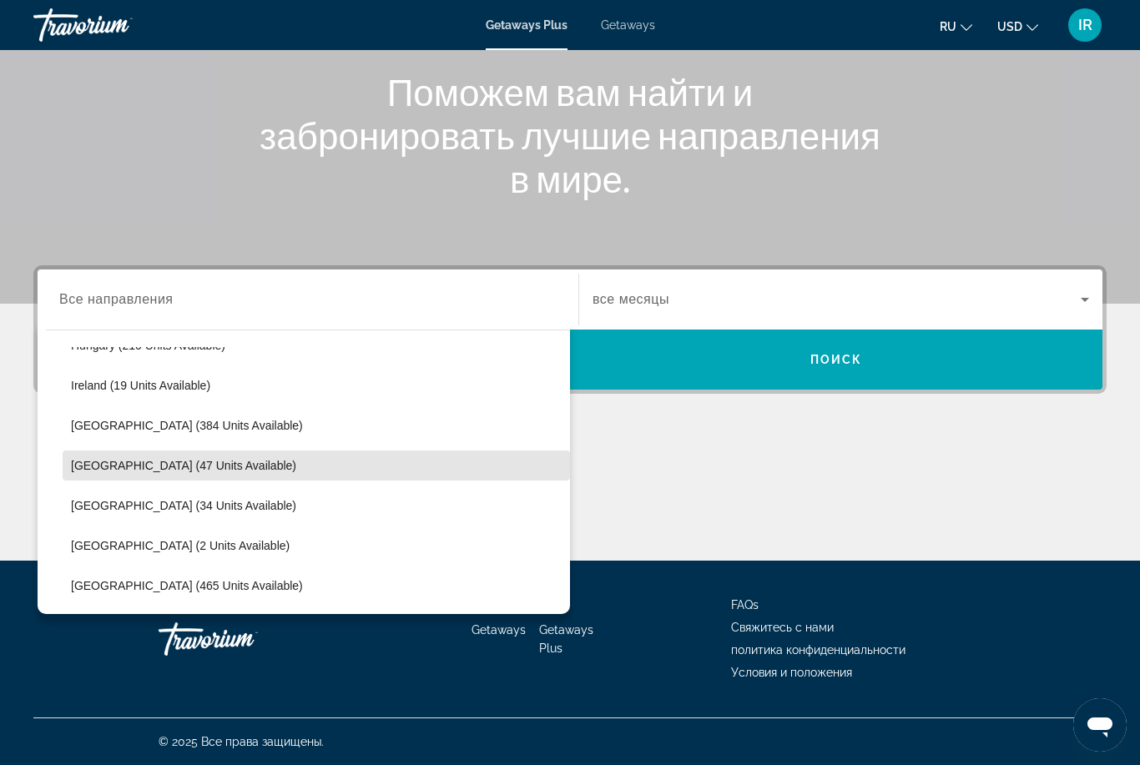
scroll to position [603, 0]
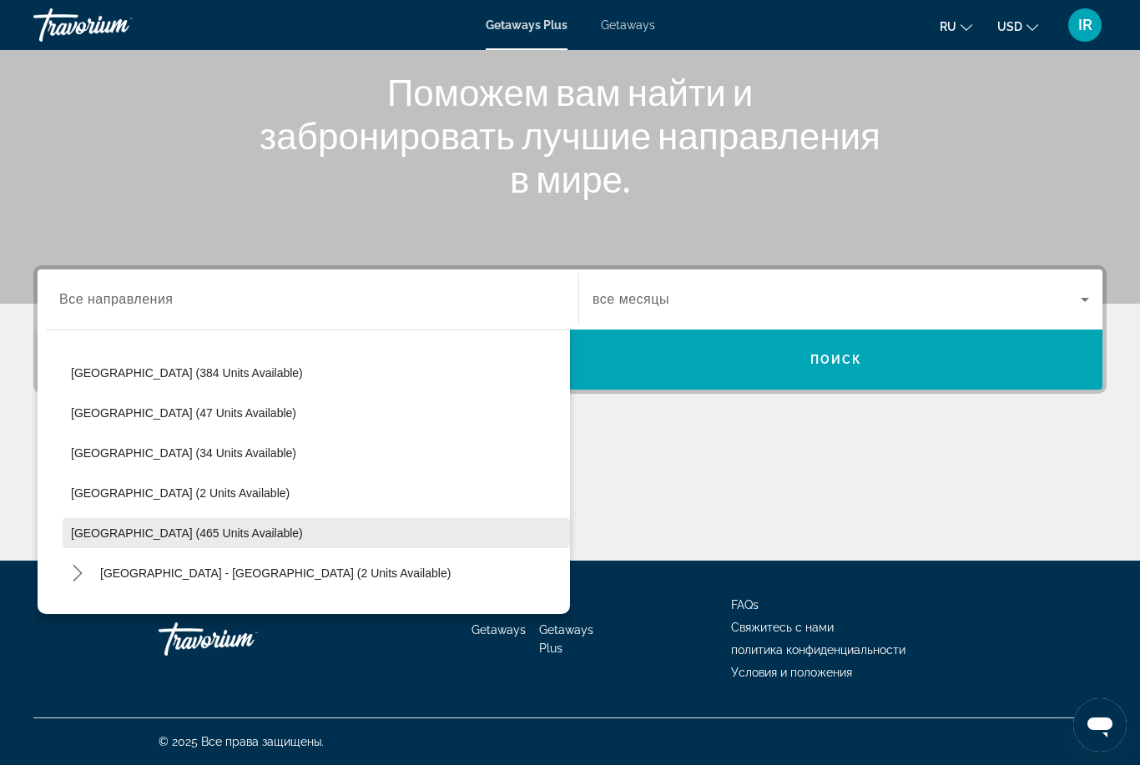
click at [98, 532] on span "[GEOGRAPHIC_DATA] (465 units available)" at bounding box center [187, 533] width 232 height 13
type input "**********"
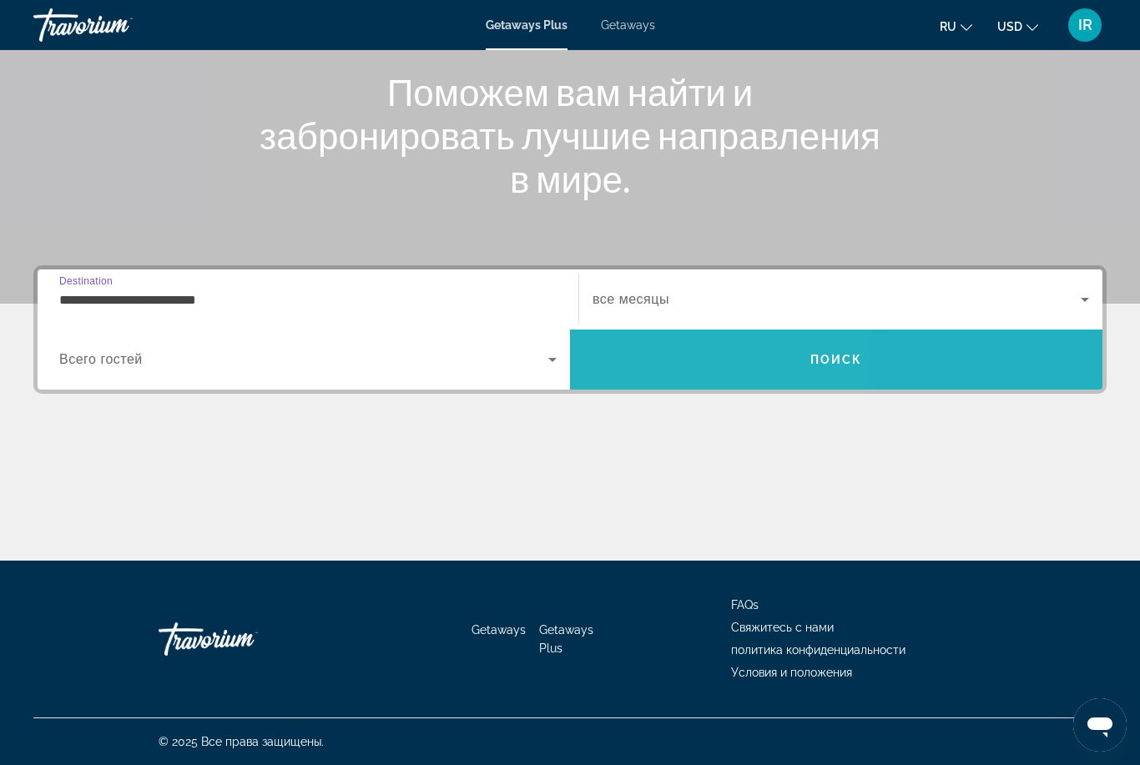
click at [670, 351] on span "Search" at bounding box center [836, 360] width 532 height 40
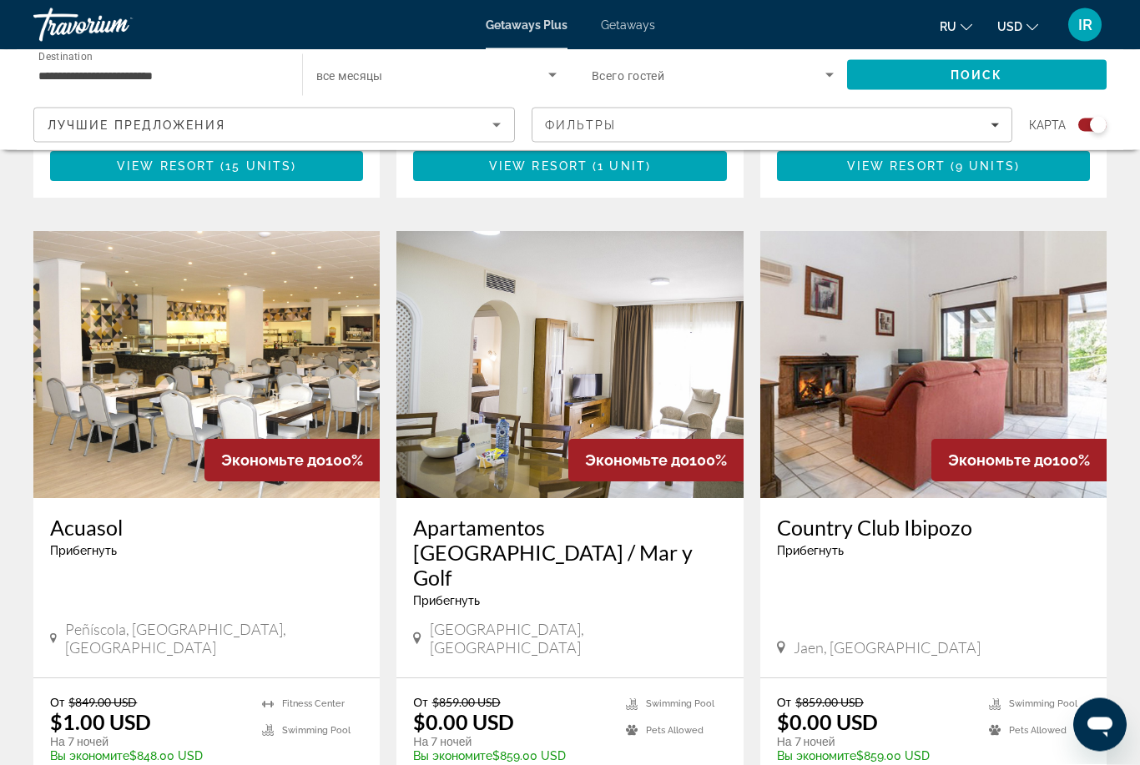
scroll to position [1101, 0]
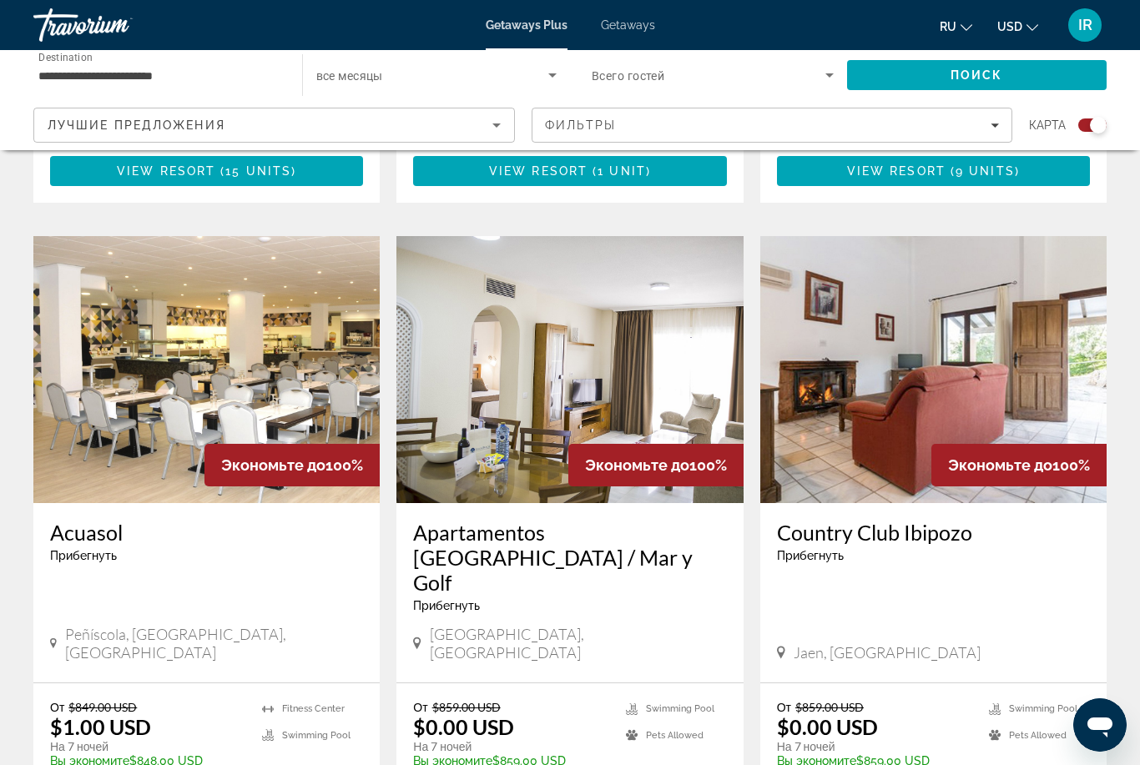
click at [431, 68] on span "Search widget" at bounding box center [432, 75] width 233 height 20
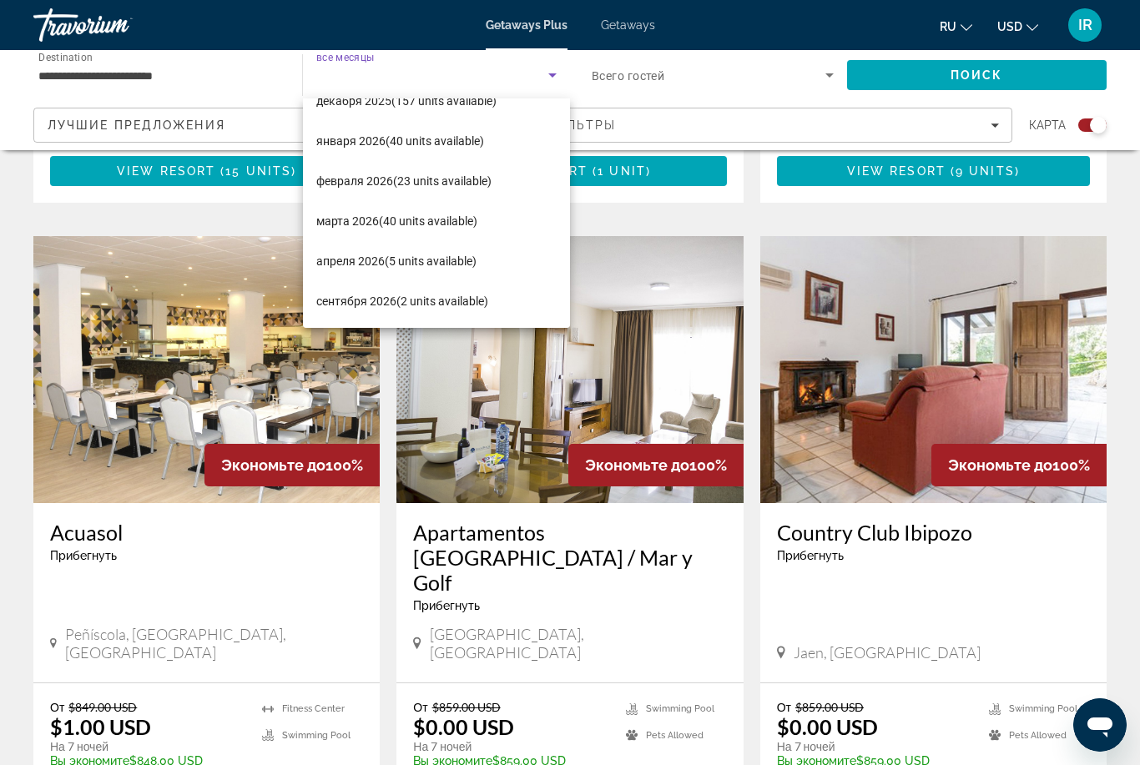
scroll to position [144, 0]
click at [463, 256] on span "апреля 2026 (5 units available)" at bounding box center [396, 261] width 160 height 20
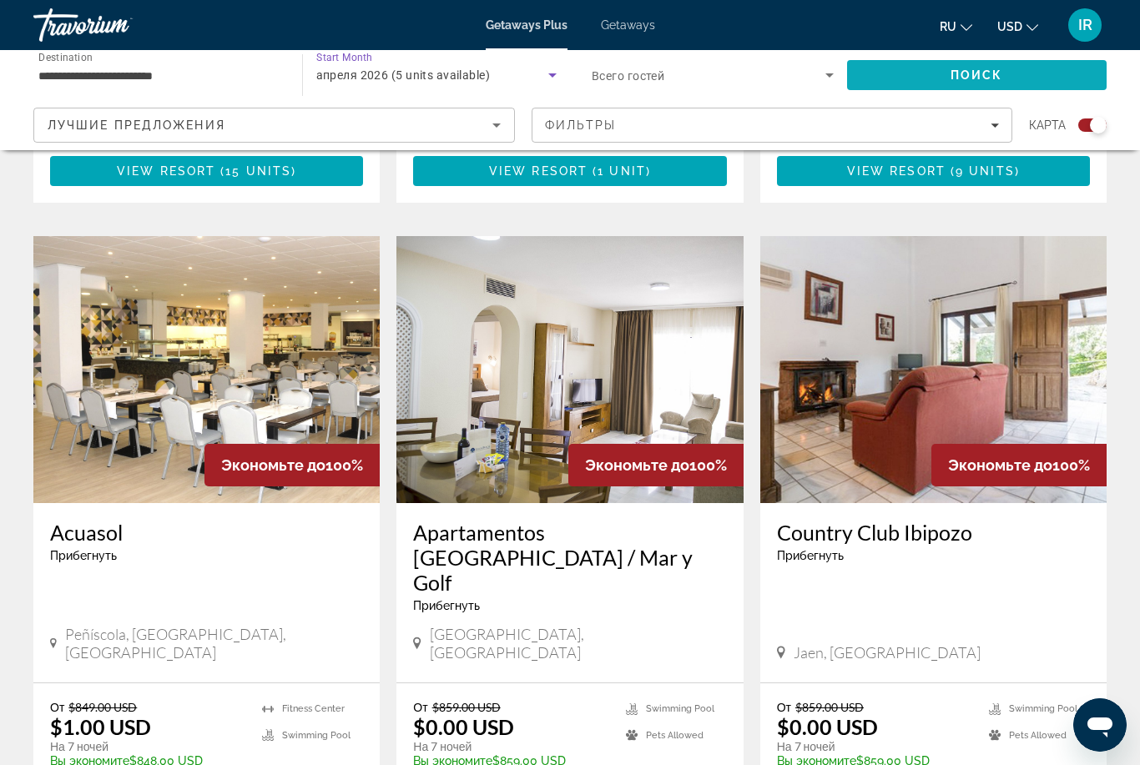
click at [930, 58] on span "Search" at bounding box center [977, 75] width 260 height 40
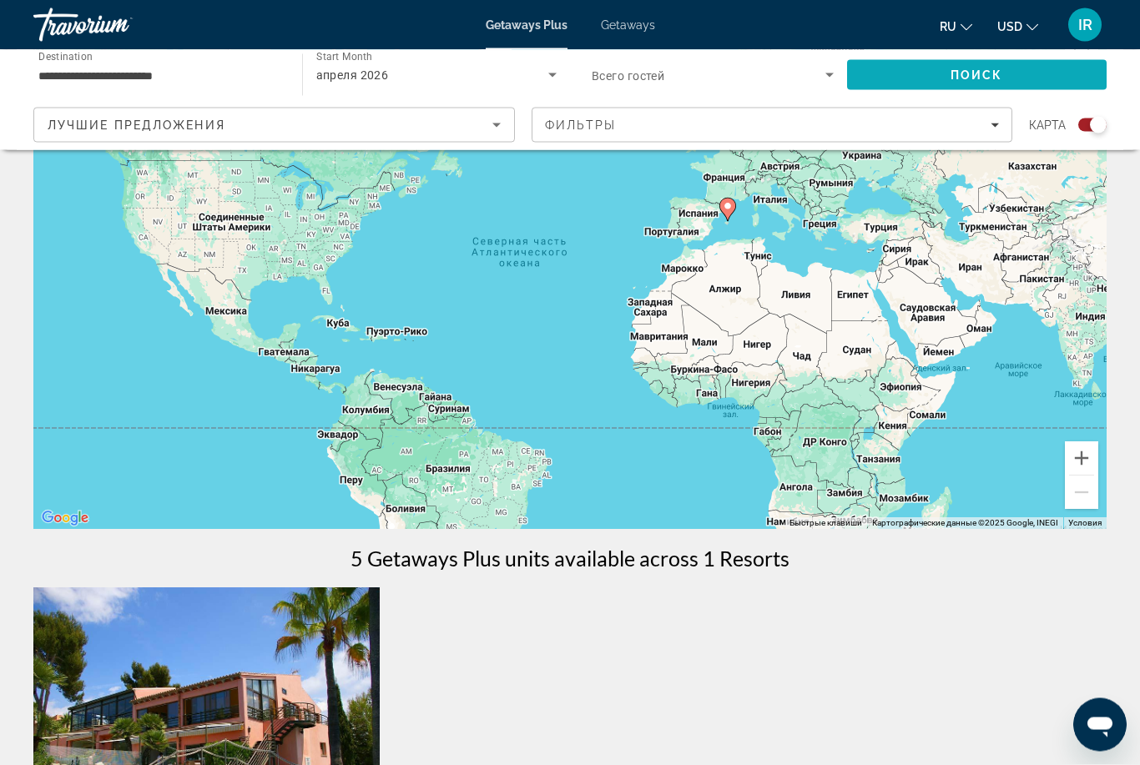
scroll to position [125, 0]
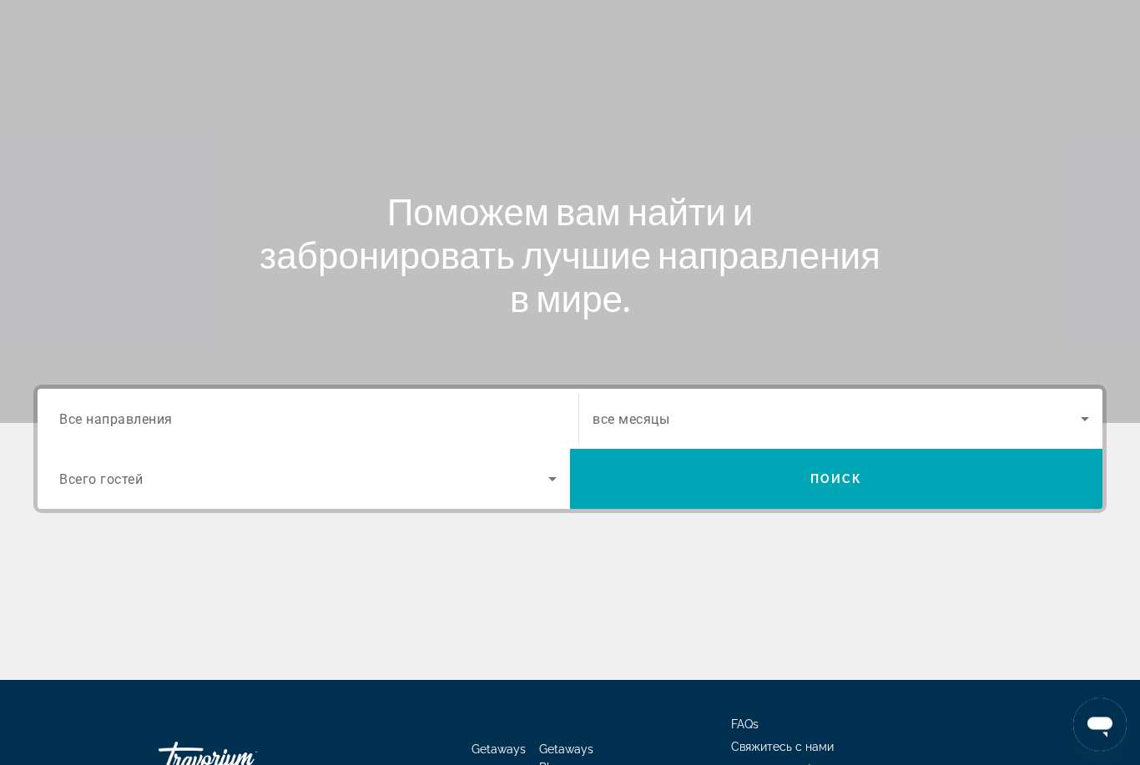
scroll to position [144, 0]
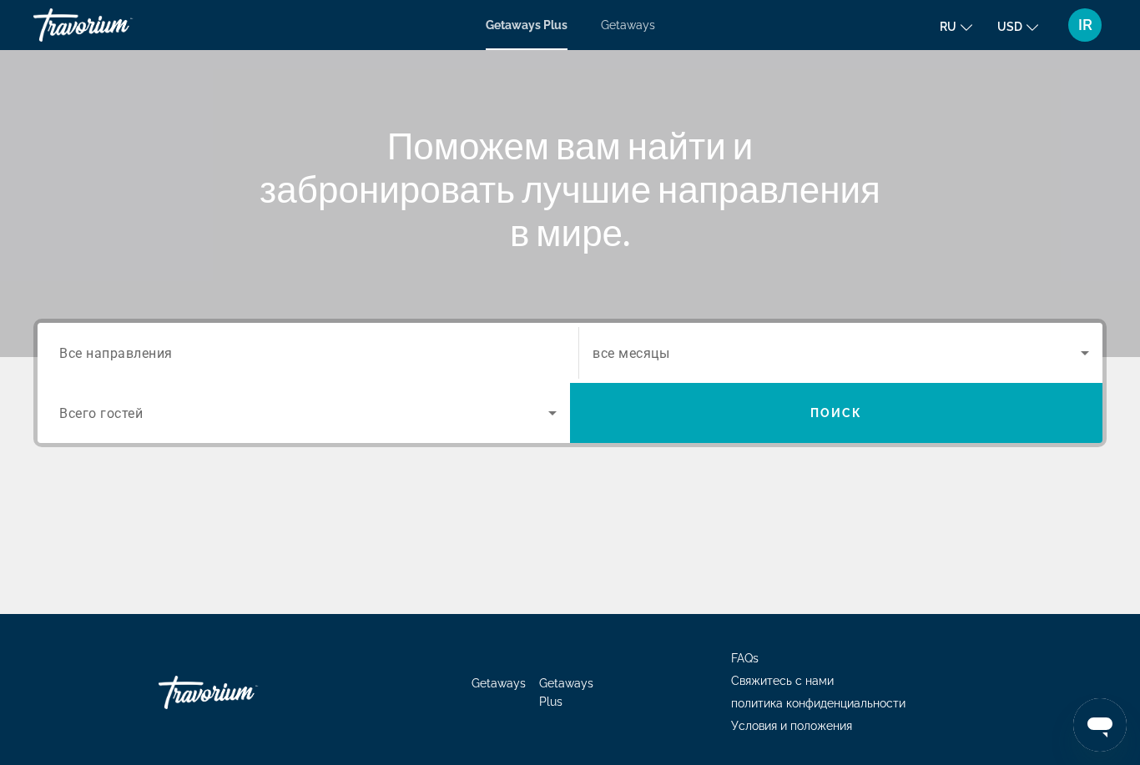
click at [242, 353] on input "Destination Все направления" at bounding box center [307, 354] width 497 height 20
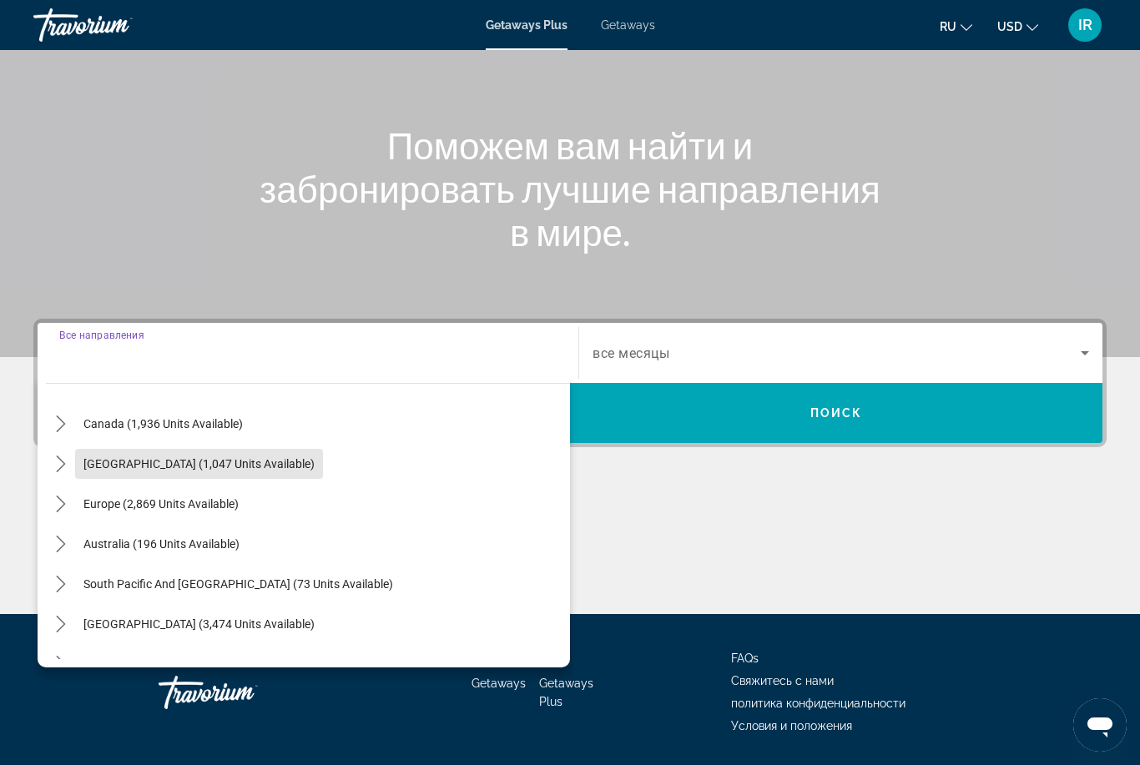
scroll to position [152, 0]
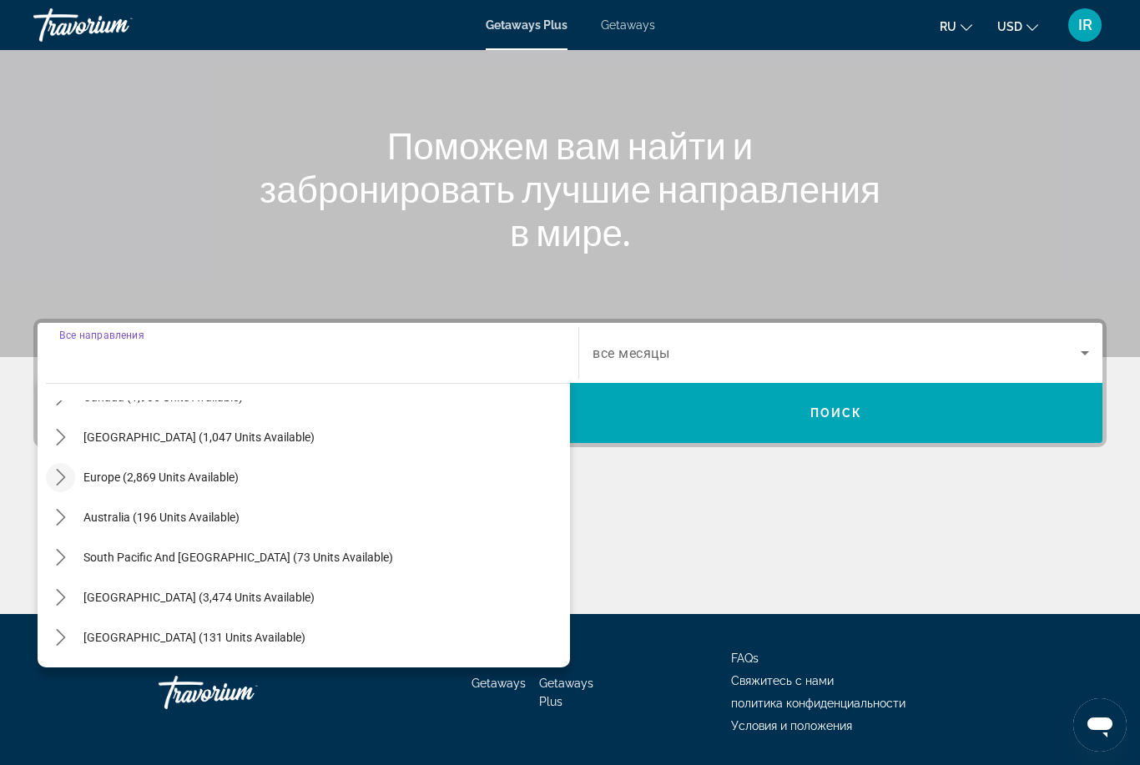
click at [54, 486] on mat-icon "Toggle Europe (2,869 units available) submenu" at bounding box center [60, 477] width 29 height 29
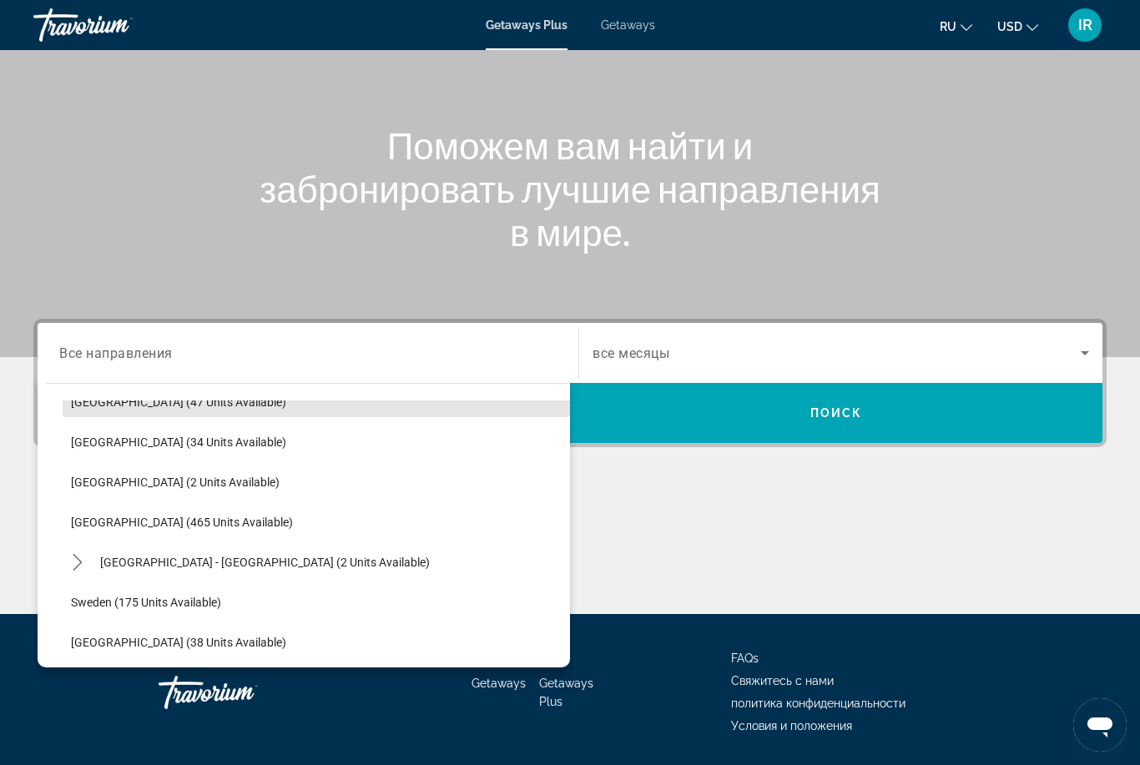
scroll to position [688, 0]
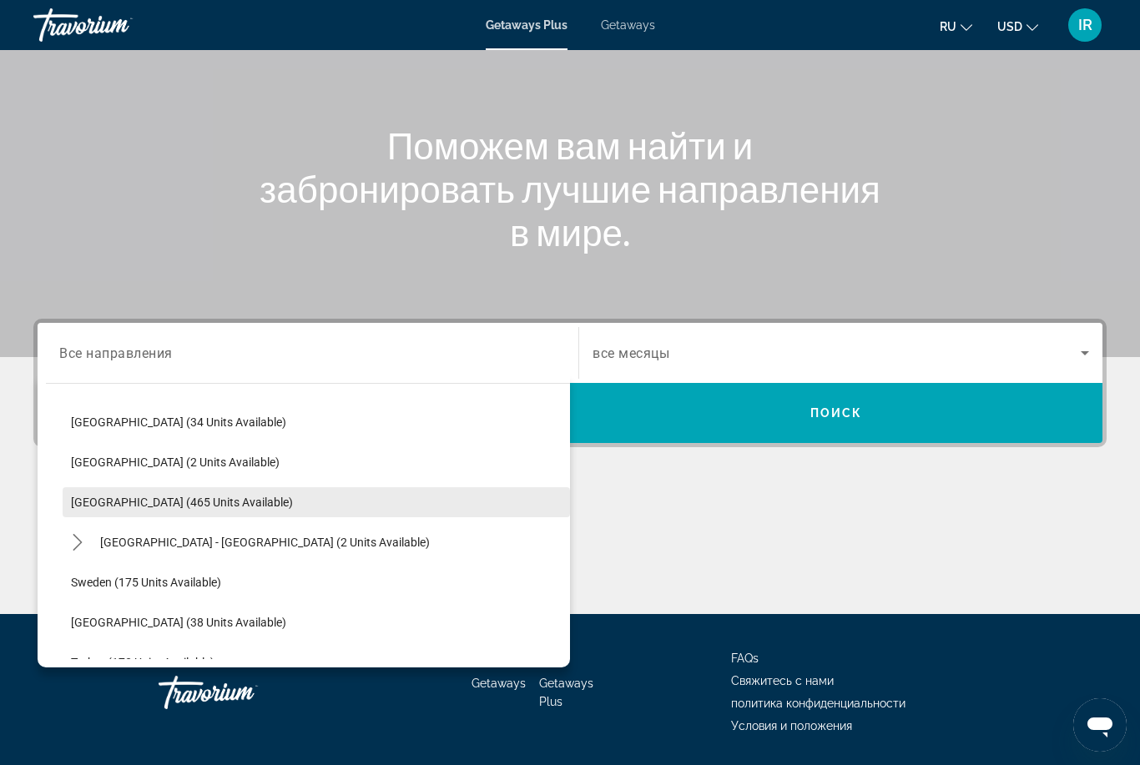
click at [103, 500] on span "[GEOGRAPHIC_DATA] (465 units available)" at bounding box center [182, 502] width 222 height 13
type input "**********"
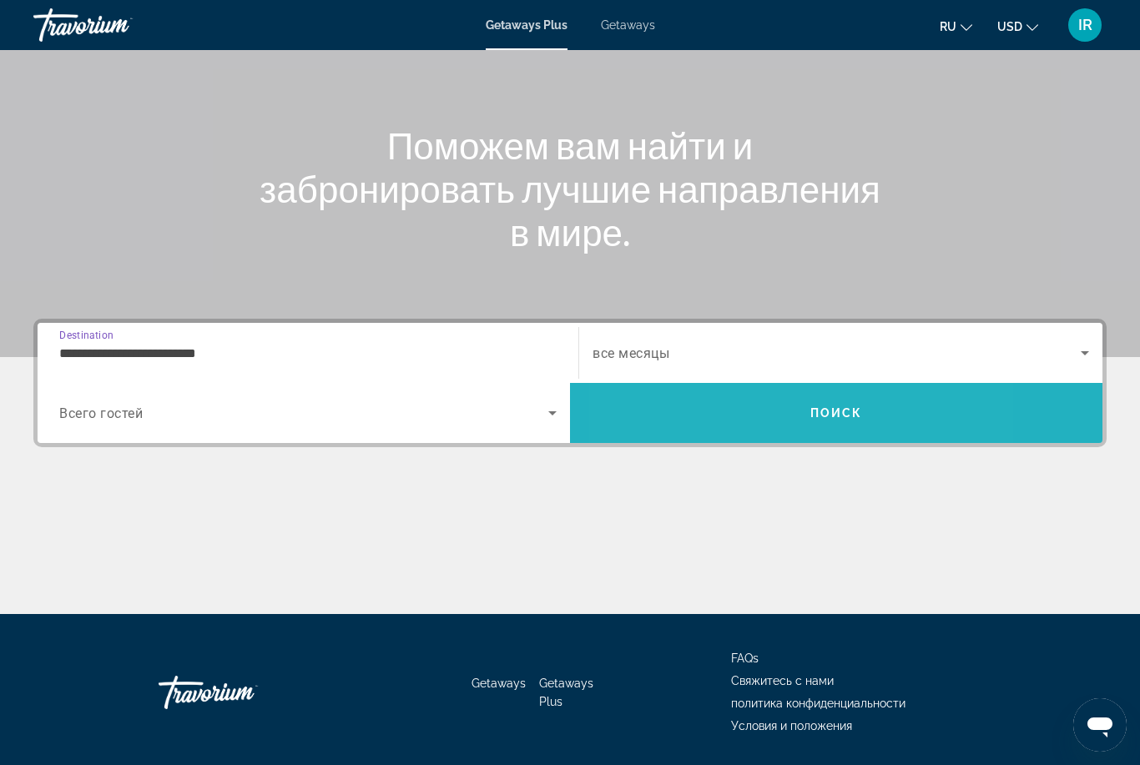
click at [741, 395] on span "Search" at bounding box center [836, 413] width 532 height 40
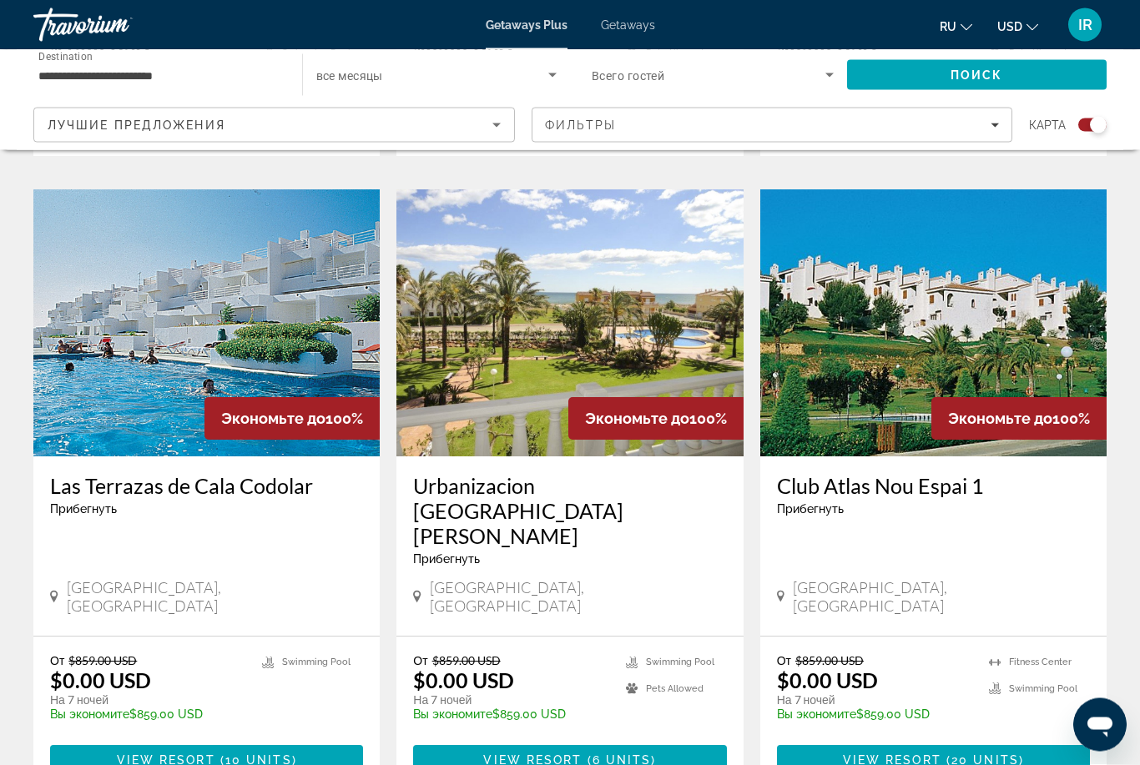
click at [497, 265] on img "Main content" at bounding box center [569, 323] width 346 height 267
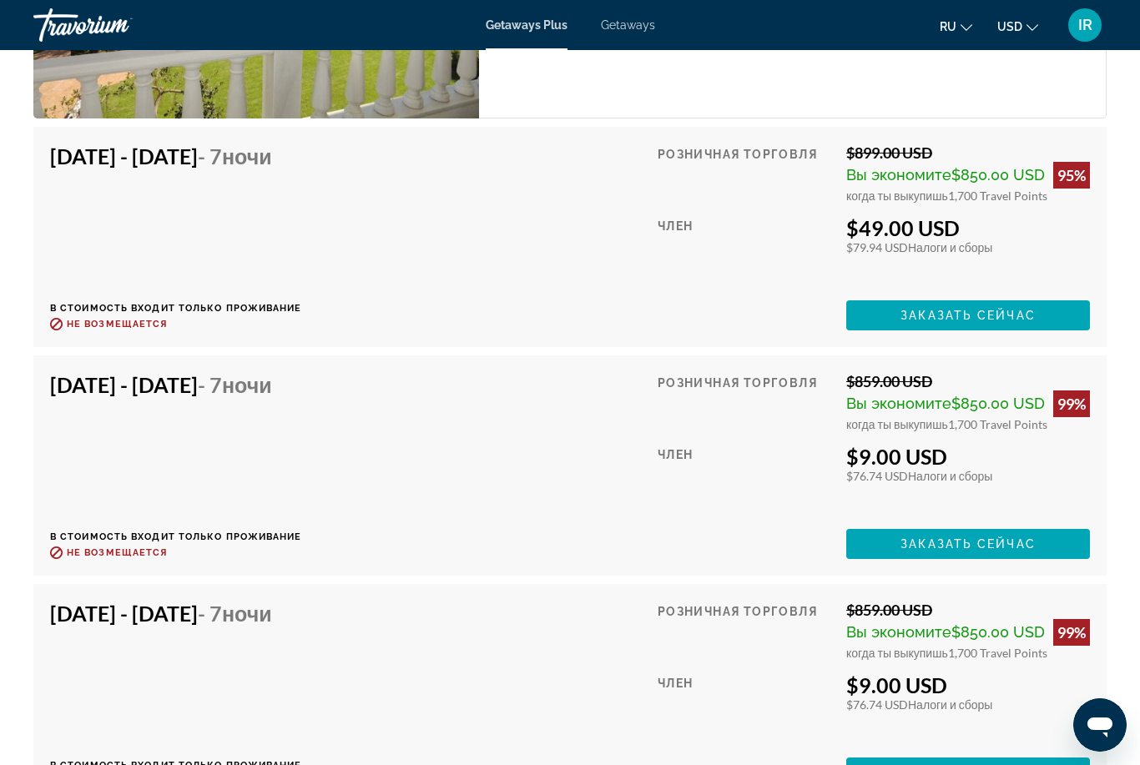
scroll to position [3388, 0]
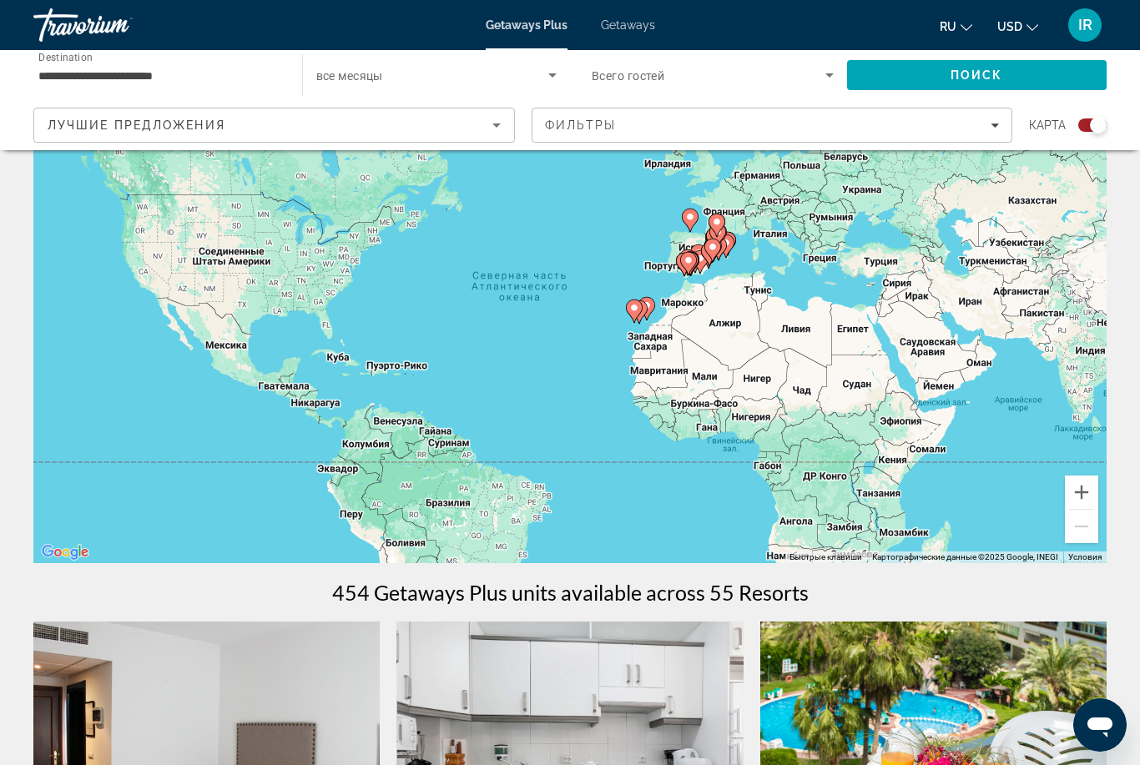
scroll to position [105, 0]
